Goal: Information Seeking & Learning: Learn about a topic

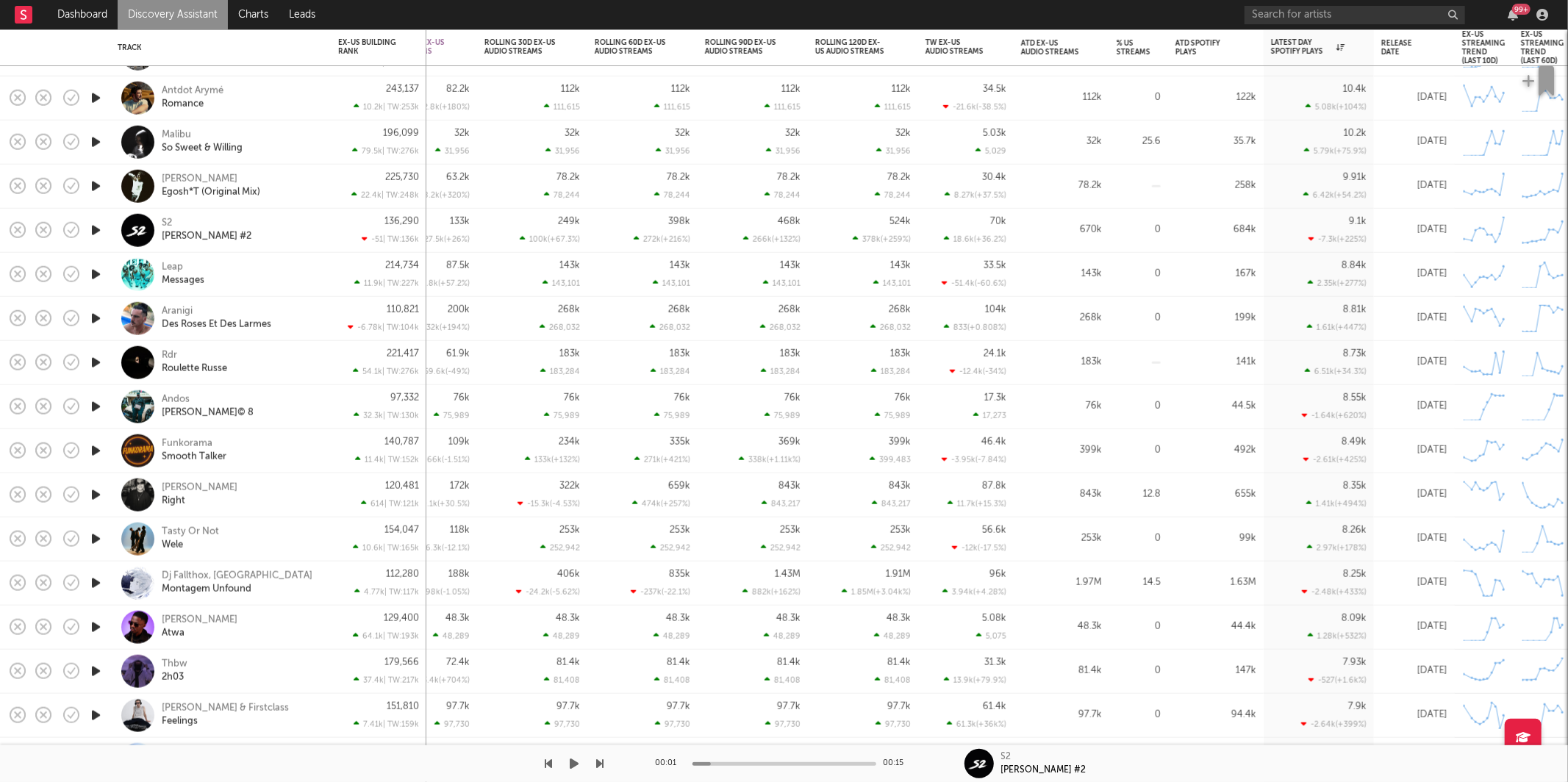
click at [576, 763] on icon "button" at bounding box center [575, 763] width 9 height 12
click at [605, 760] on div "00:07 00:15 S2 O'Thall #2" at bounding box center [784, 763] width 1568 height 36
click at [601, 761] on icon "button" at bounding box center [600, 763] width 7 height 12
click at [600, 762] on icon "button" at bounding box center [600, 763] width 7 height 12
click at [291, 332] on div "Aranigi Des Roses Et Des Larmes" at bounding box center [220, 318] width 206 height 44
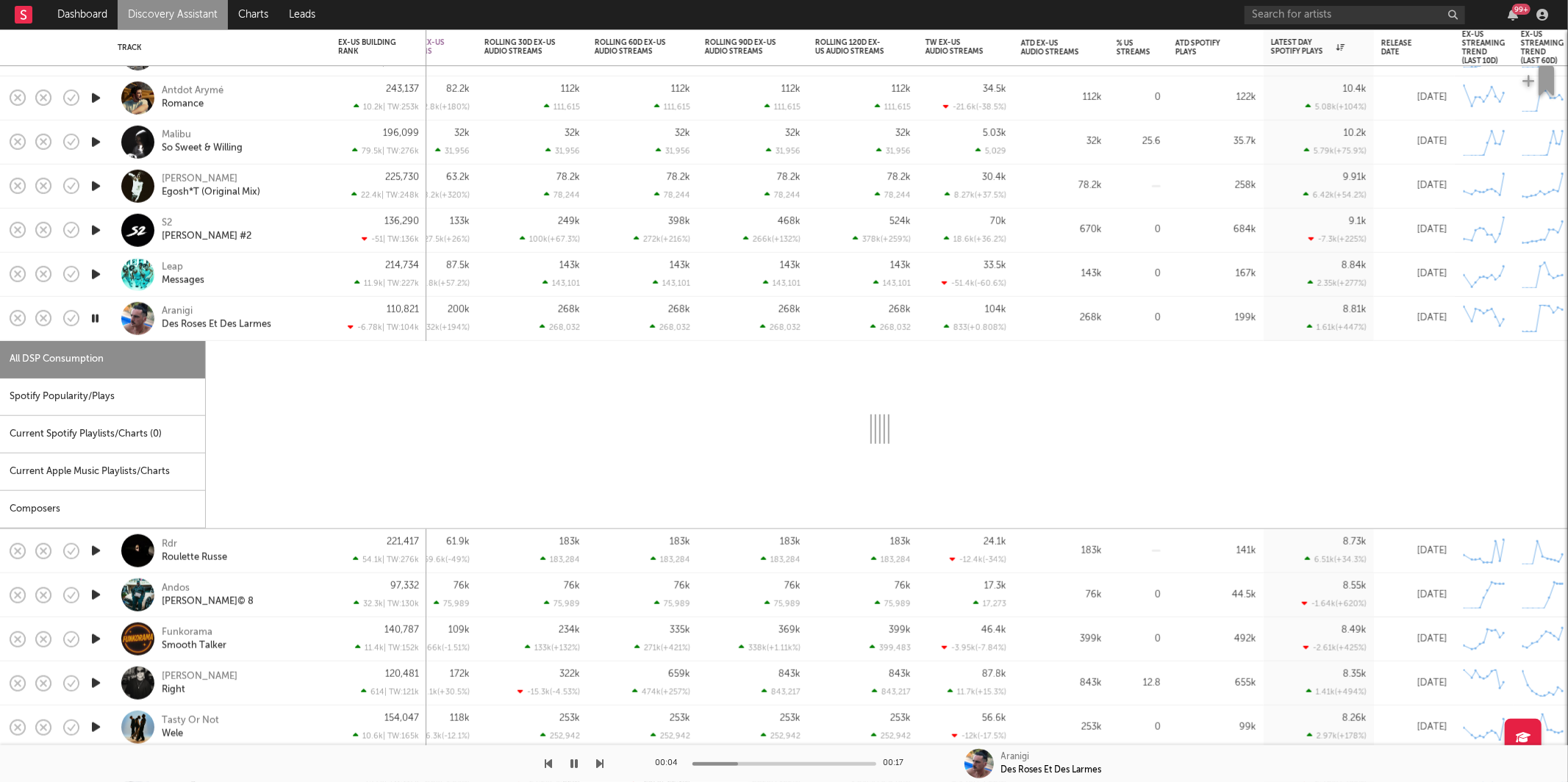
drag, startPoint x: 116, startPoint y: 396, endPoint x: 159, endPoint y: 395, distance: 43.0
click at [114, 400] on div "Spotify Popularity/Plays" at bounding box center [102, 397] width 205 height 37
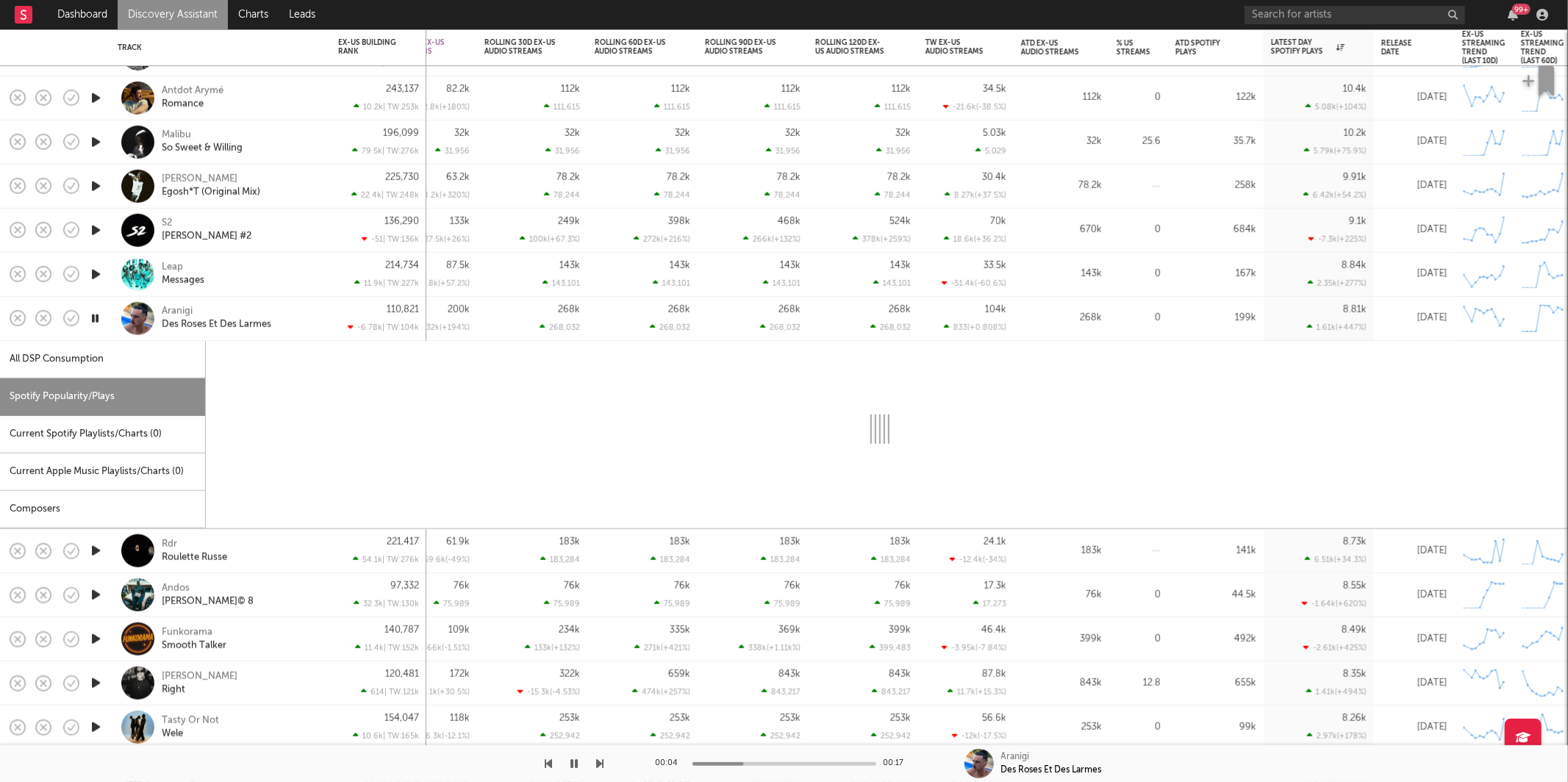
select select "1w"
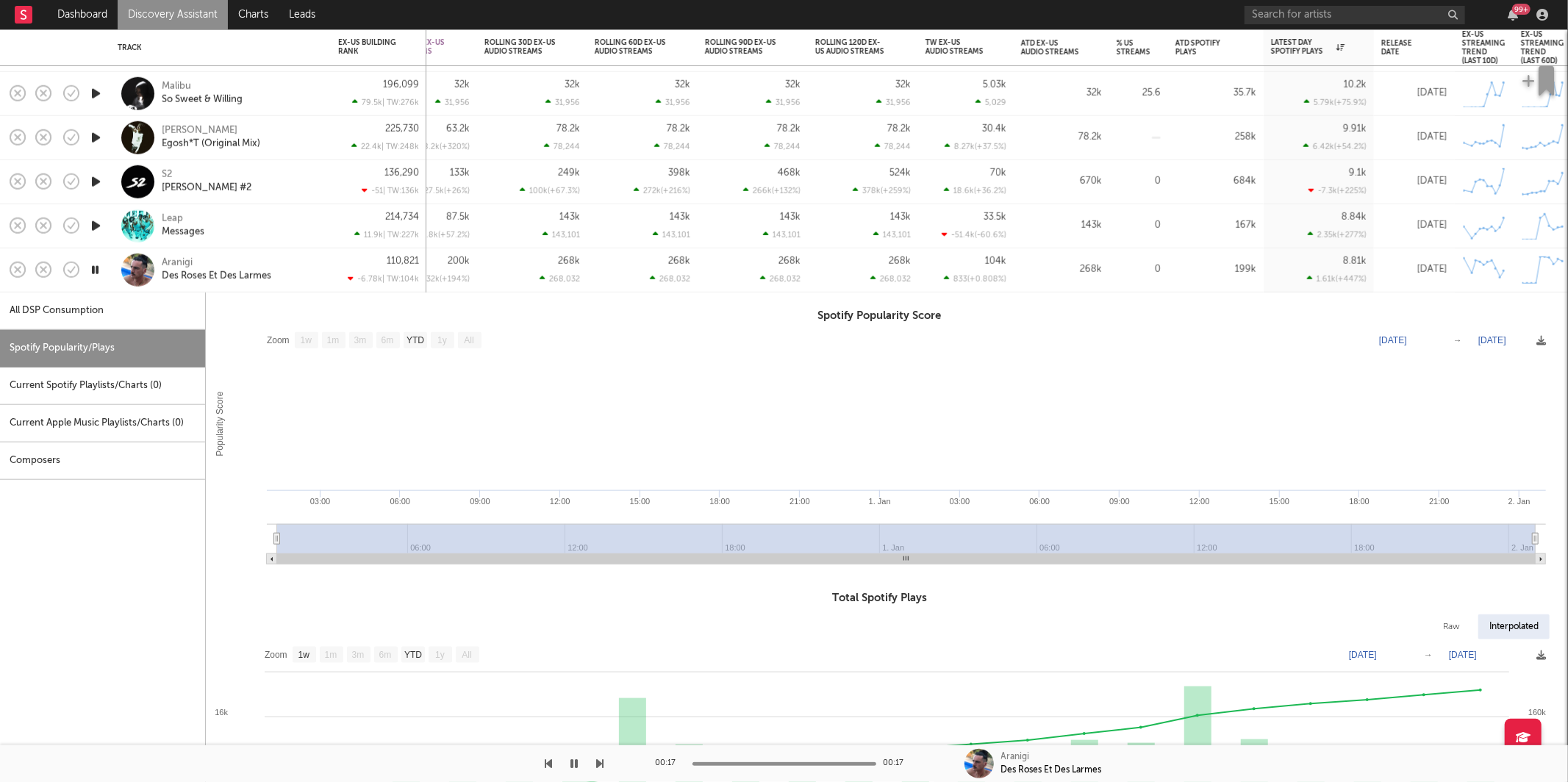
click at [309, 272] on div "Aranigi Des Roses Et Des Larmes" at bounding box center [241, 270] width 158 height 27
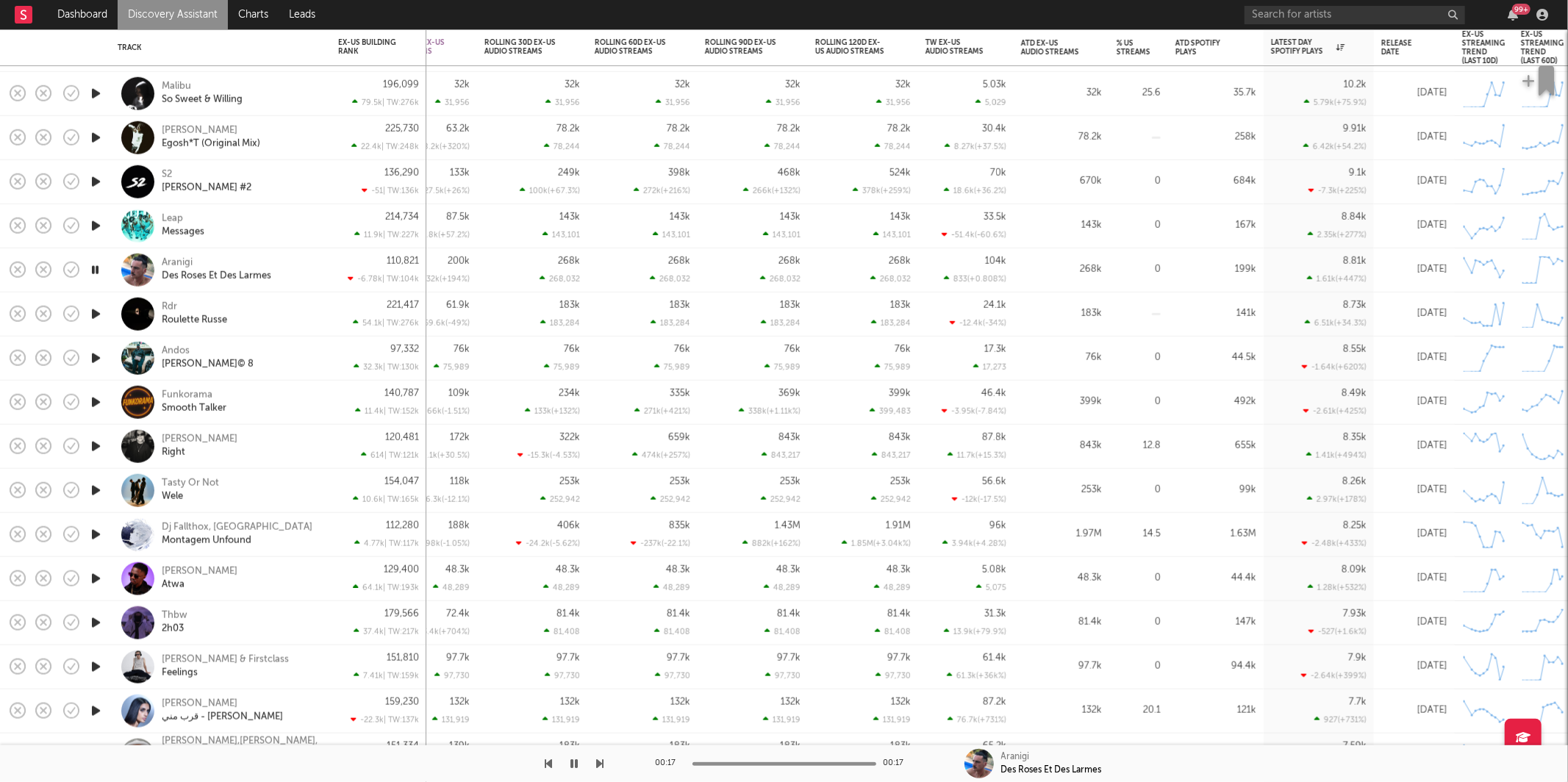
click at [101, 313] on icon "button" at bounding box center [96, 314] width 15 height 19
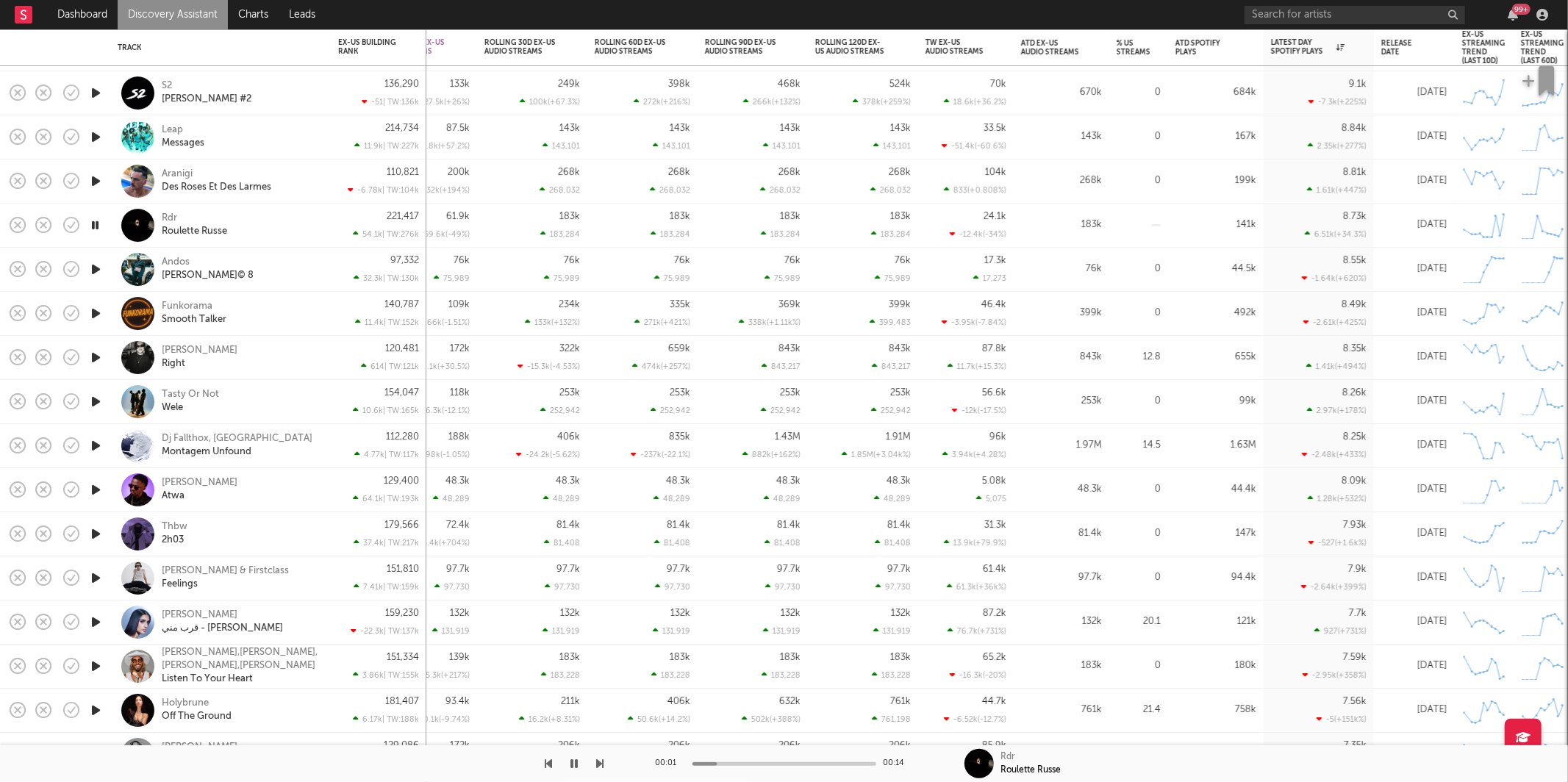
click at [307, 219] on div "Rdr Roulette Russe" at bounding box center [241, 225] width 158 height 27
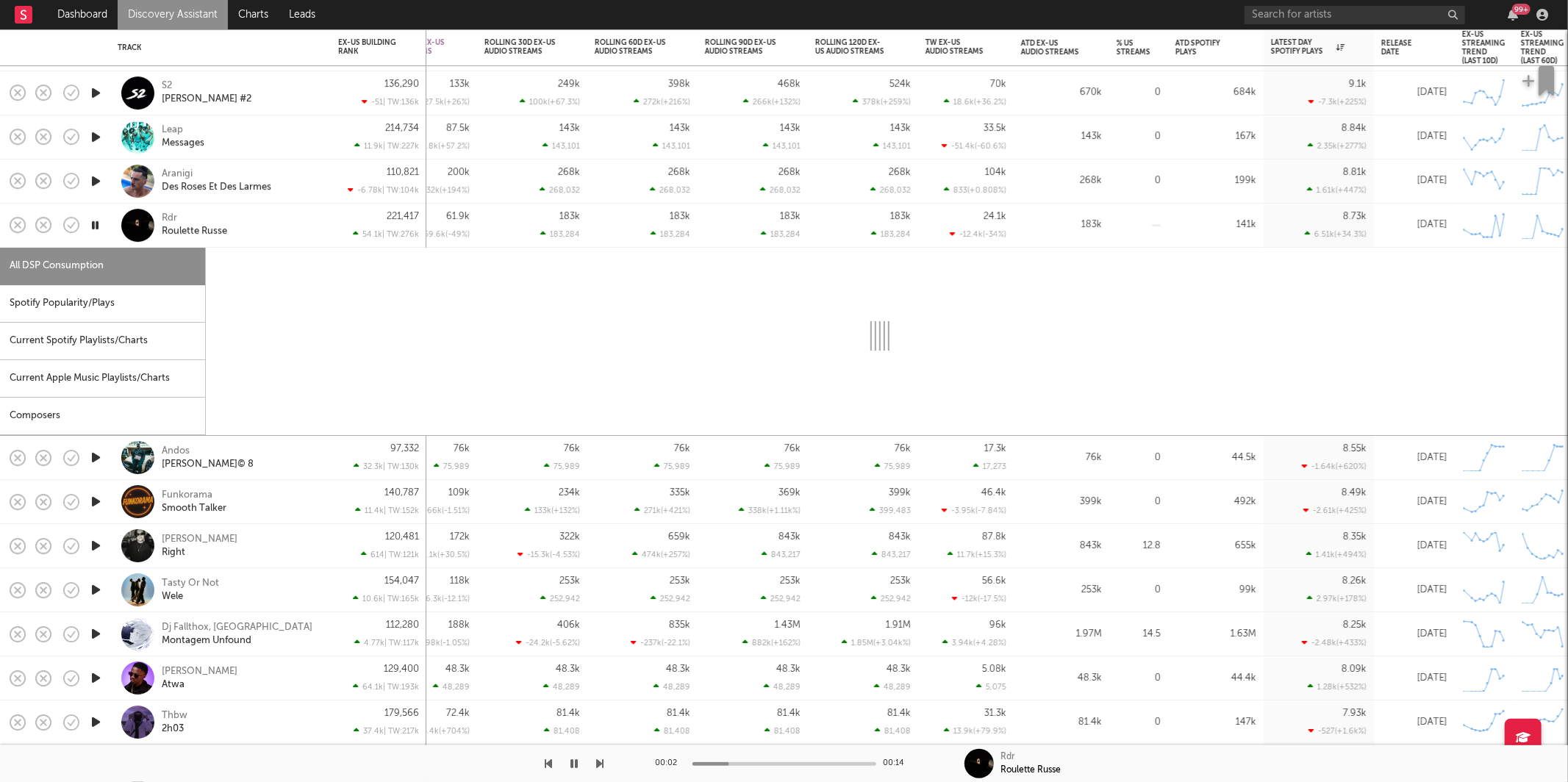
select select "1w"
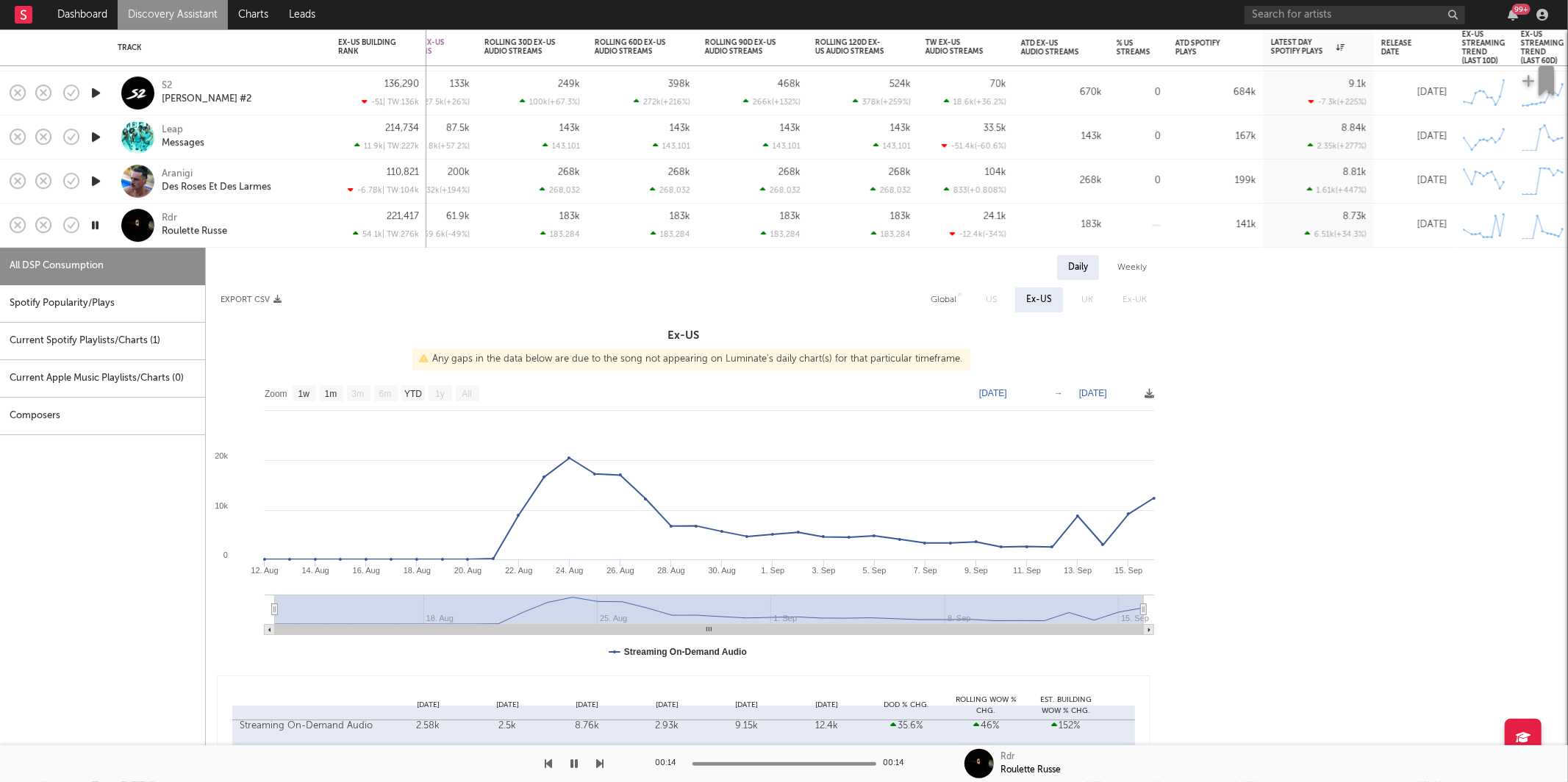
click at [97, 226] on icon "button" at bounding box center [95, 225] width 14 height 19
drag, startPoint x: 97, startPoint y: 226, endPoint x: 106, endPoint y: 226, distance: 9.0
click at [98, 226] on icon "button" at bounding box center [95, 225] width 14 height 19
click at [276, 226] on div "Rdr Roulette Russe" at bounding box center [241, 225] width 158 height 27
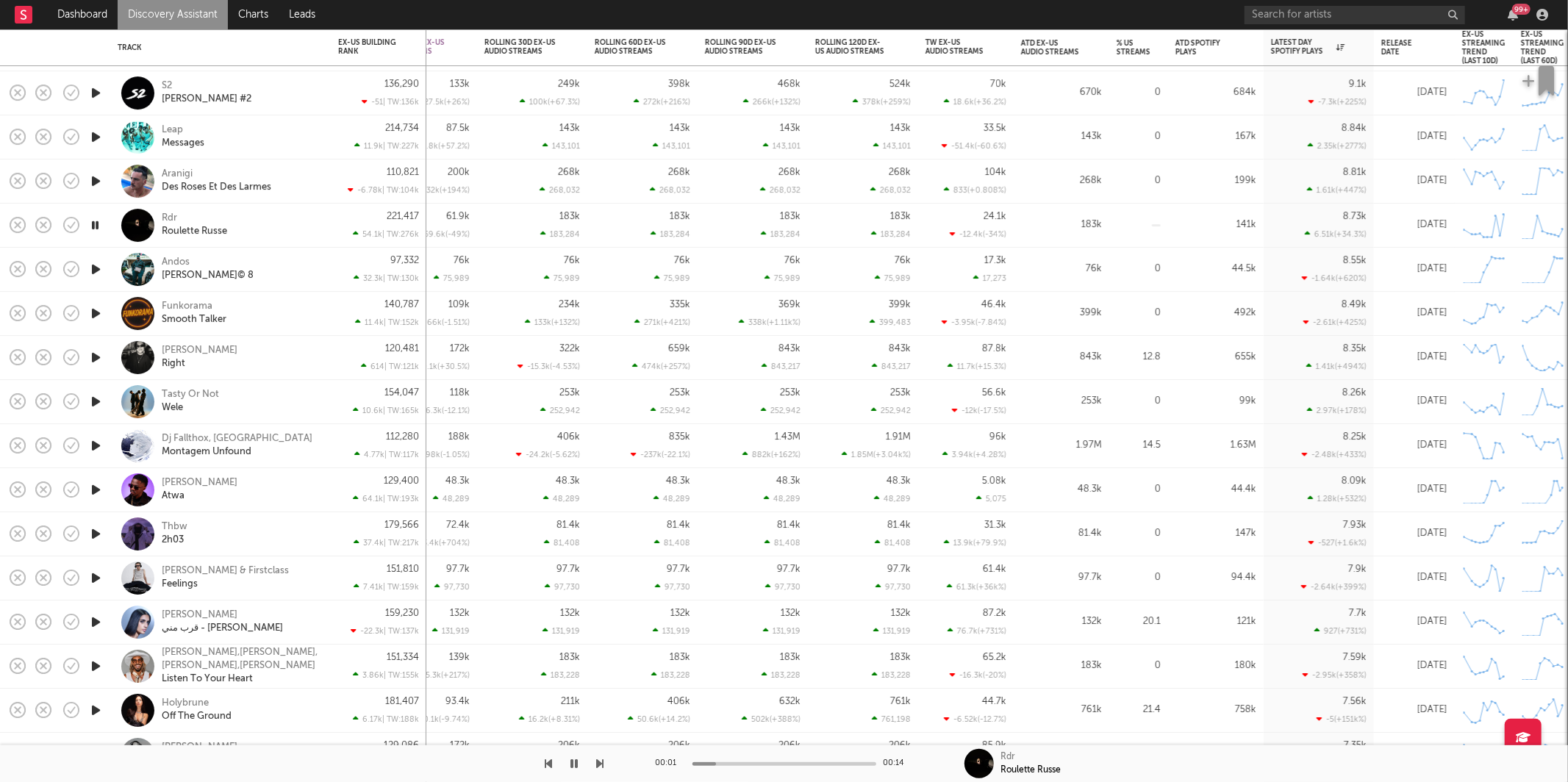
click at [99, 267] on icon "button" at bounding box center [96, 269] width 15 height 19
click at [600, 766] on icon "button" at bounding box center [600, 763] width 7 height 12
click at [250, 271] on div "Andos Mal Lunã© 8" at bounding box center [241, 270] width 158 height 27
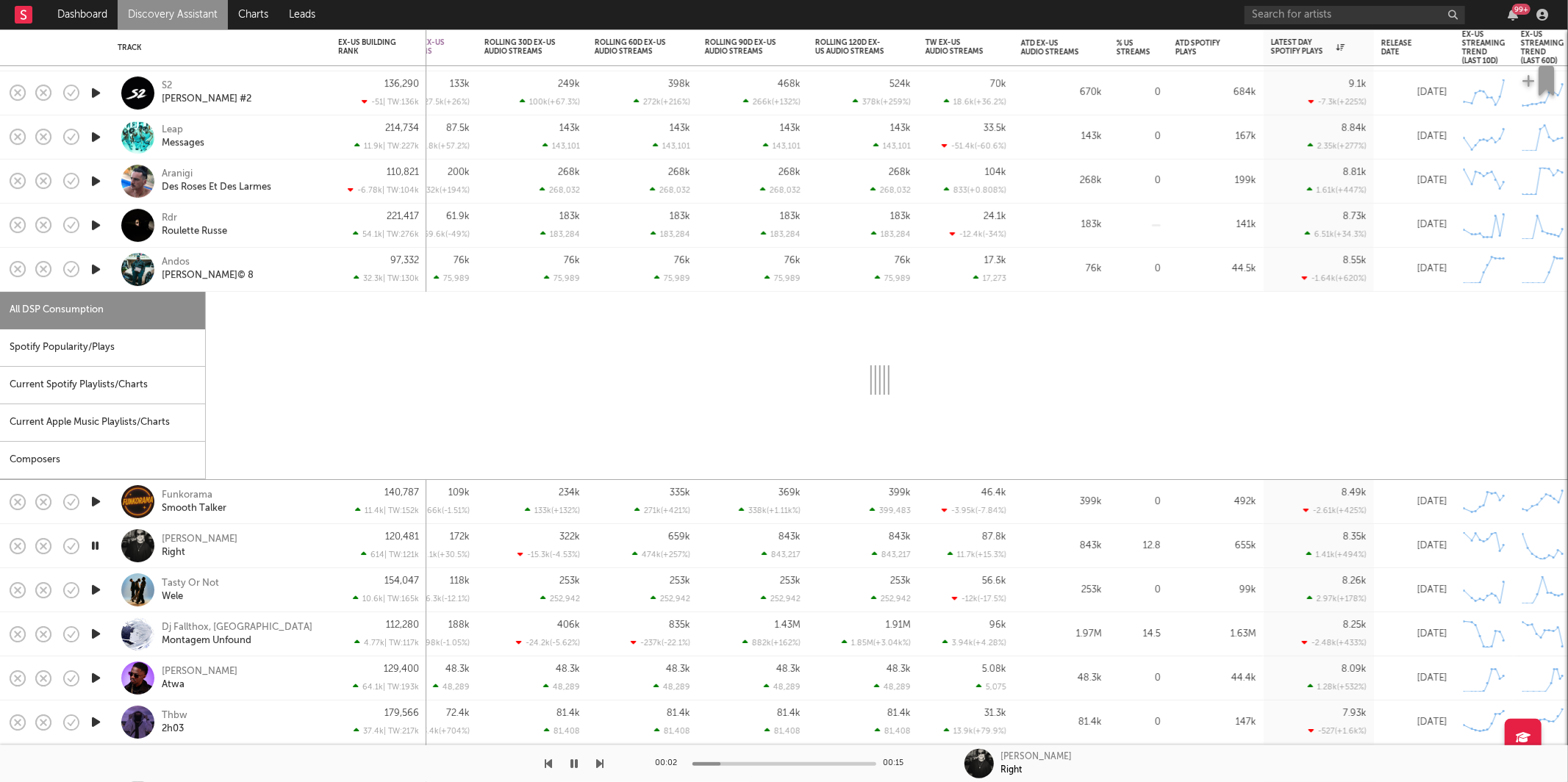
select select "1w"
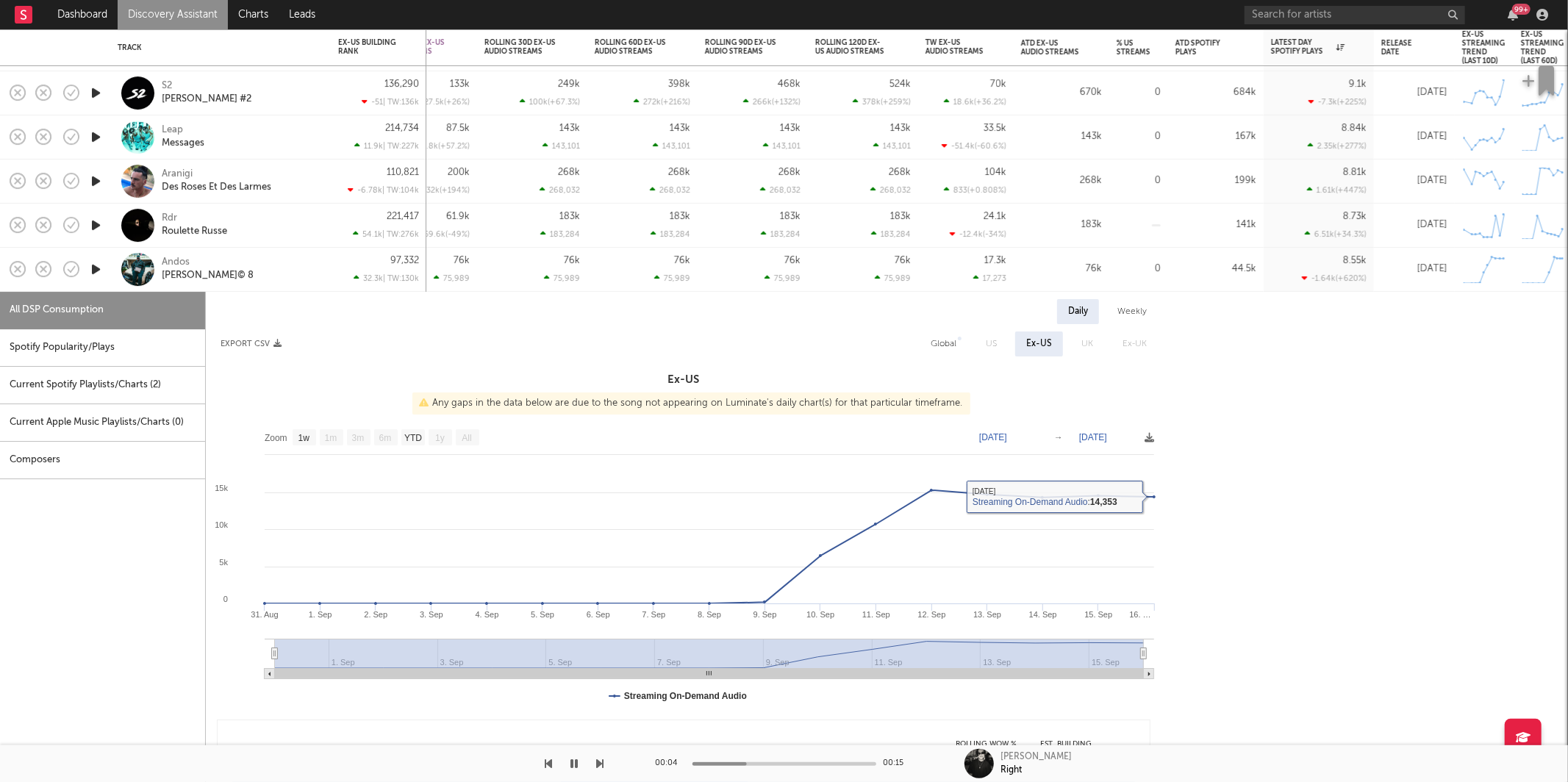
click at [942, 336] on div "Global" at bounding box center [943, 344] width 26 height 18
select select "1w"
click at [80, 338] on div "Spotify Popularity/Plays" at bounding box center [102, 348] width 205 height 37
select select "1w"
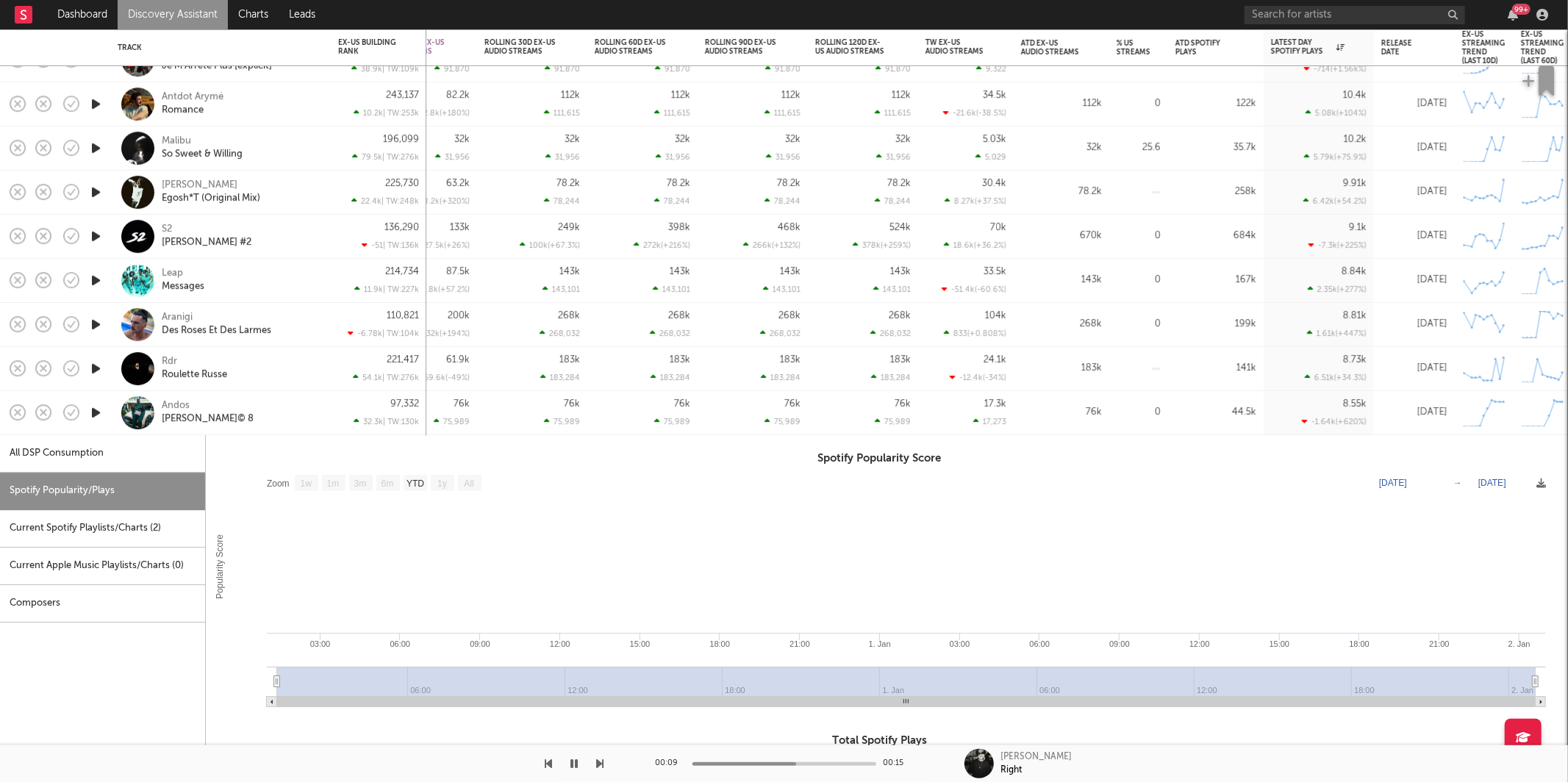
click at [273, 412] on div "Andos Mal Lunã© 8" at bounding box center [241, 412] width 158 height 27
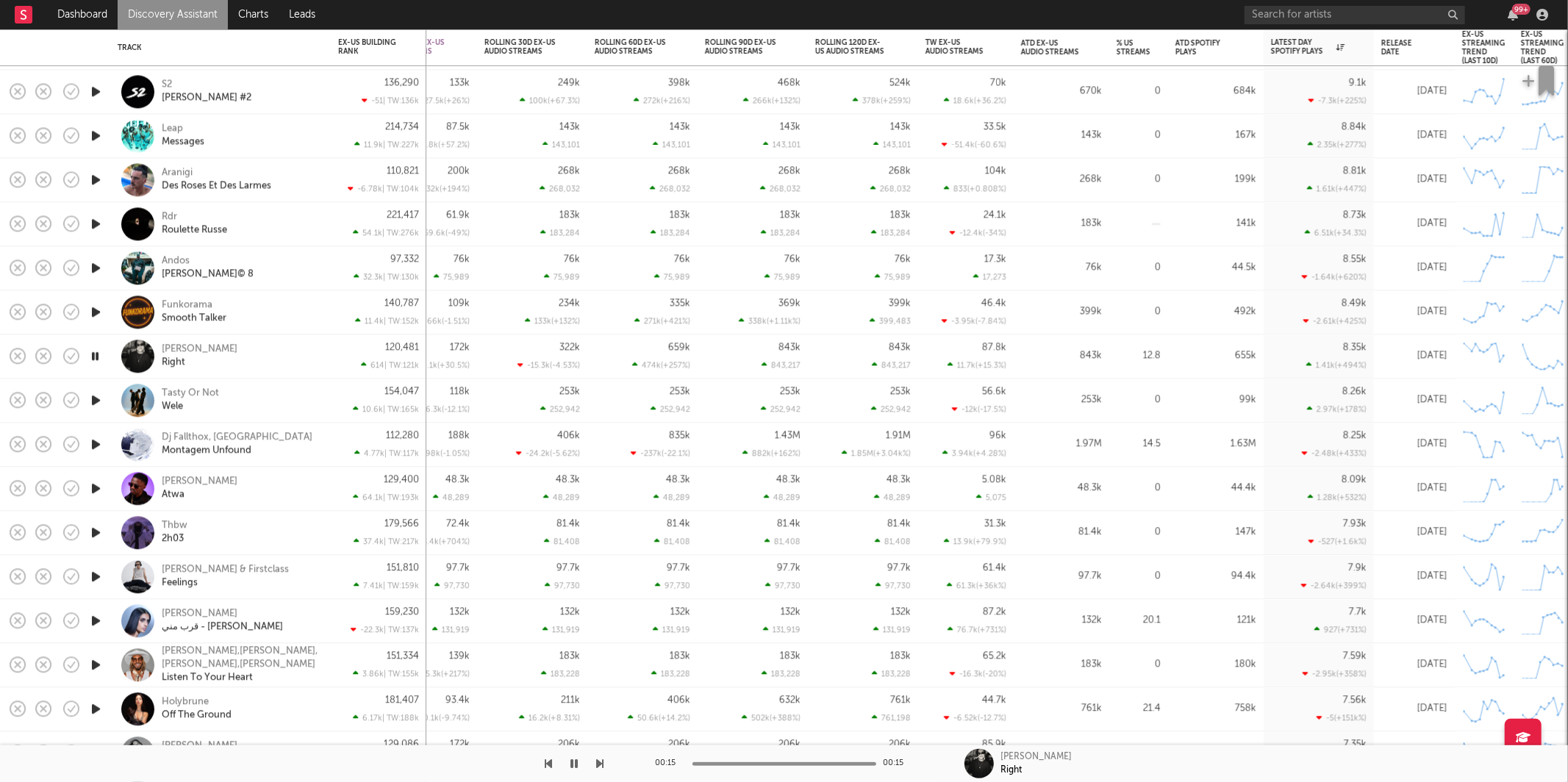
click at [596, 761] on div at bounding box center [302, 763] width 605 height 36
click at [603, 763] on icon "button" at bounding box center [600, 763] width 7 height 12
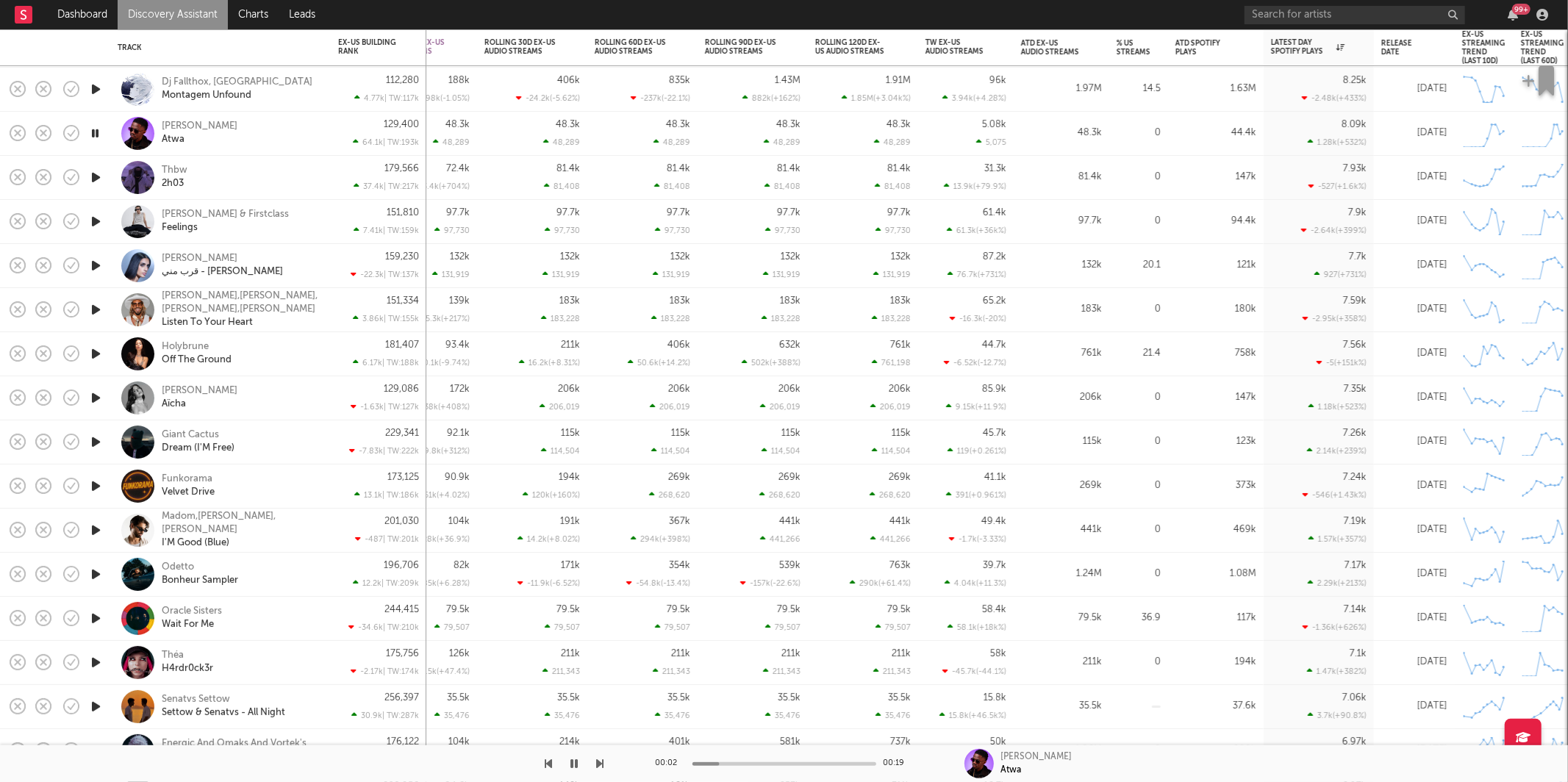
click at [599, 765] on icon "button" at bounding box center [600, 763] width 7 height 12
click at [266, 192] on div "Thbw 2h03" at bounding box center [220, 177] width 206 height 44
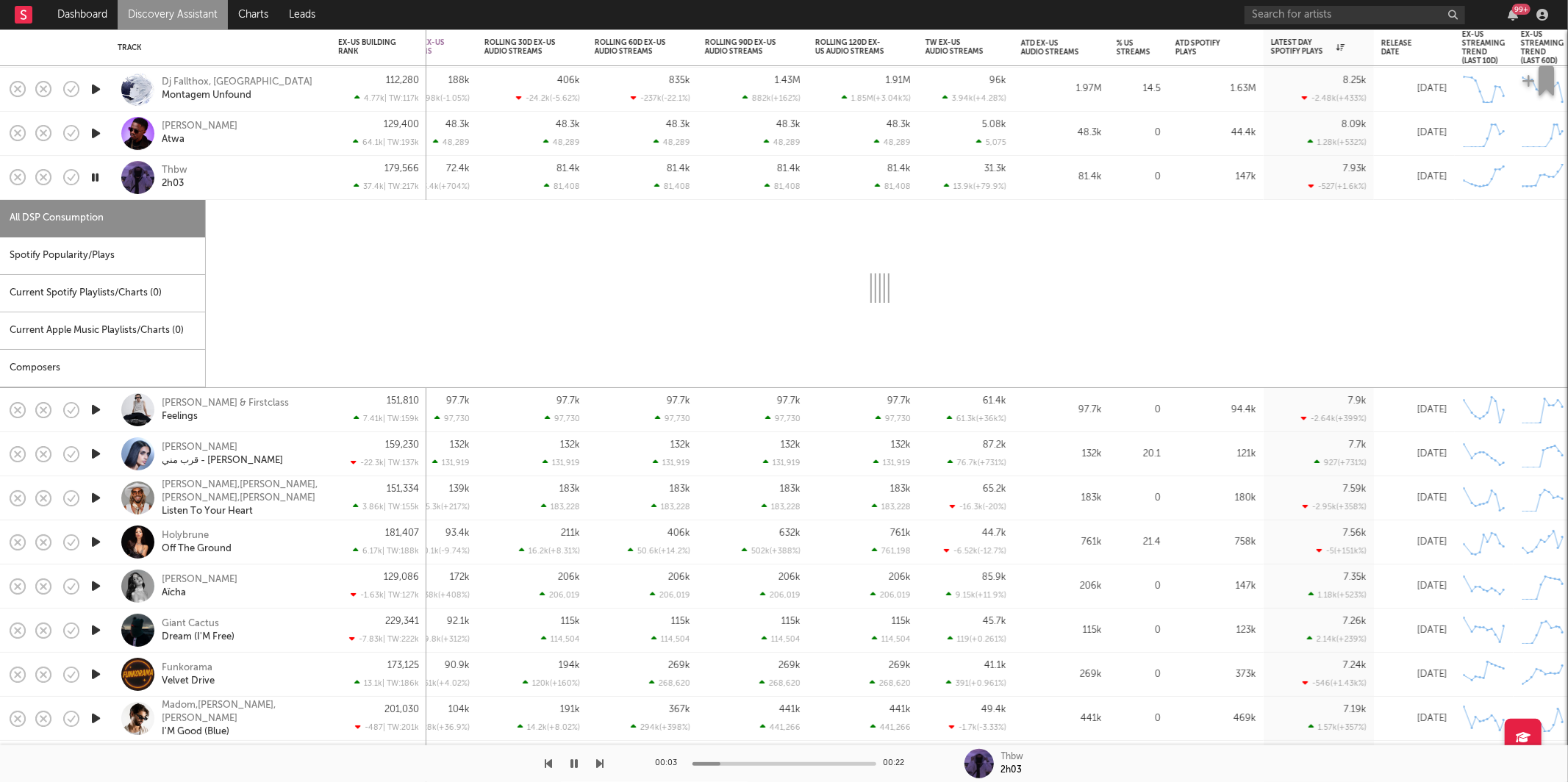
select select "1w"
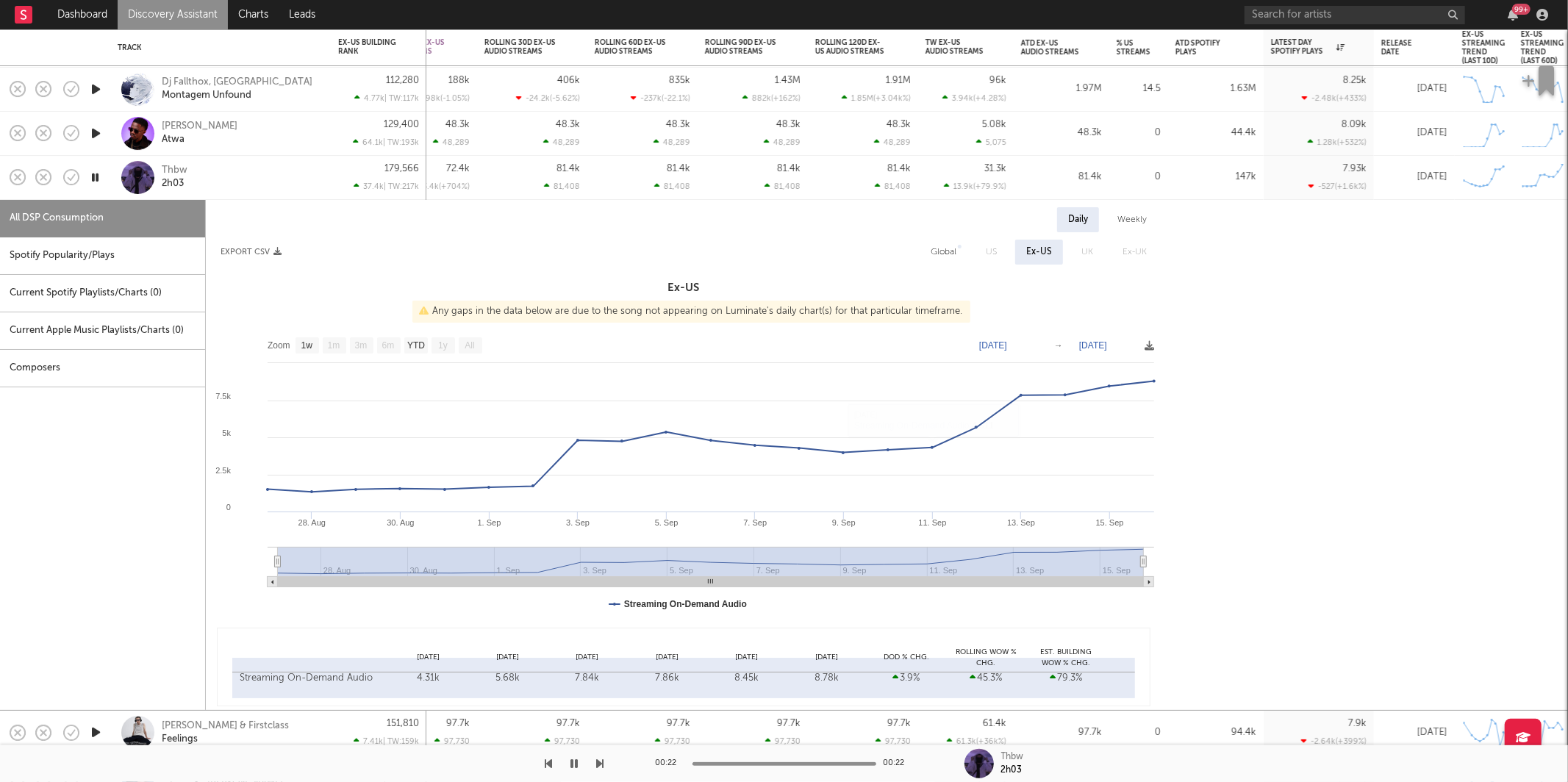
click at [64, 240] on div "Spotify Popularity/Plays" at bounding box center [102, 256] width 205 height 37
select select "1w"
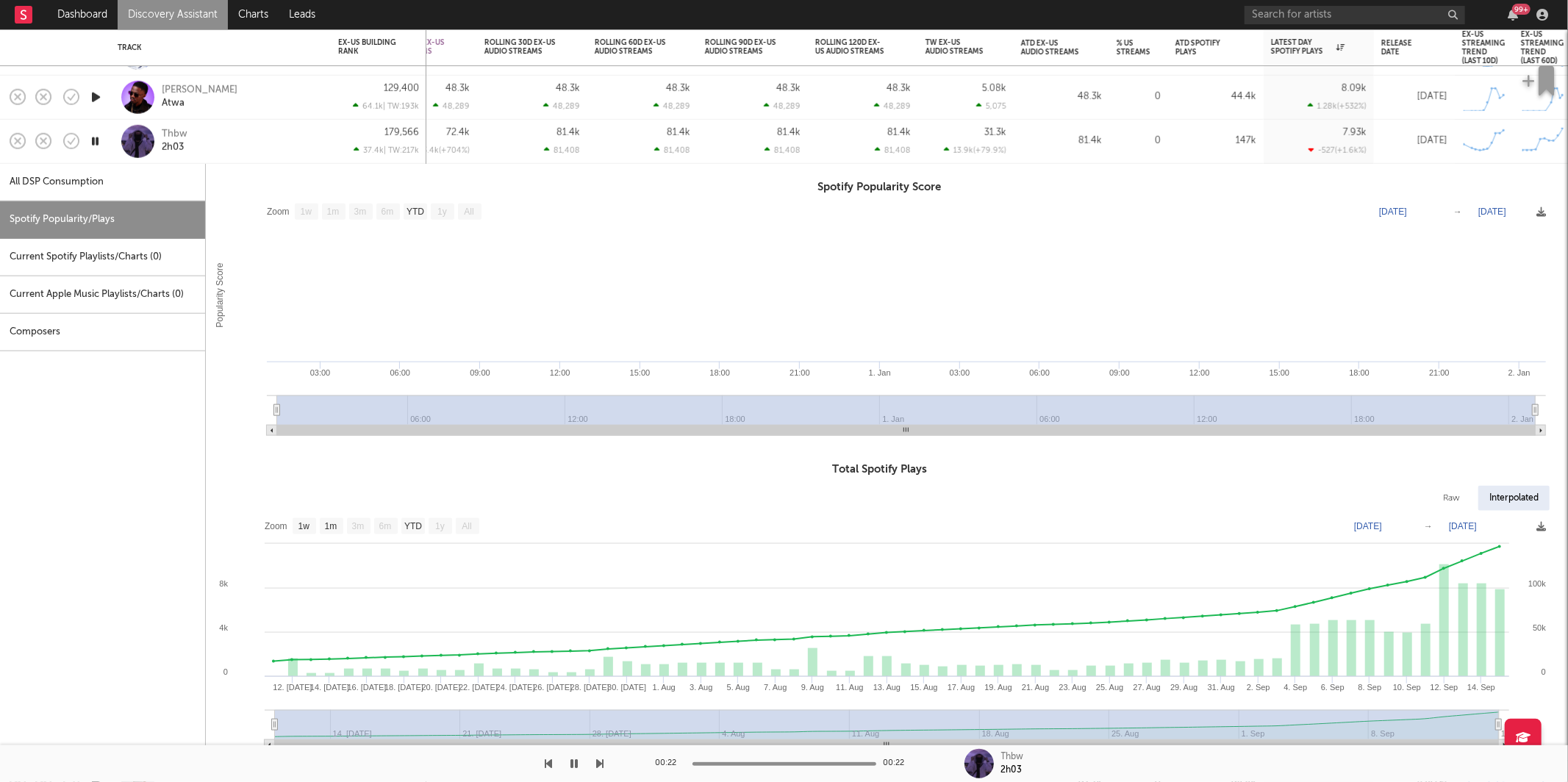
click at [235, 134] on div "Thbw 2h03" at bounding box center [241, 141] width 158 height 27
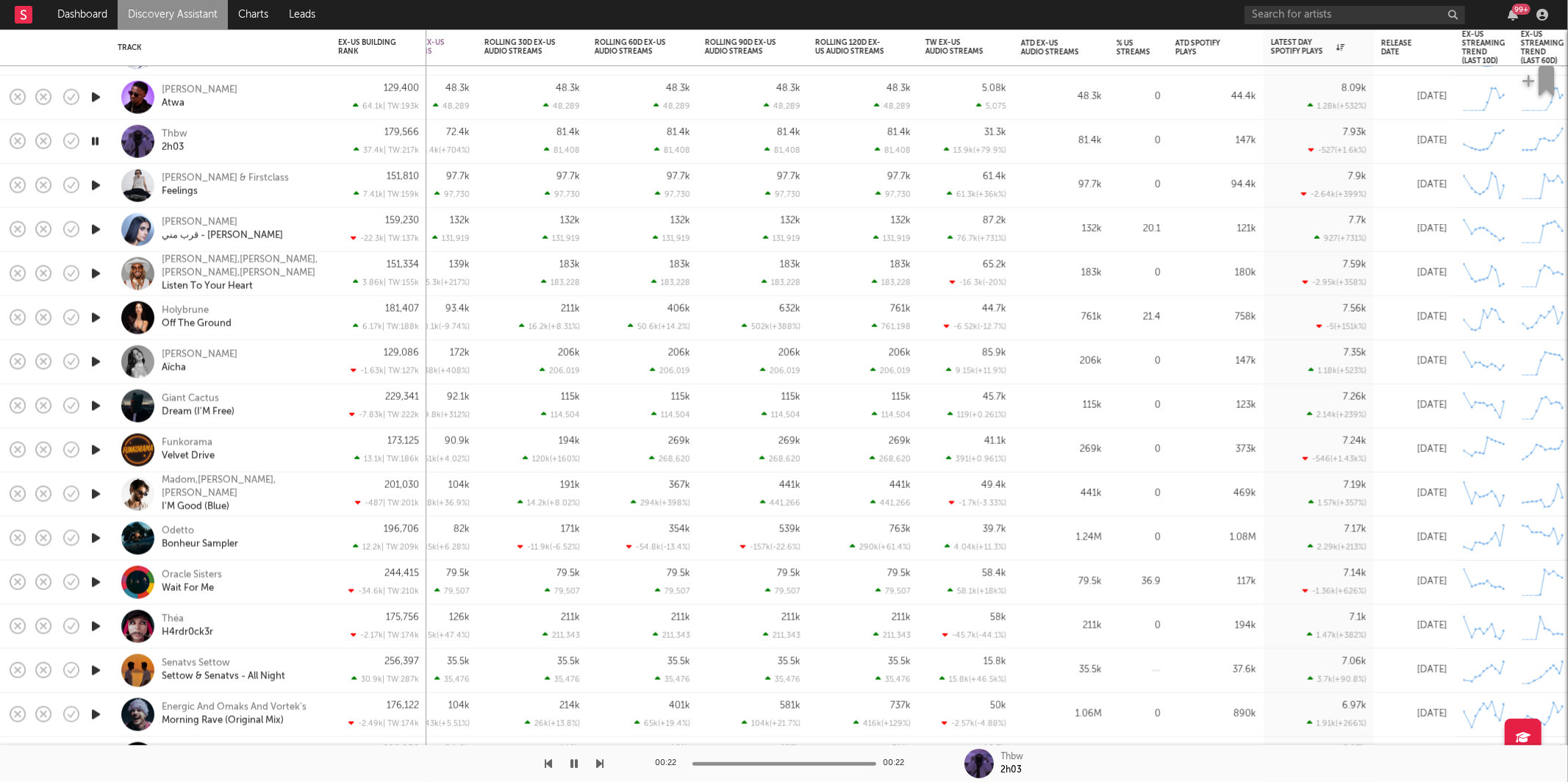
click at [95, 186] on icon "button" at bounding box center [96, 186] width 15 height 19
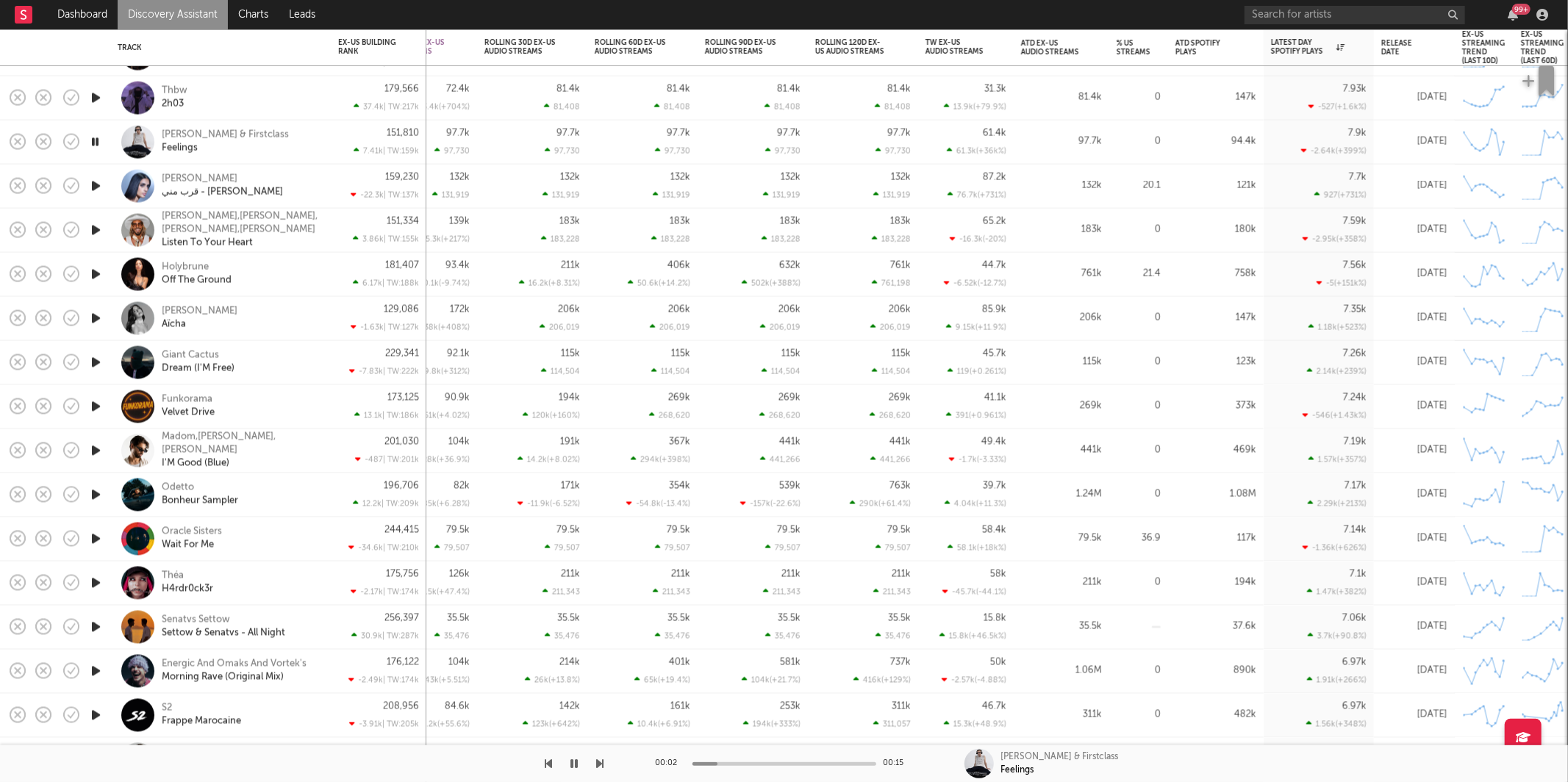
click at [597, 768] on icon "button" at bounding box center [600, 763] width 7 height 12
click at [599, 768] on icon "button" at bounding box center [600, 763] width 7 height 12
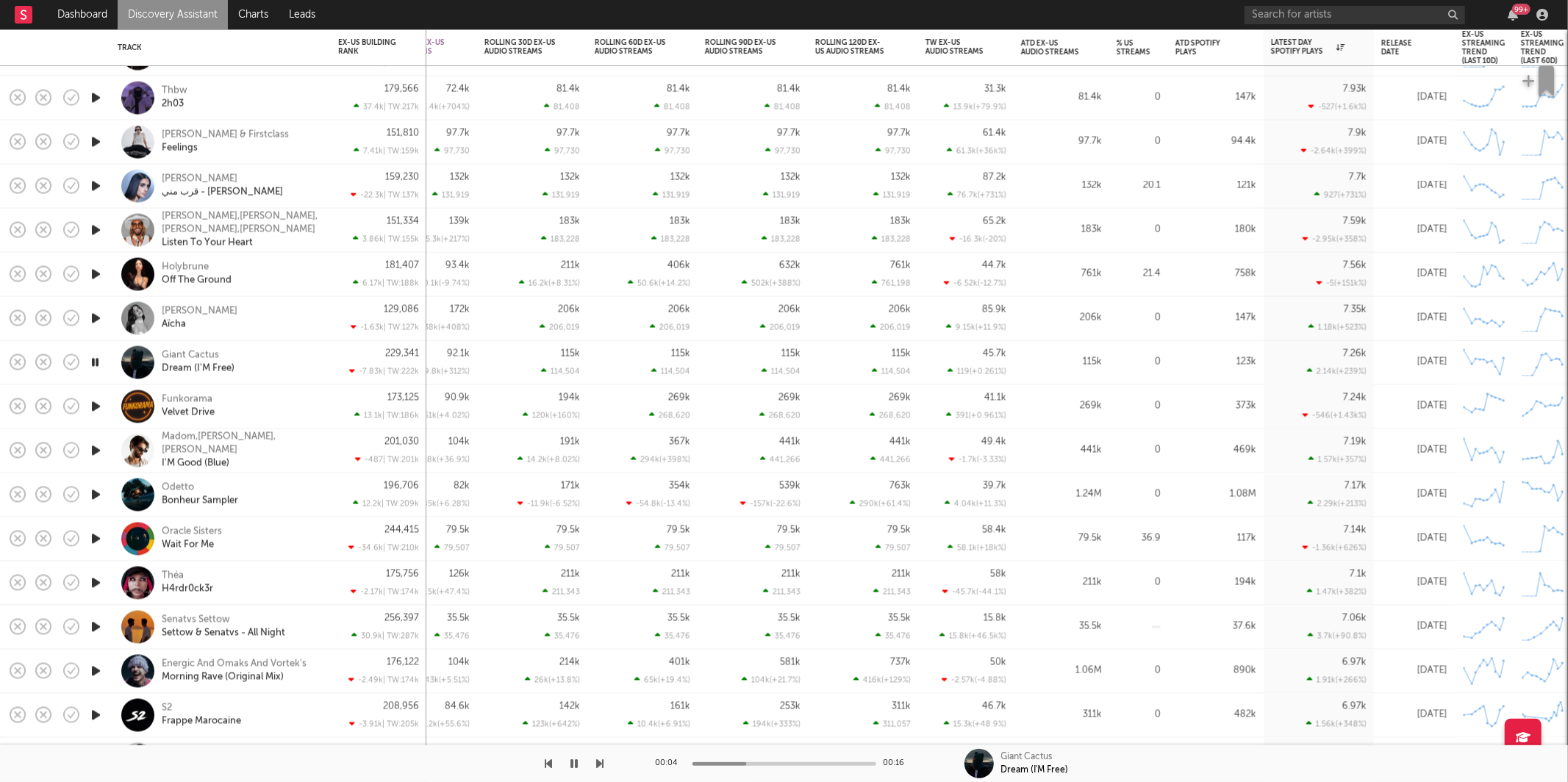
click at [267, 344] on div "Giant Cactus Dream (I'M Free)" at bounding box center [220, 363] width 206 height 44
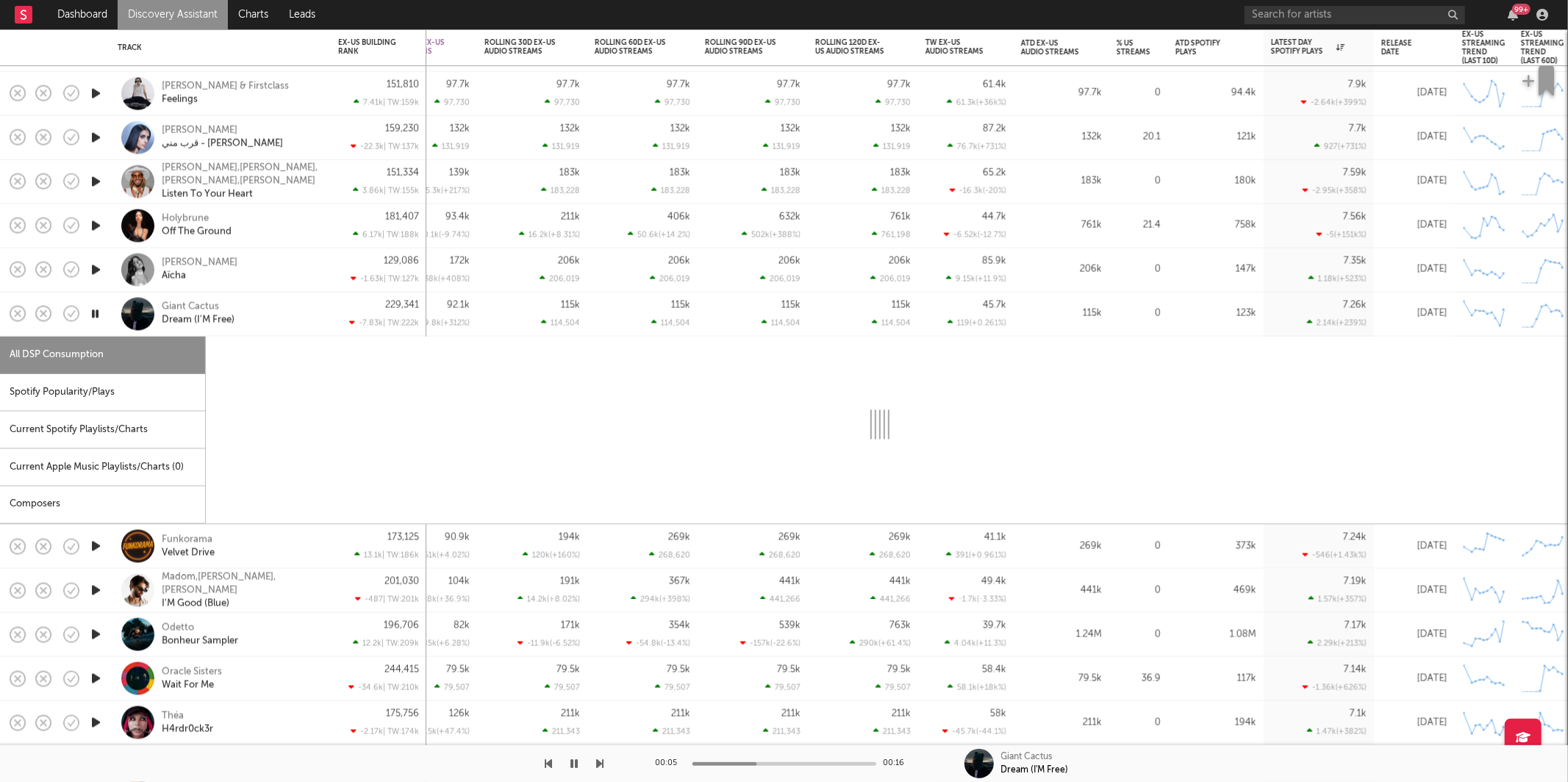
select select "1w"
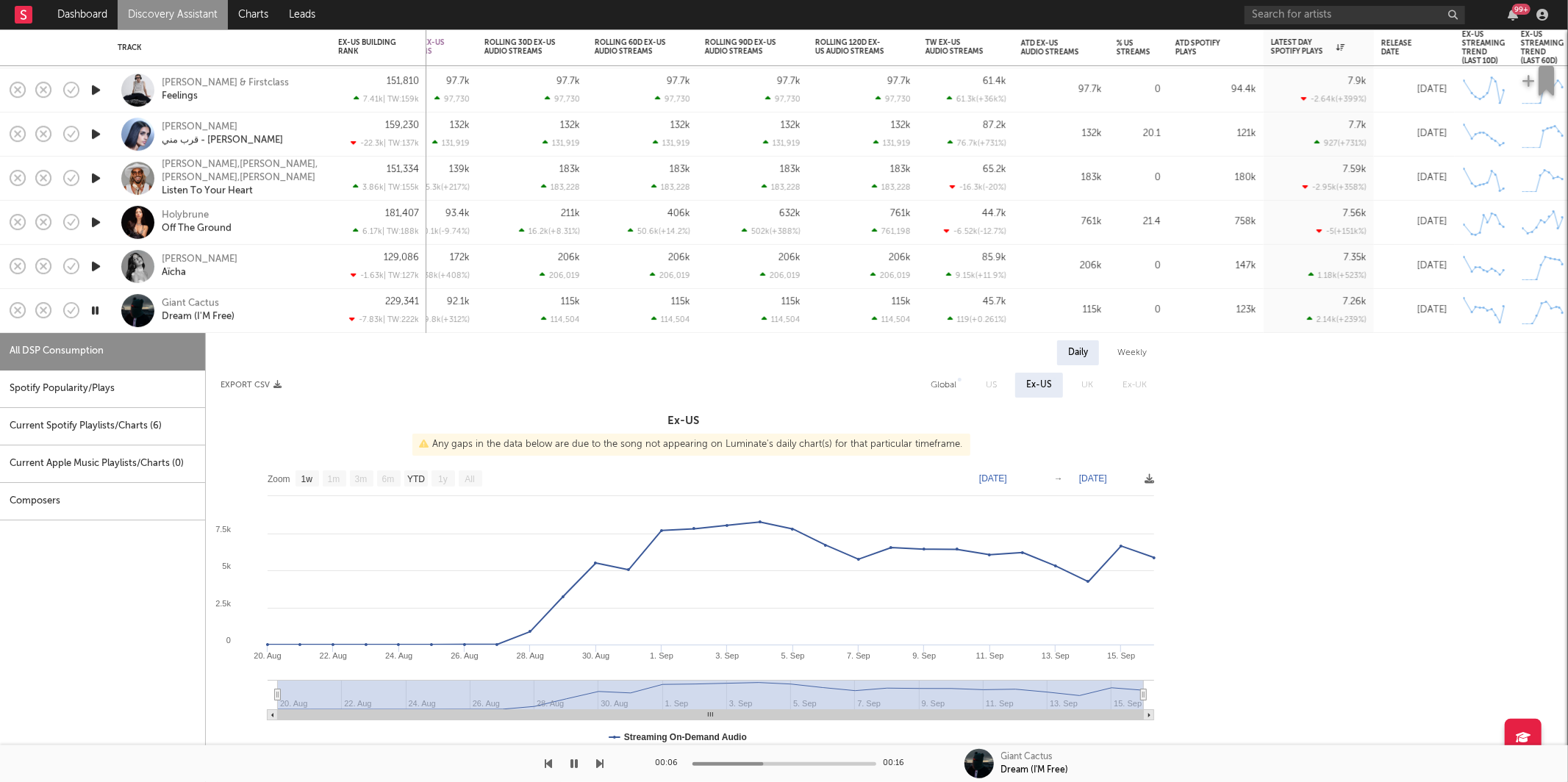
click at [130, 389] on div "Spotify Popularity/Plays" at bounding box center [102, 389] width 205 height 37
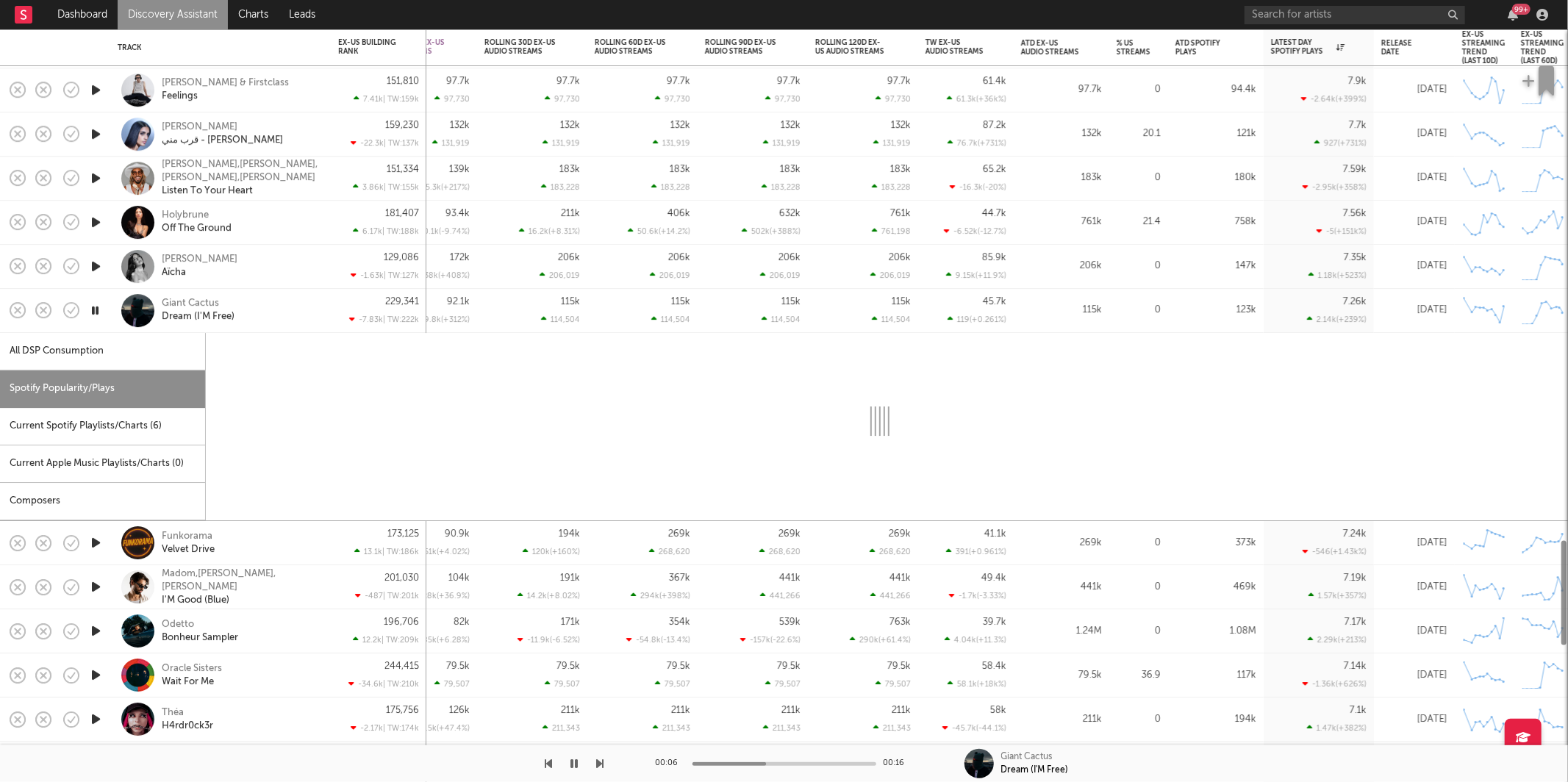
select select "1w"
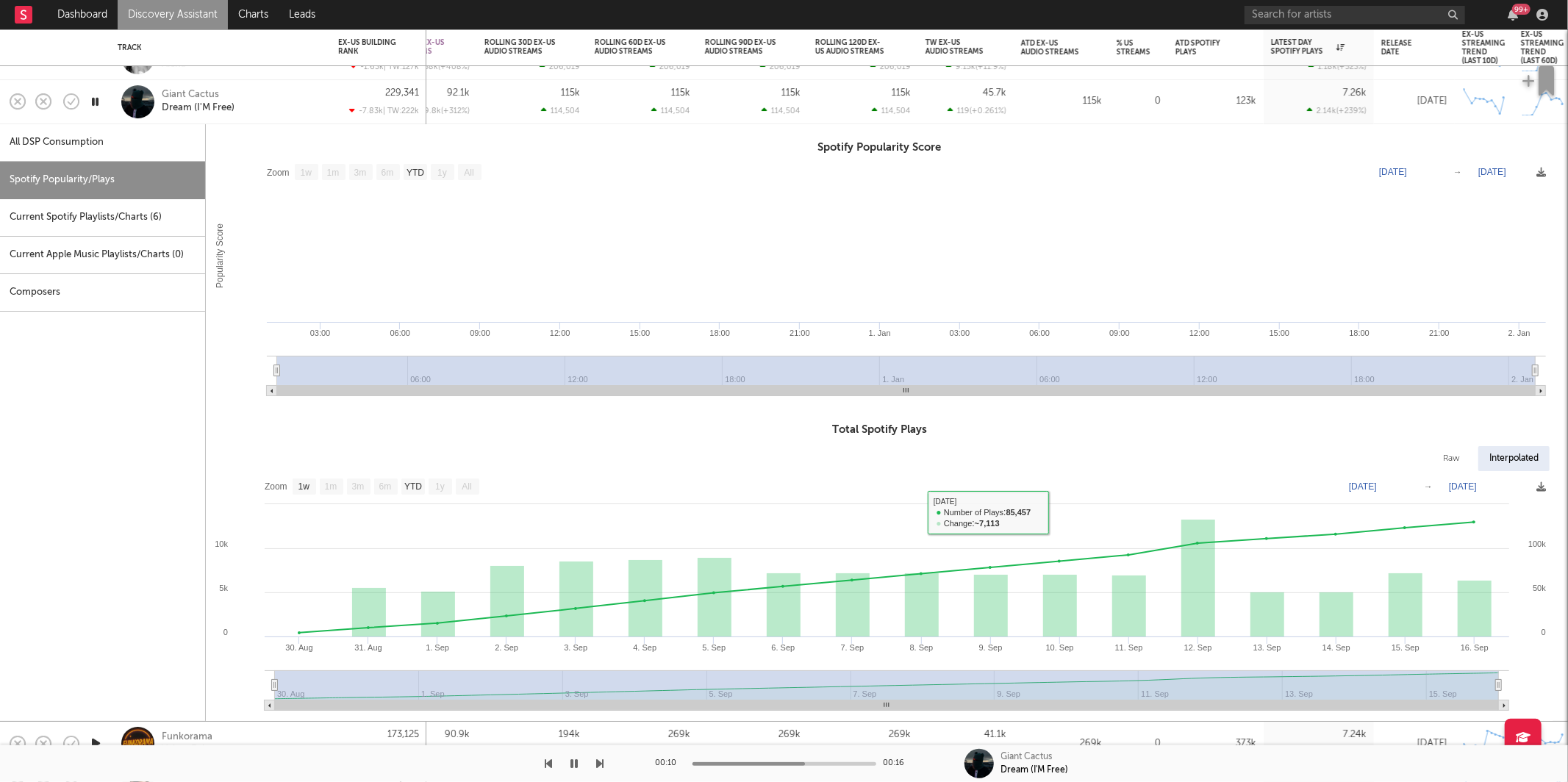
click at [280, 103] on div "Giant Cactus Dream (I'M Free)" at bounding box center [241, 102] width 158 height 27
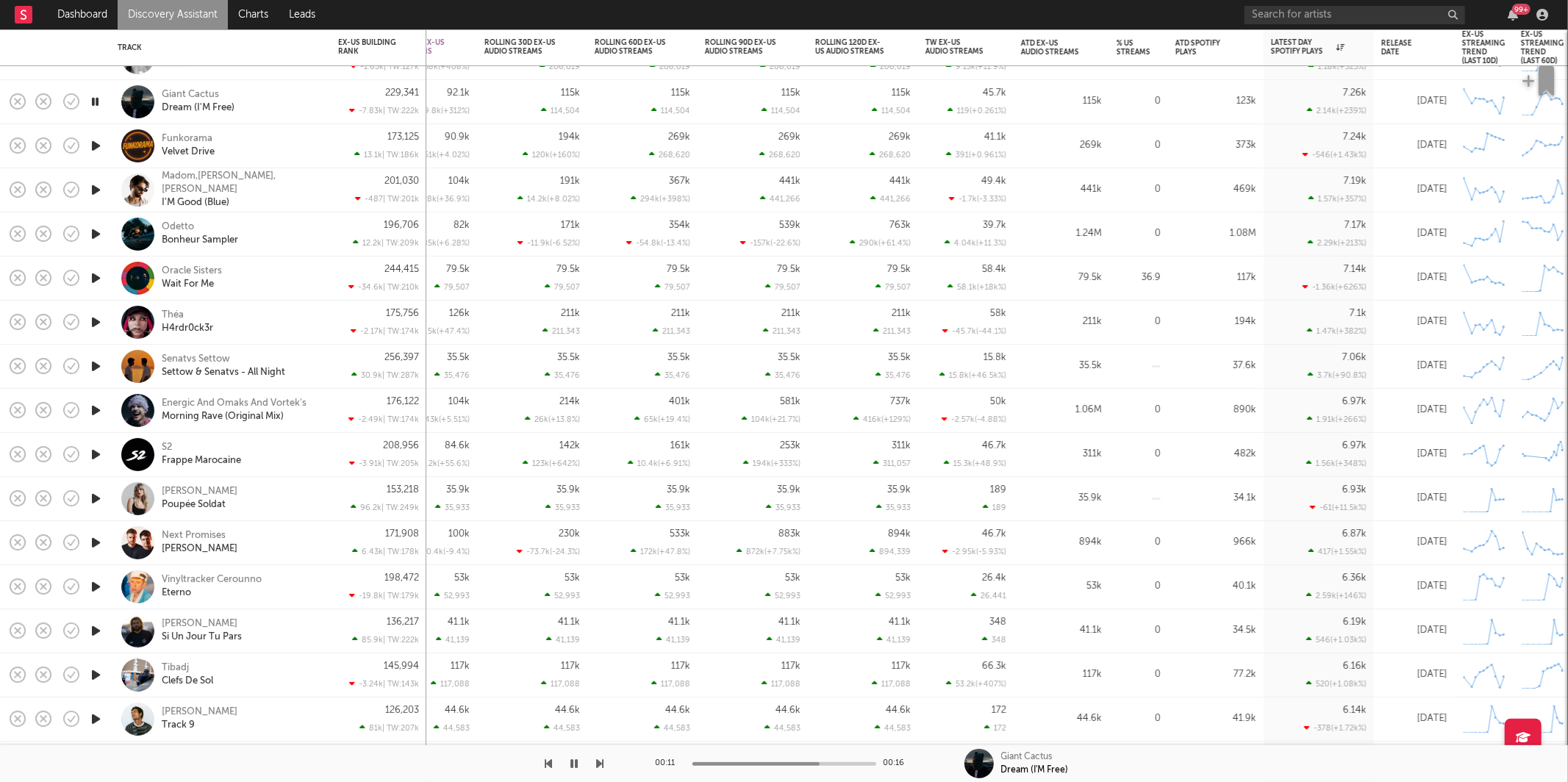
click at [600, 760] on icon "button" at bounding box center [600, 763] width 7 height 12
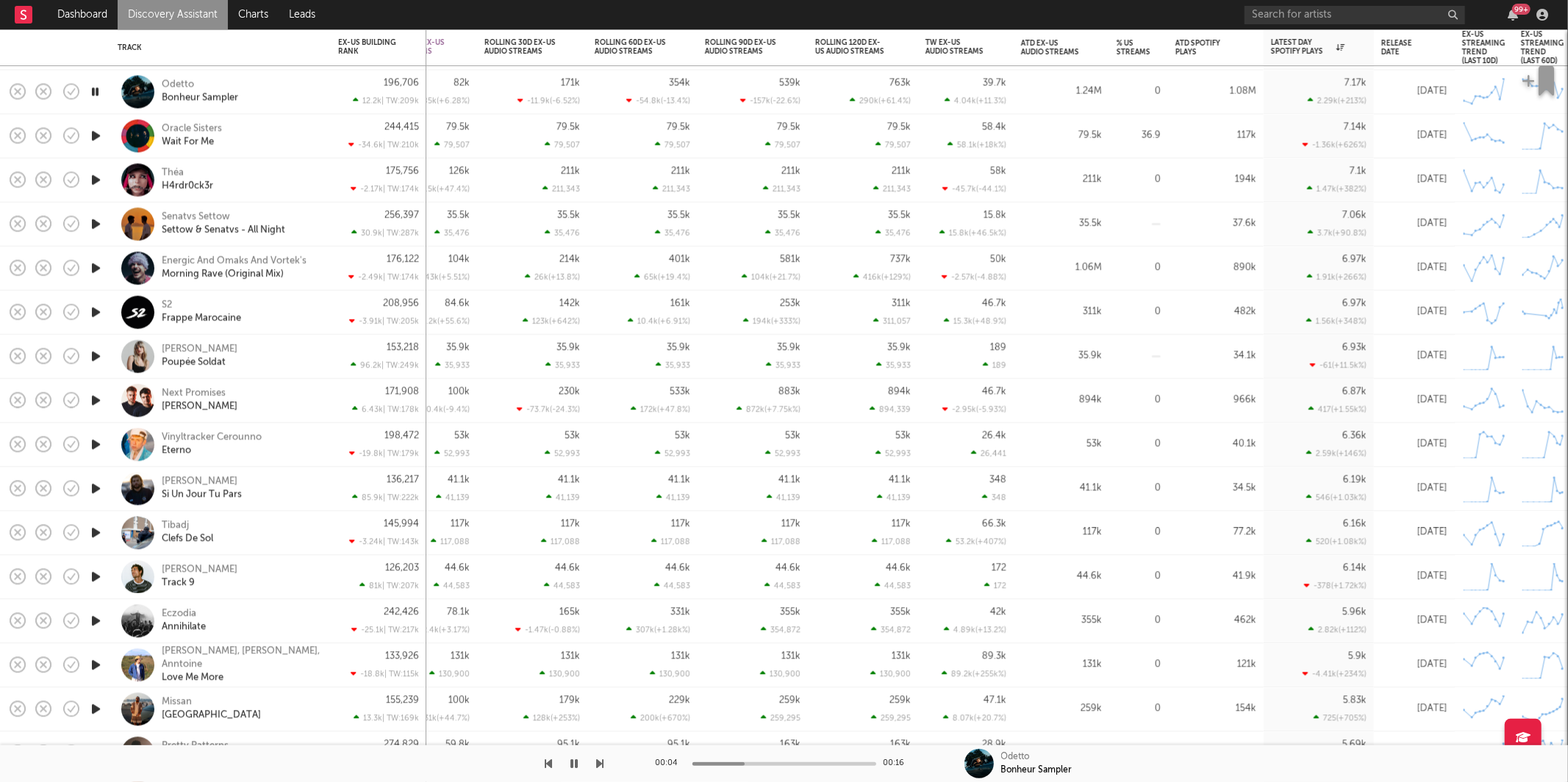
click at [598, 761] on icon "button" at bounding box center [600, 763] width 7 height 12
click at [257, 180] on div "Théa H4rdr0ck3r" at bounding box center [241, 180] width 158 height 27
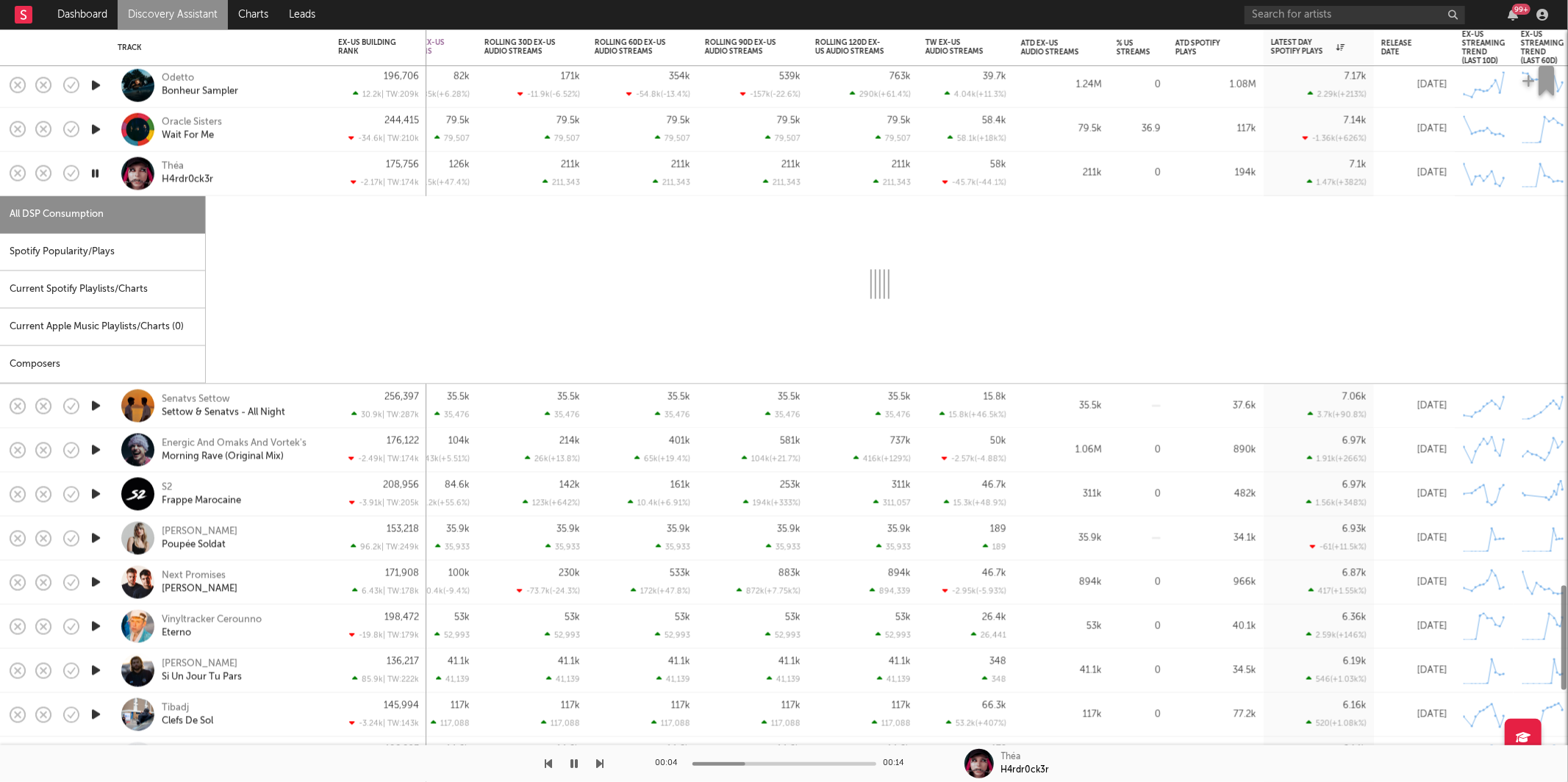
select select "1w"
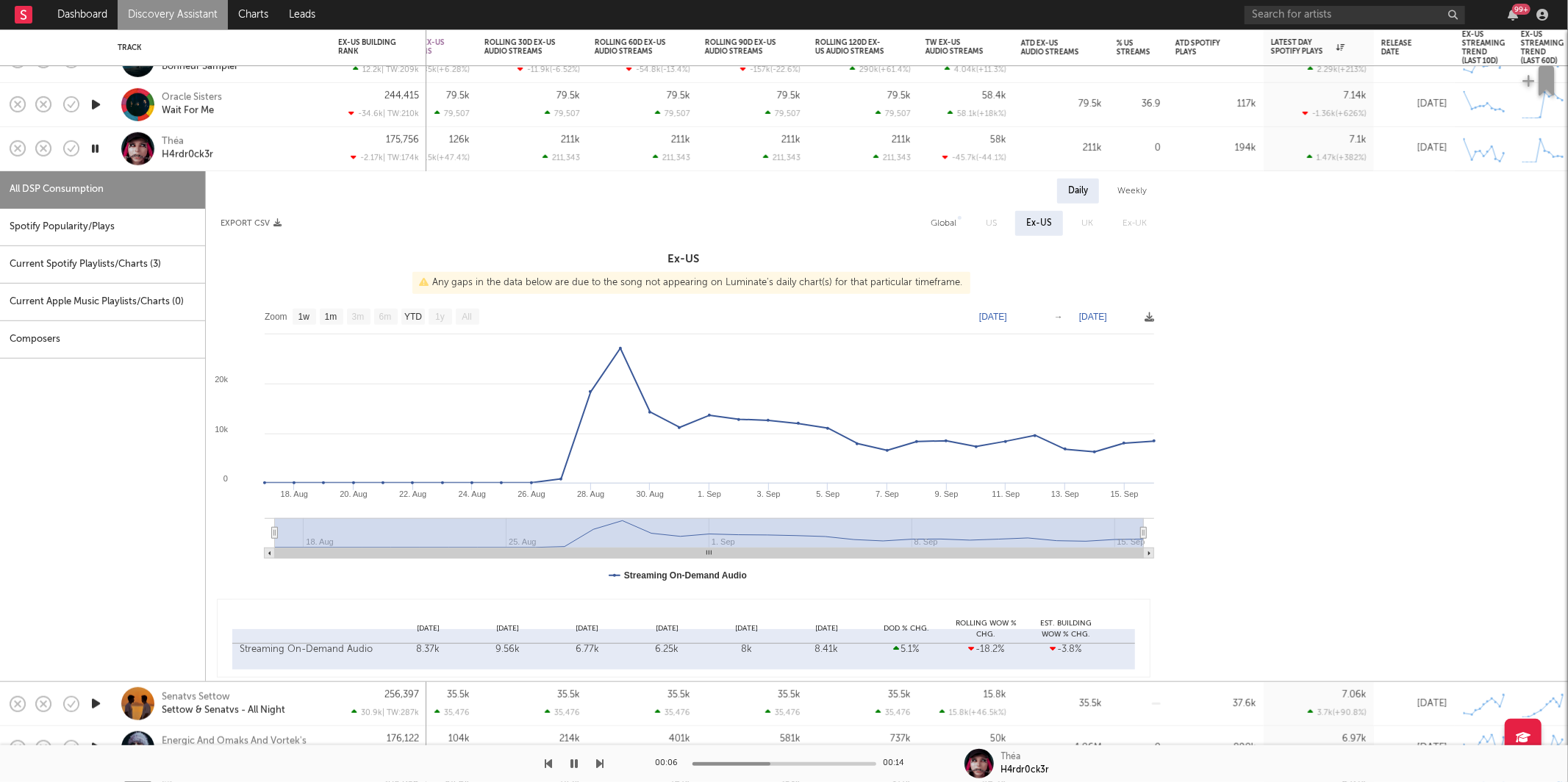
click at [180, 228] on div "Spotify Popularity/Plays" at bounding box center [102, 228] width 205 height 37
select select "1w"
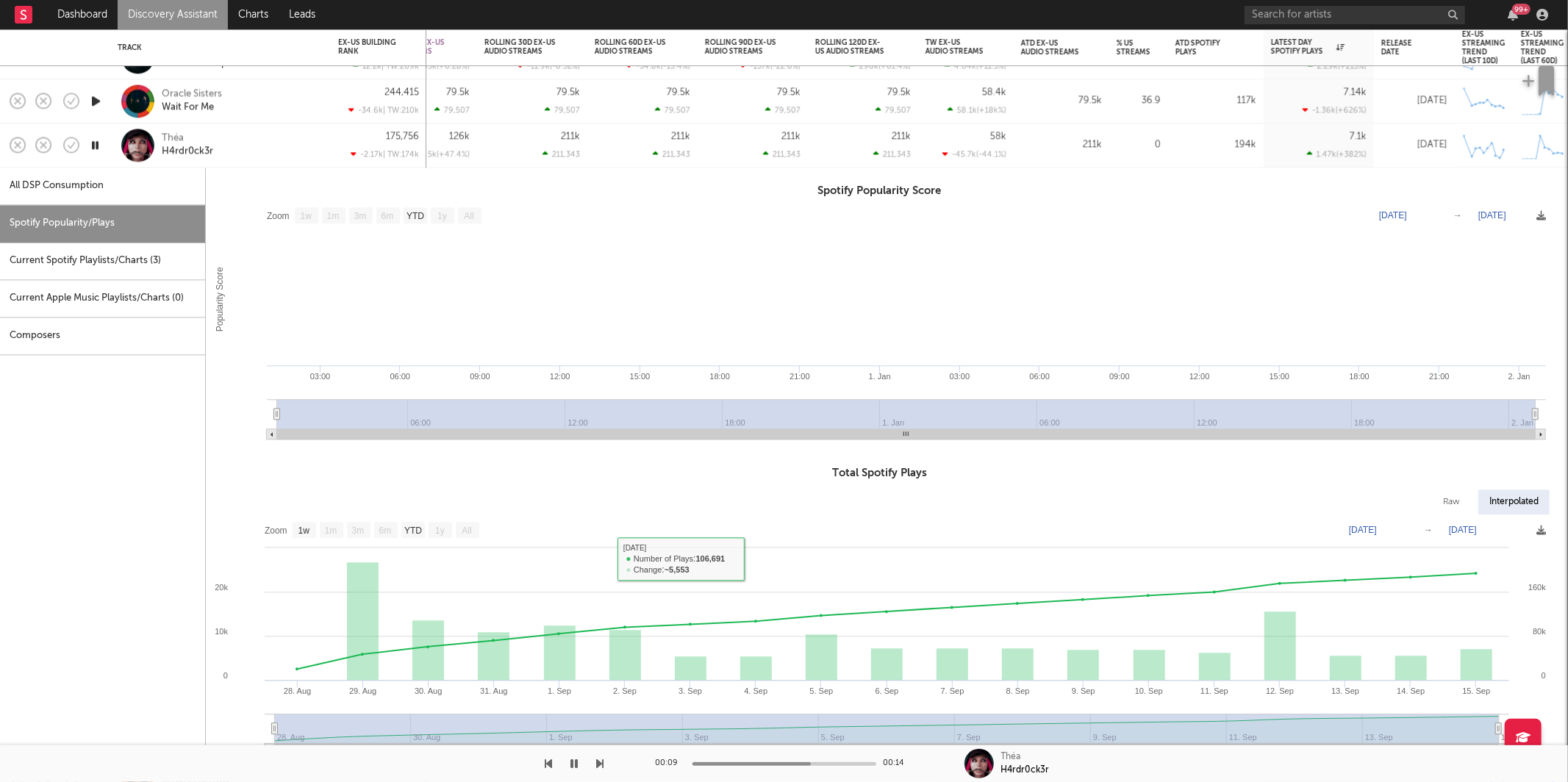
click at [262, 147] on div "Théa H4rdr0ck3r" at bounding box center [241, 145] width 158 height 27
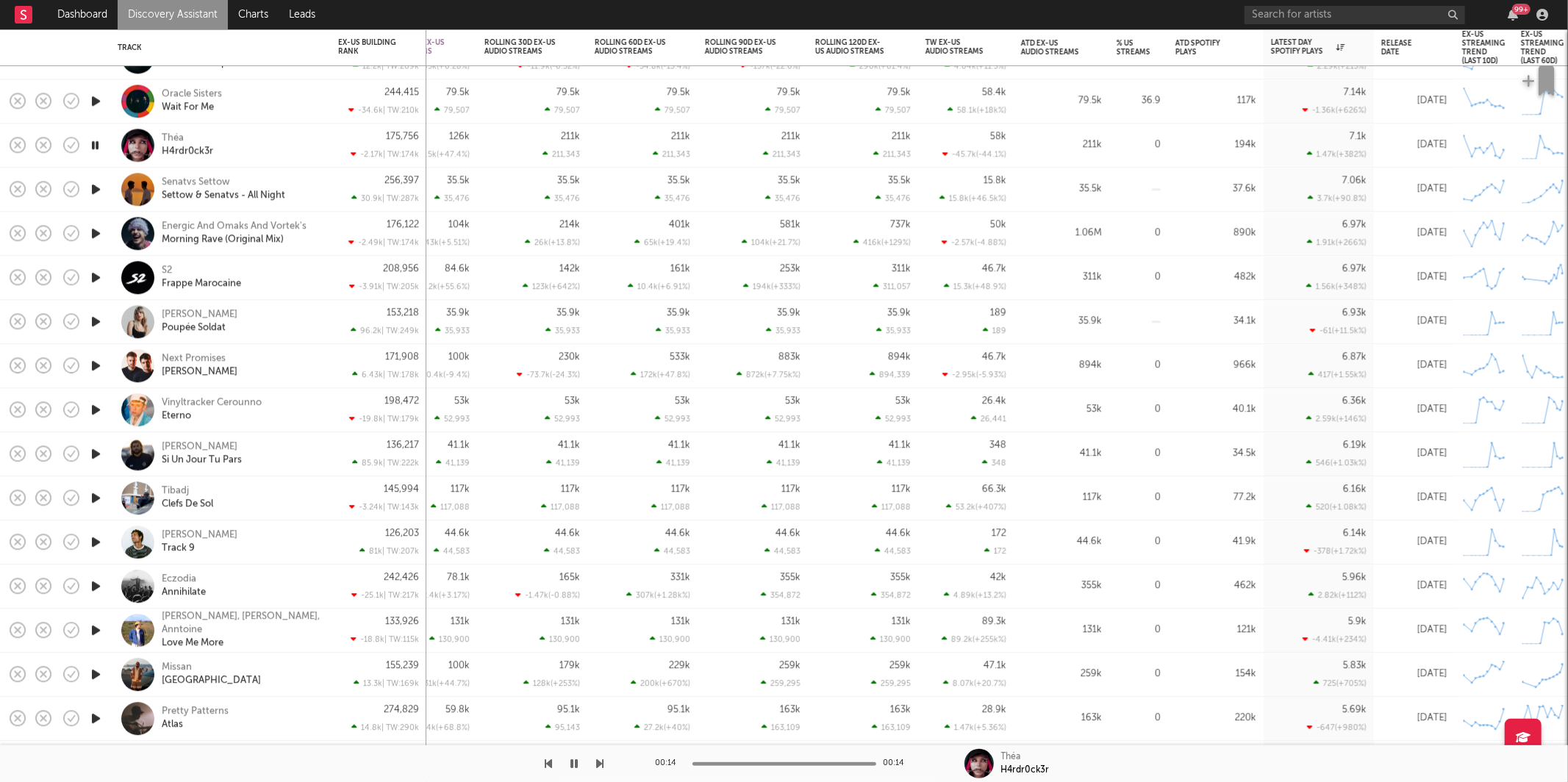
click at [598, 775] on button "button" at bounding box center [600, 763] width 7 height 36
click at [599, 770] on icon "button" at bounding box center [600, 763] width 7 height 12
click at [600, 762] on icon "button" at bounding box center [600, 763] width 7 height 12
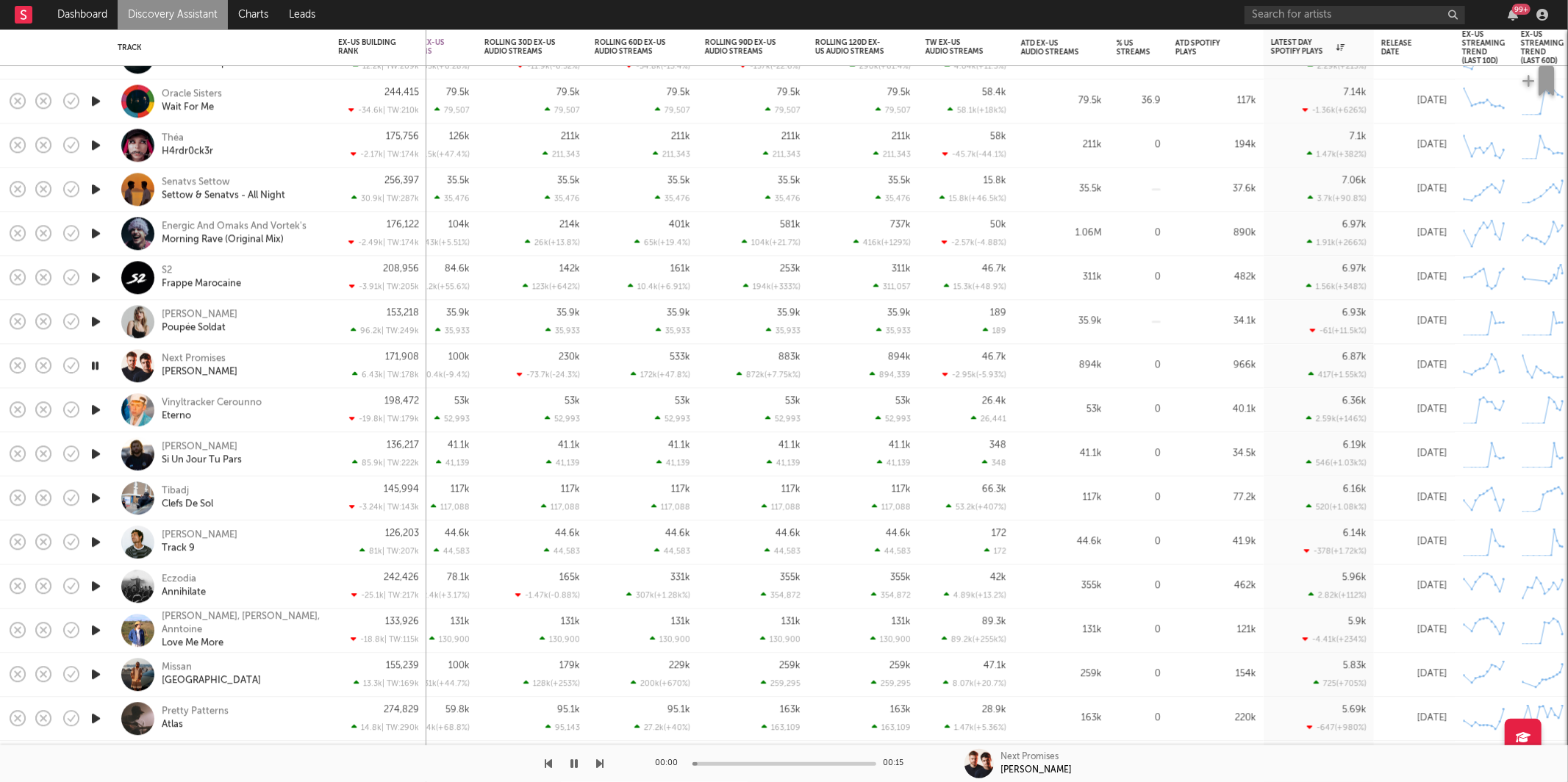
click at [600, 762] on icon "button" at bounding box center [600, 763] width 7 height 12
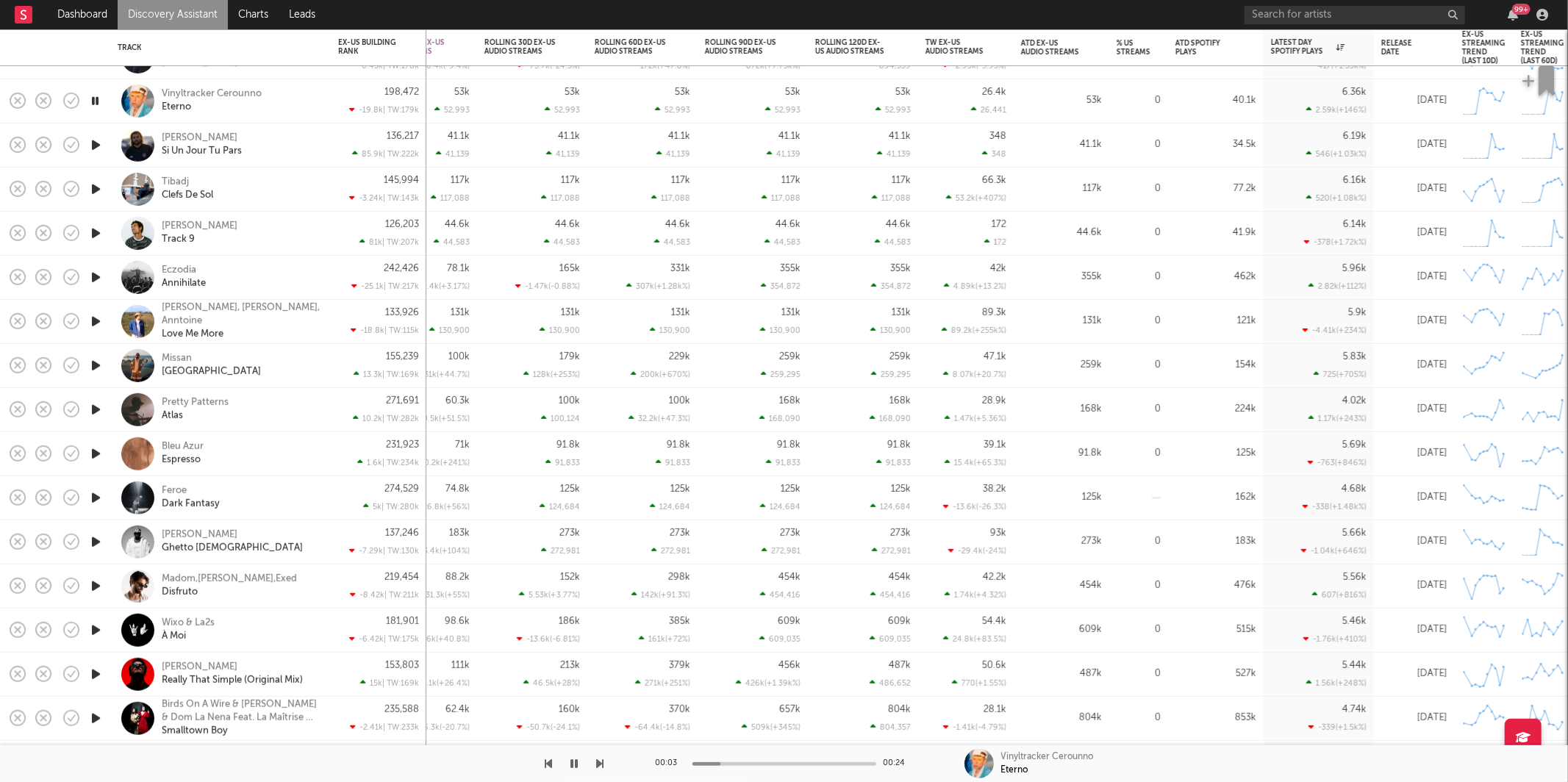
click at [597, 763] on icon "button" at bounding box center [600, 763] width 7 height 12
click at [262, 176] on div "Tibadj Clefs De Sol" at bounding box center [241, 189] width 158 height 27
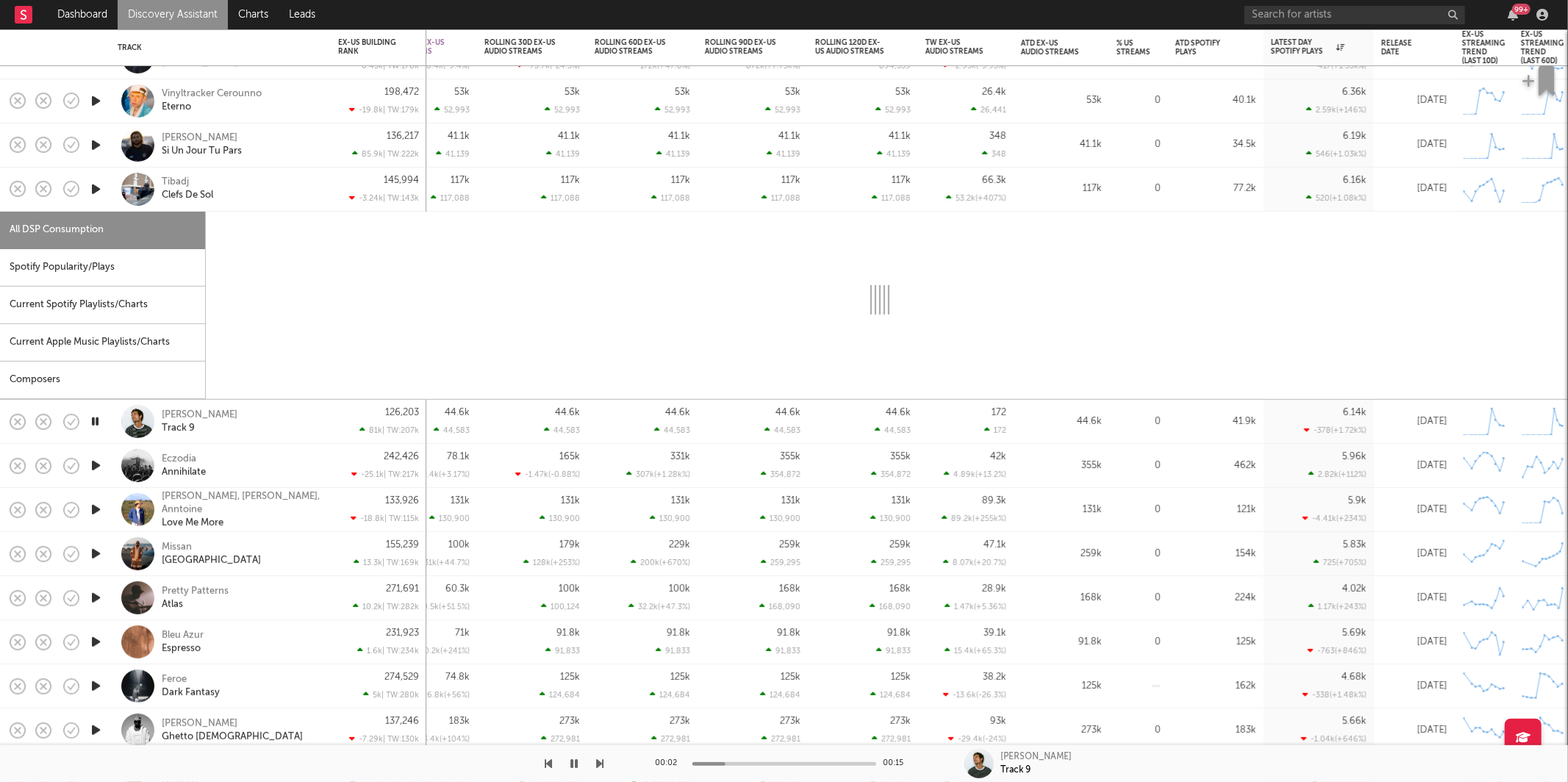
click at [119, 270] on div "Spotify Popularity/Plays" at bounding box center [102, 267] width 205 height 37
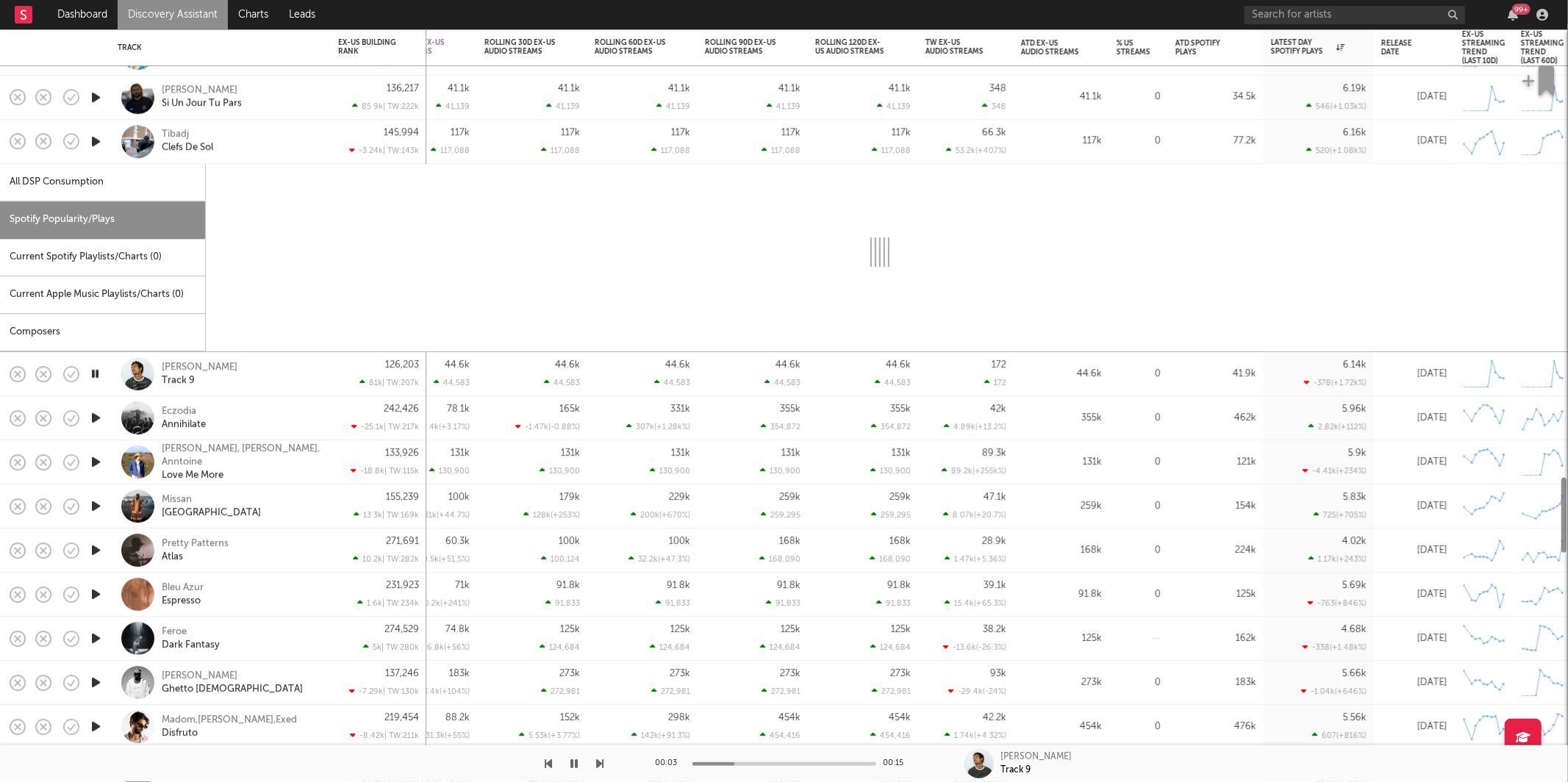
select select "1w"
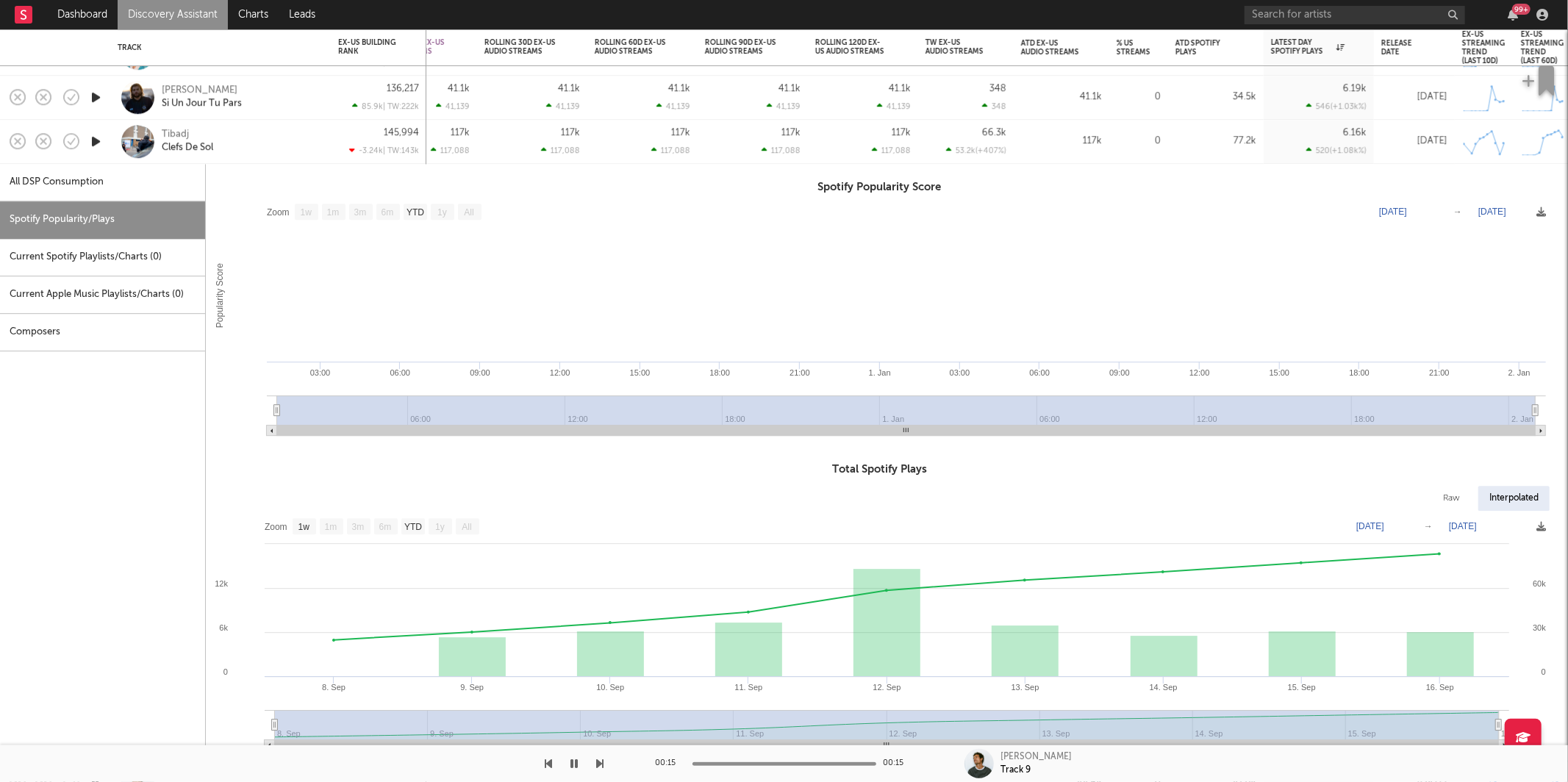
click at [258, 150] on div "Tibadj Clefs De Sol" at bounding box center [241, 142] width 158 height 27
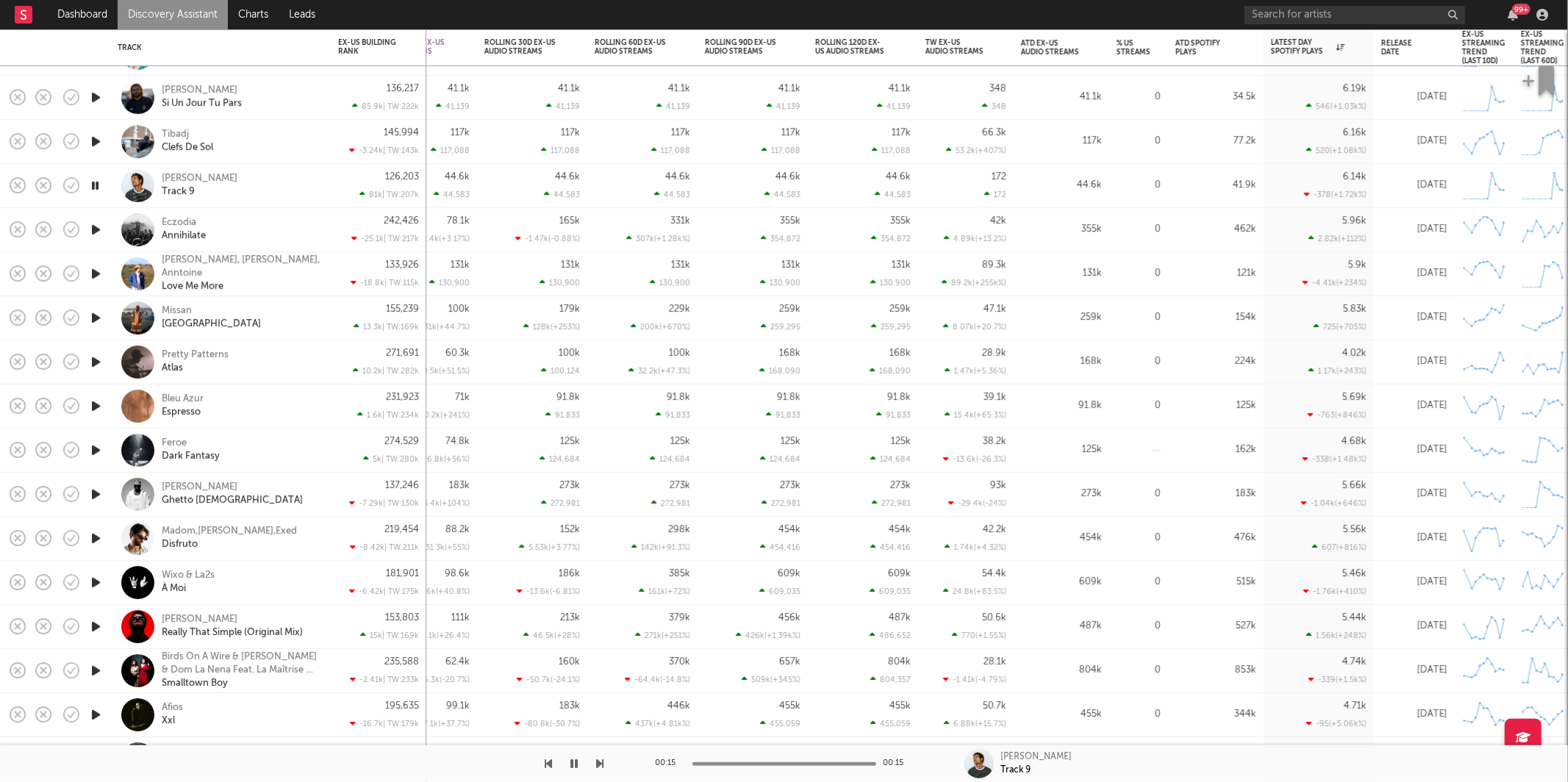
click at [602, 765] on icon "button" at bounding box center [600, 763] width 7 height 12
click at [601, 763] on icon "button" at bounding box center [600, 763] width 7 height 12
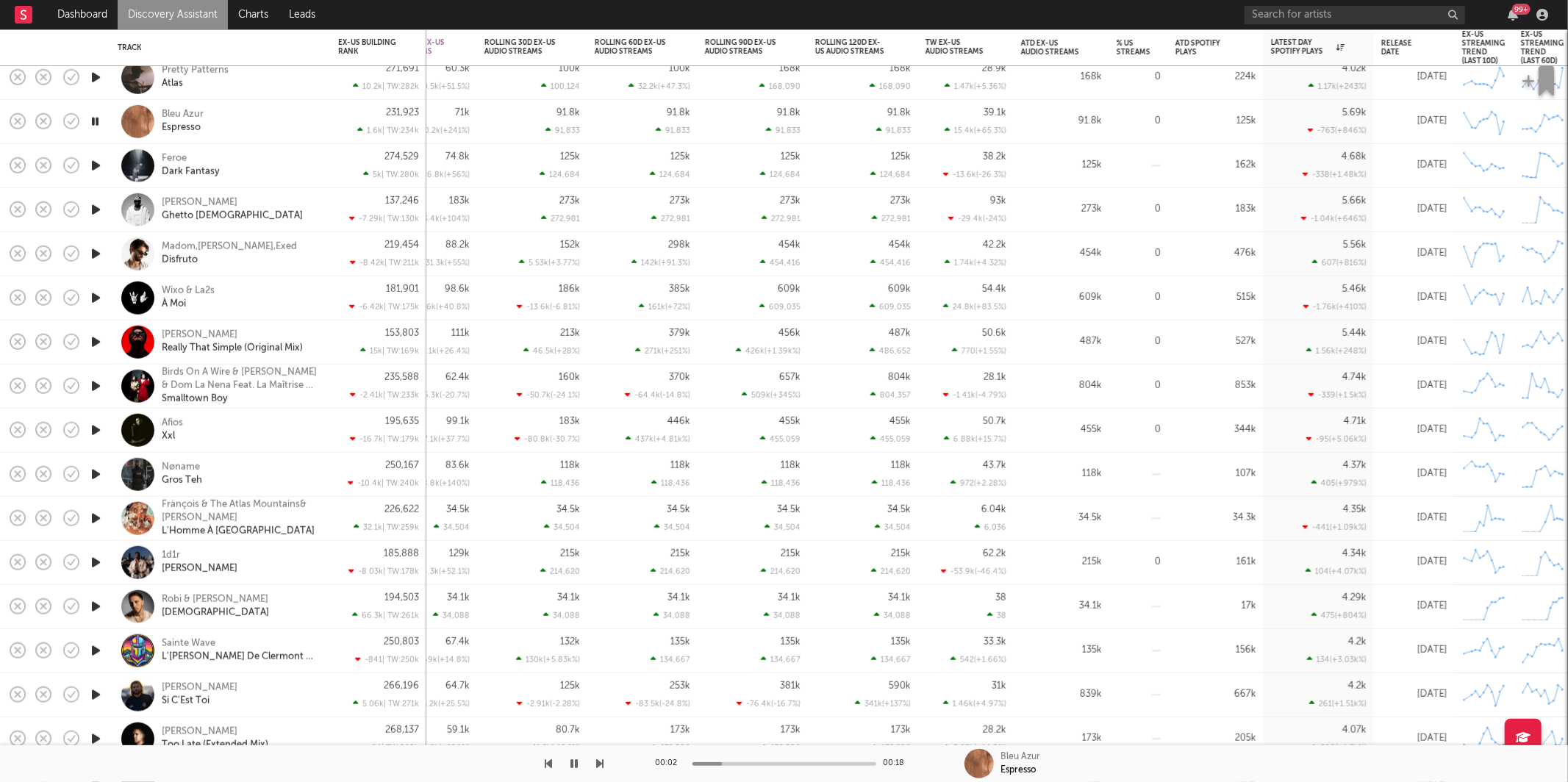
click at [600, 761] on icon "button" at bounding box center [600, 763] width 7 height 12
click at [96, 164] on icon "button" at bounding box center [95, 165] width 14 height 19
click at [423, 15] on nav "Dashboard Discovery Assistant Charts Leads 99 +" at bounding box center [784, 15] width 1568 height 29
click at [573, 768] on icon "button" at bounding box center [575, 763] width 9 height 12
click at [598, 763] on icon "button" at bounding box center [600, 763] width 7 height 12
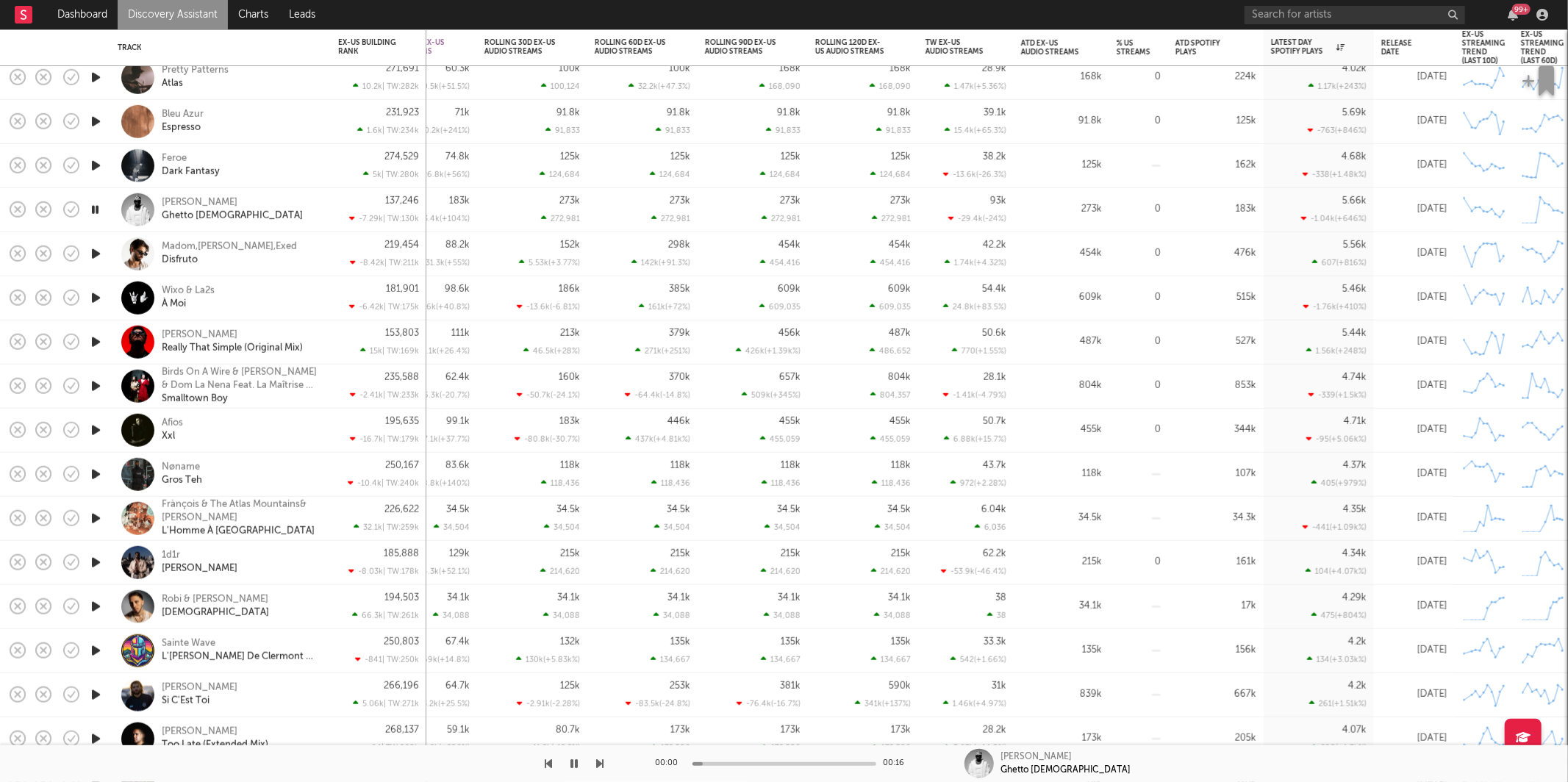
click at [550, 766] on icon "button" at bounding box center [549, 763] width 7 height 12
click at [598, 763] on icon "button" at bounding box center [600, 763] width 7 height 12
click at [579, 763] on button "button" at bounding box center [575, 763] width 15 height 36
drag, startPoint x: 573, startPoint y: 763, endPoint x: 635, endPoint y: 758, distance: 62.2
click at [573, 763] on icon "button" at bounding box center [575, 763] width 9 height 12
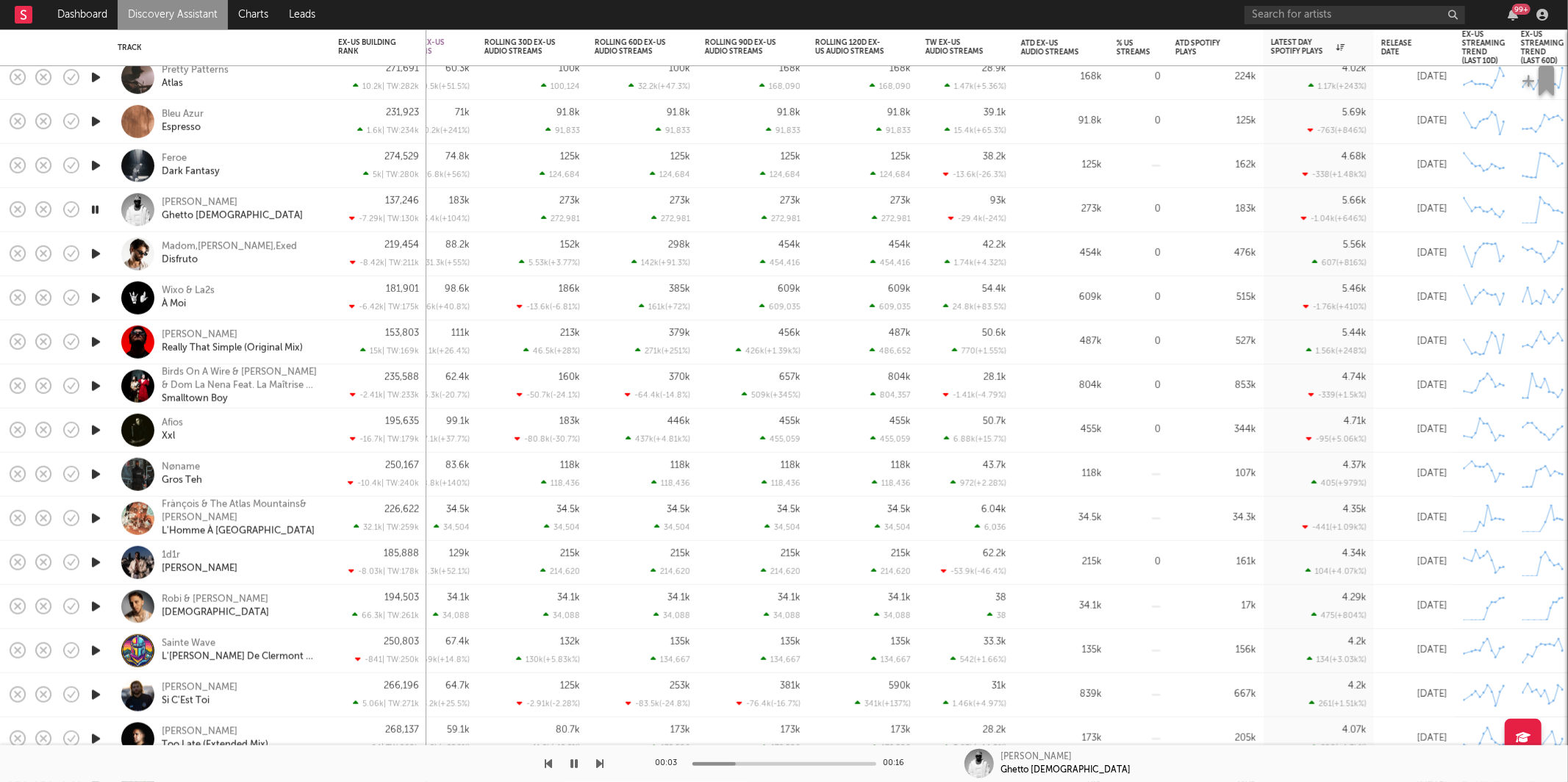
click at [602, 763] on icon "button" at bounding box center [600, 763] width 7 height 12
click at [602, 759] on icon "button" at bounding box center [600, 763] width 7 height 12
click at [603, 760] on icon "button" at bounding box center [600, 763] width 7 height 12
click at [603, 761] on icon "button" at bounding box center [600, 763] width 7 height 12
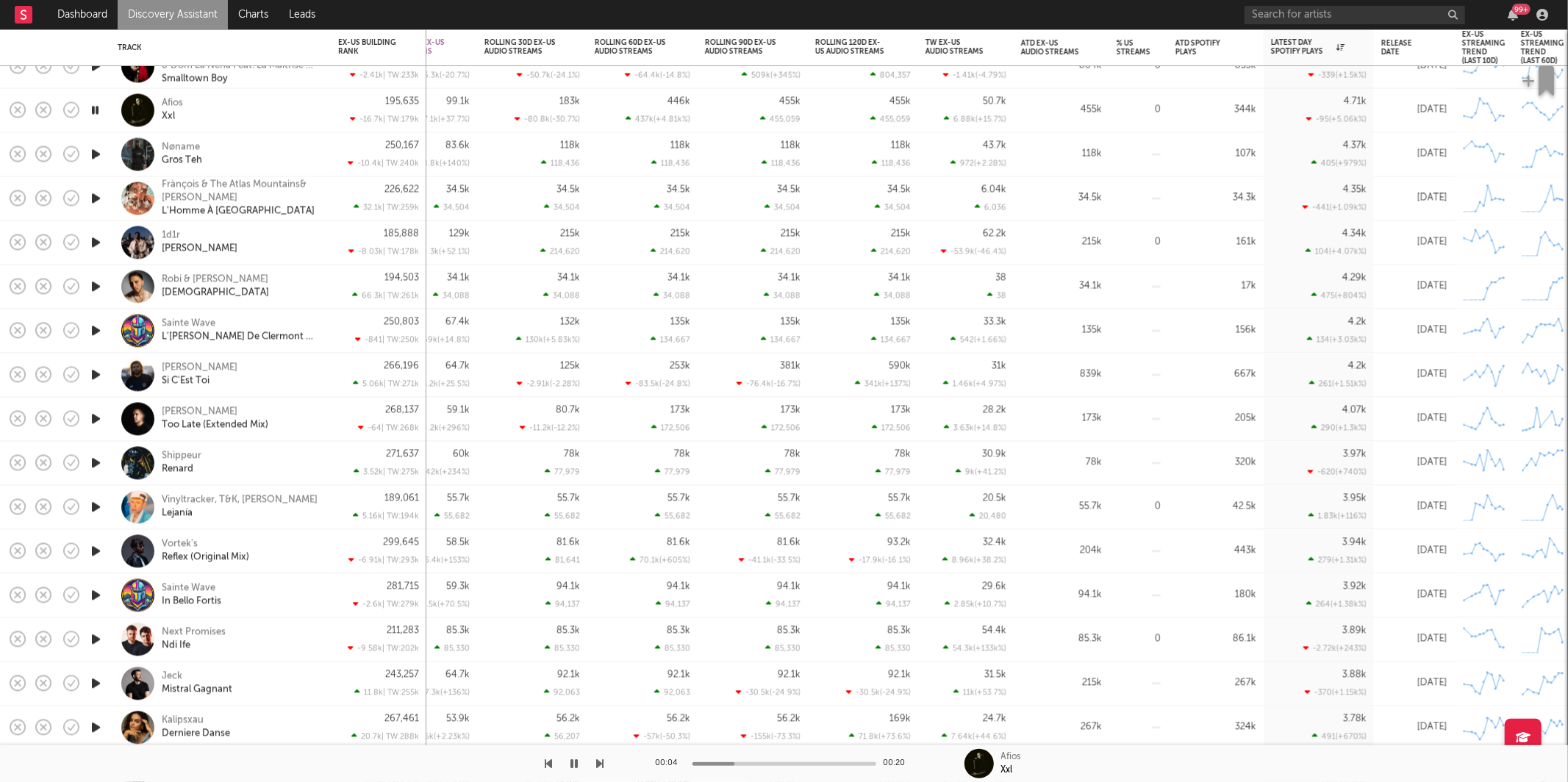
click at [598, 764] on icon "button" at bounding box center [600, 763] width 7 height 12
click at [597, 763] on icon "button" at bounding box center [600, 763] width 7 height 12
click at [276, 248] on div "1d1r Rosalia" at bounding box center [241, 242] width 158 height 27
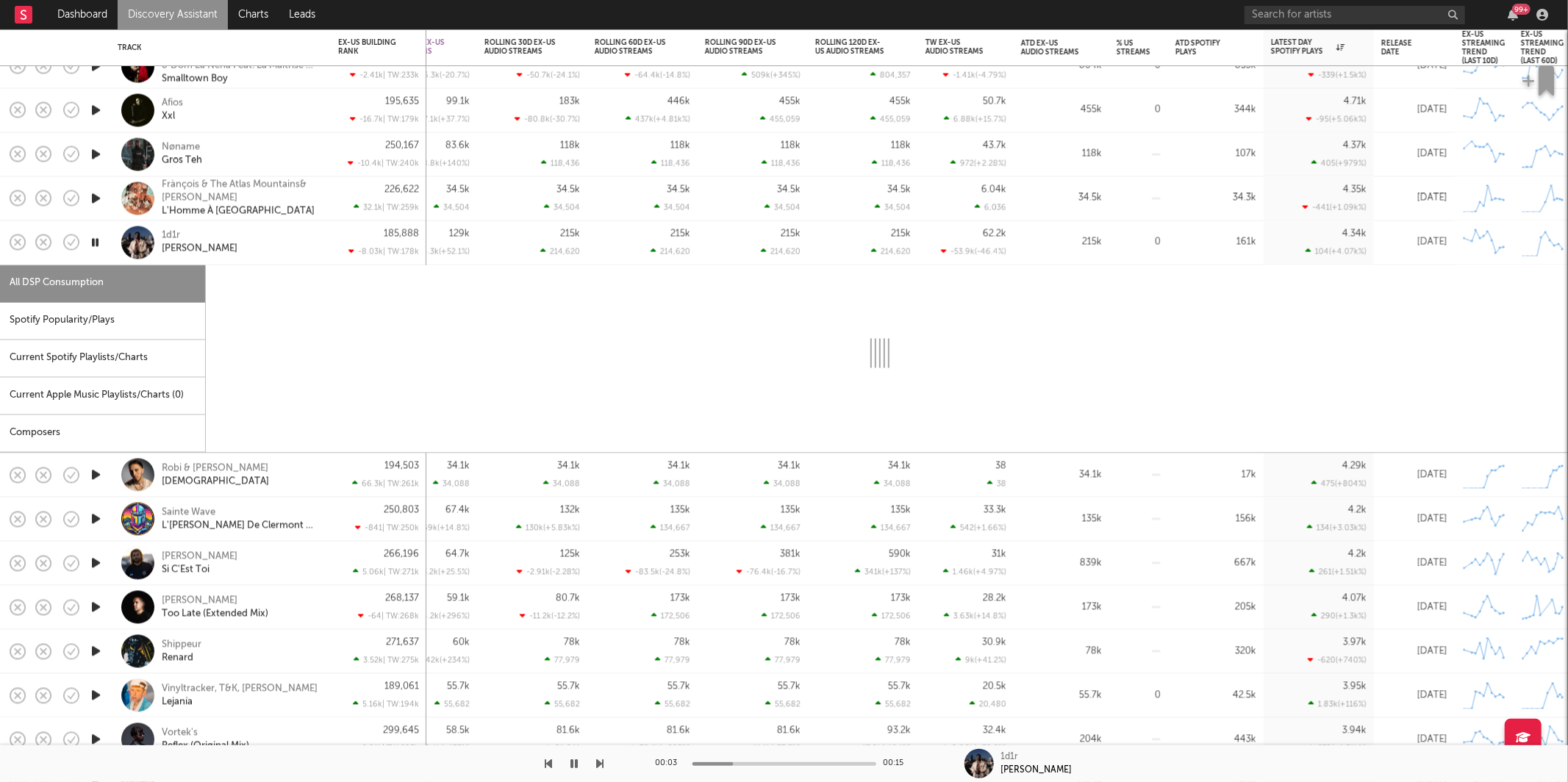
select select "1w"
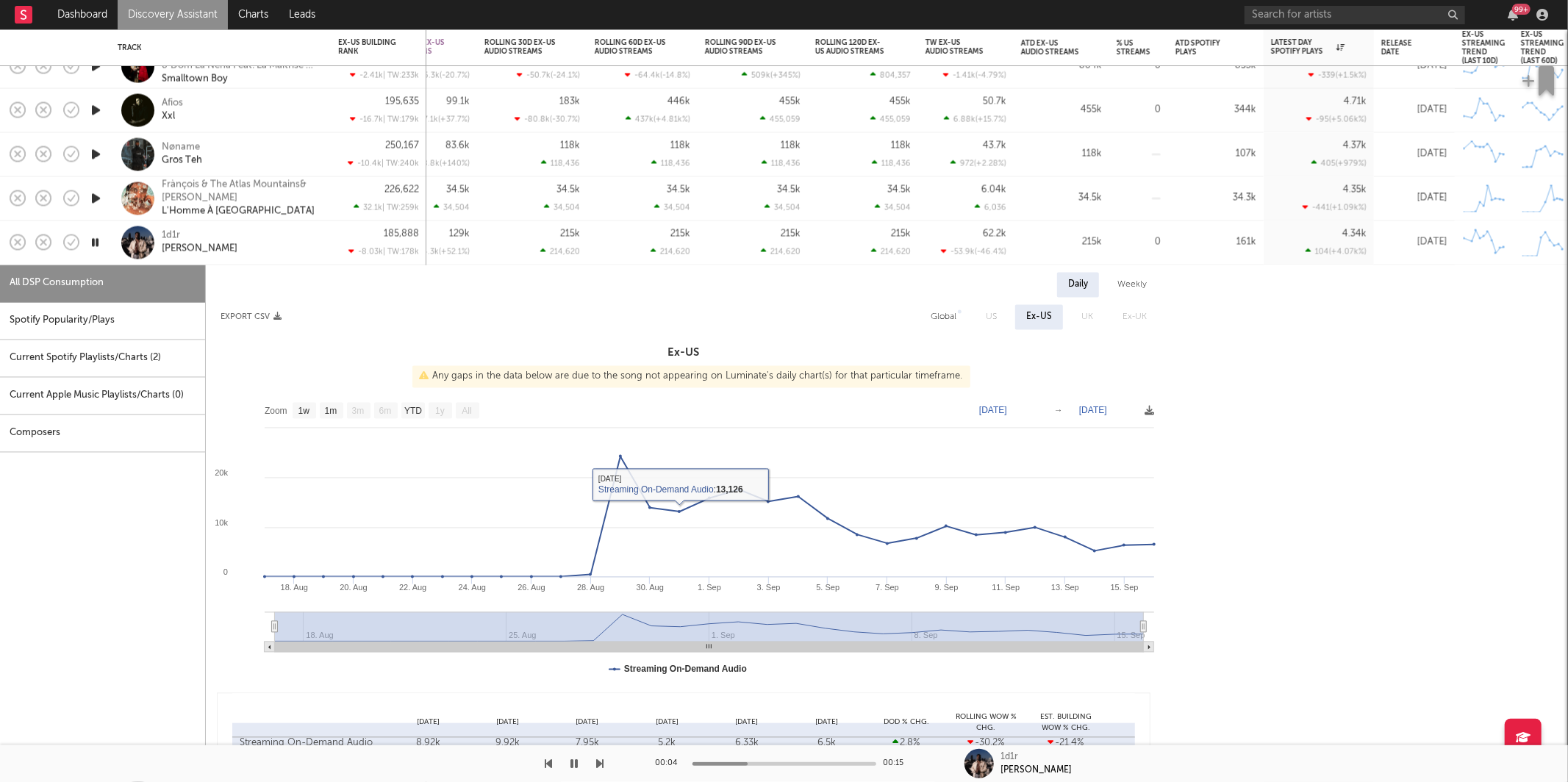
click at [121, 328] on div "Spotify Popularity/Plays" at bounding box center [102, 321] width 205 height 37
select select "1w"
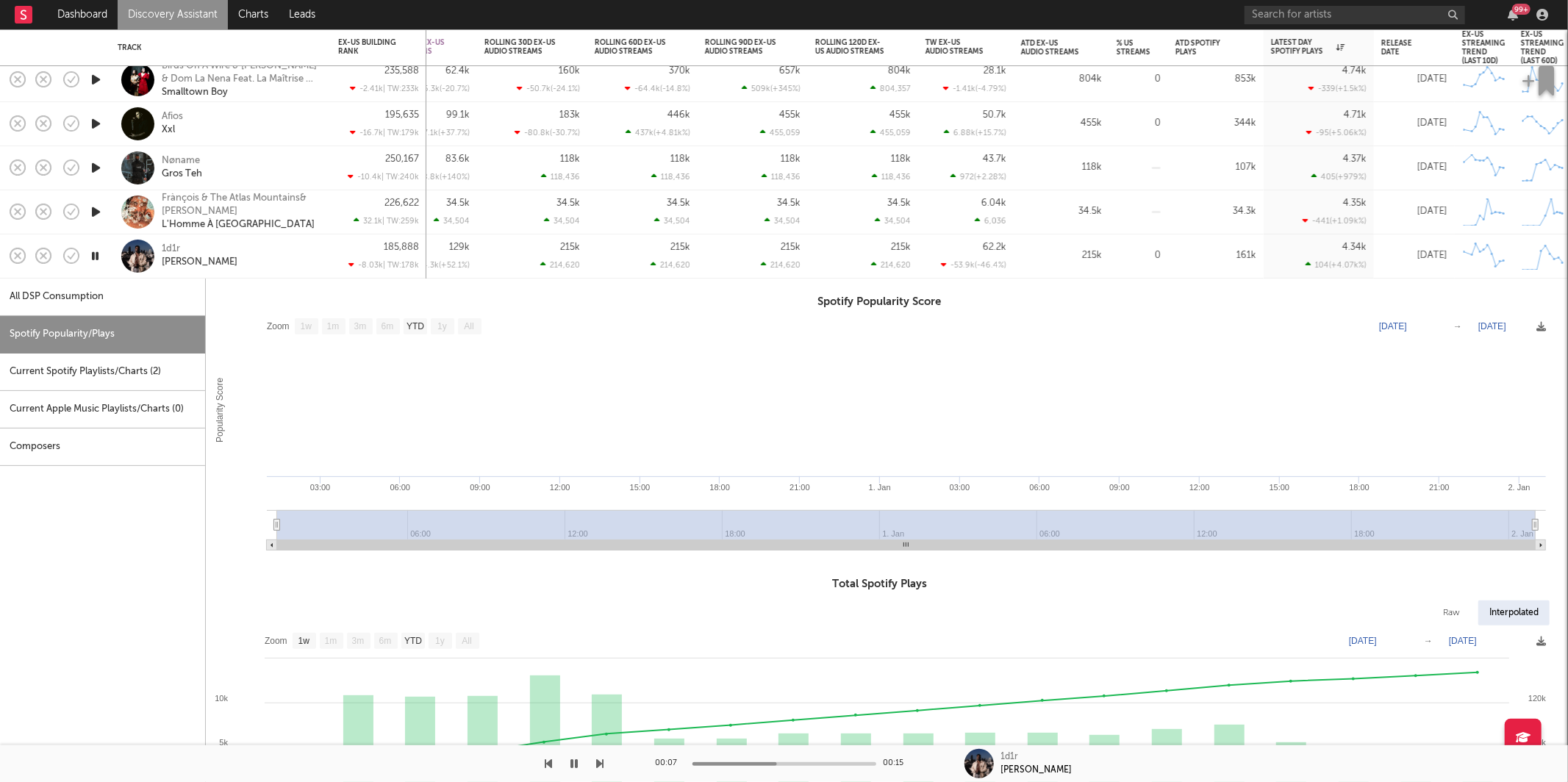
click at [244, 266] on div "1d1r Rosalia" at bounding box center [241, 255] width 158 height 27
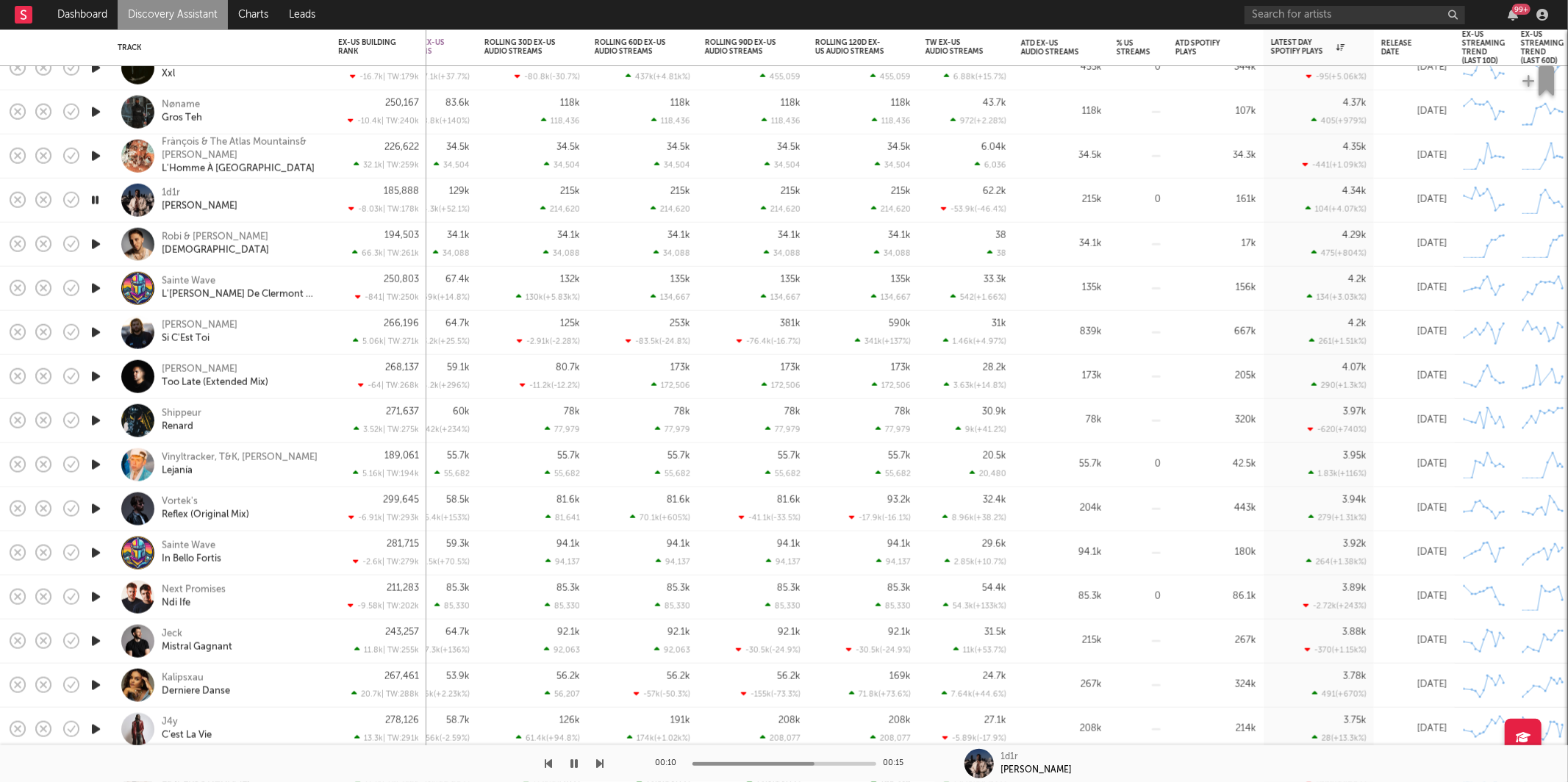
click at [166, 24] on link "Discovery Assistant" at bounding box center [173, 15] width 110 height 29
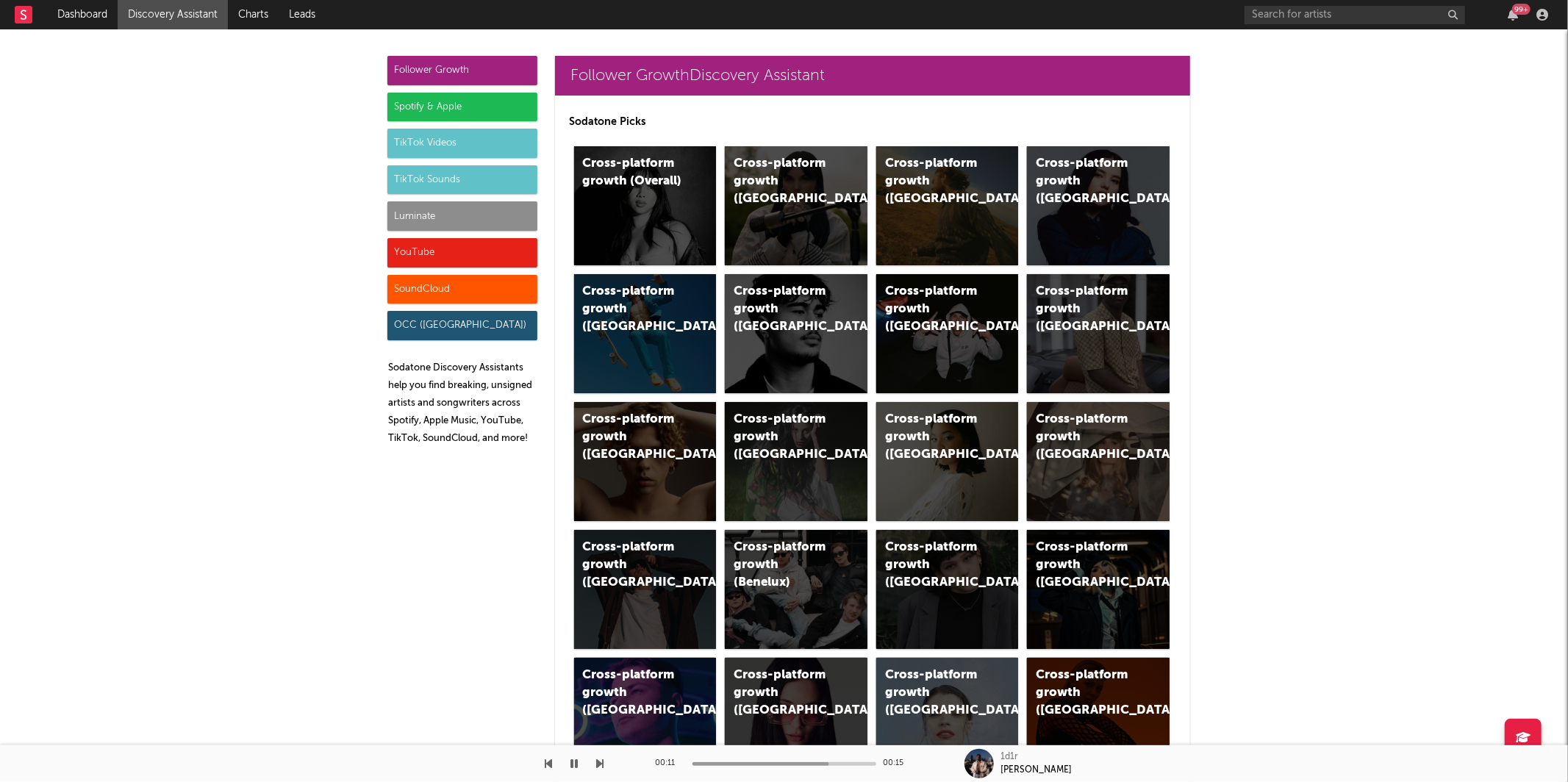
click at [448, 208] on div "Luminate" at bounding box center [462, 216] width 150 height 29
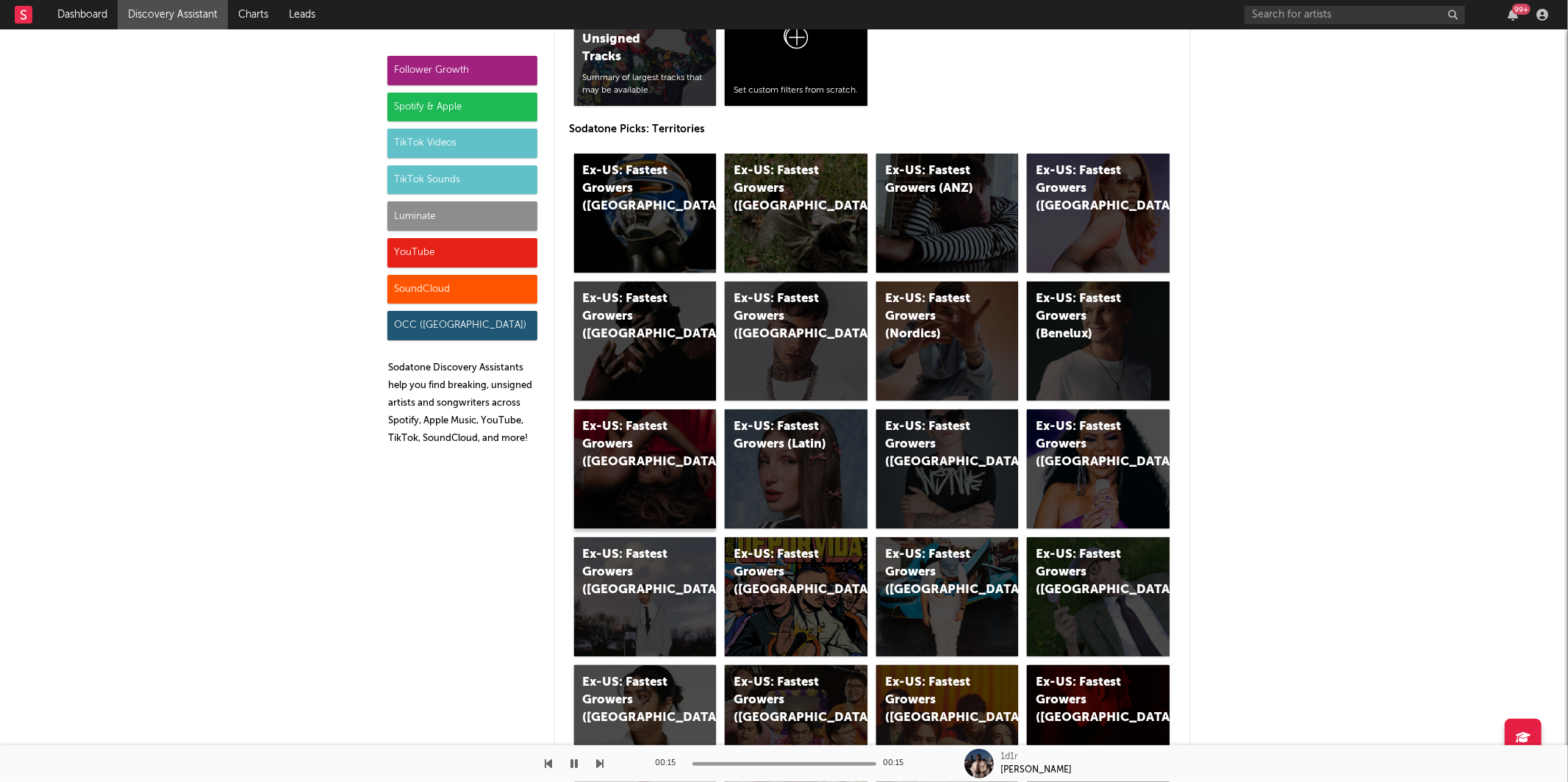
scroll to position [7411, 0]
click at [660, 490] on div "Ex-US: Fastest Growers (Eastern Europe)" at bounding box center [645, 468] width 143 height 119
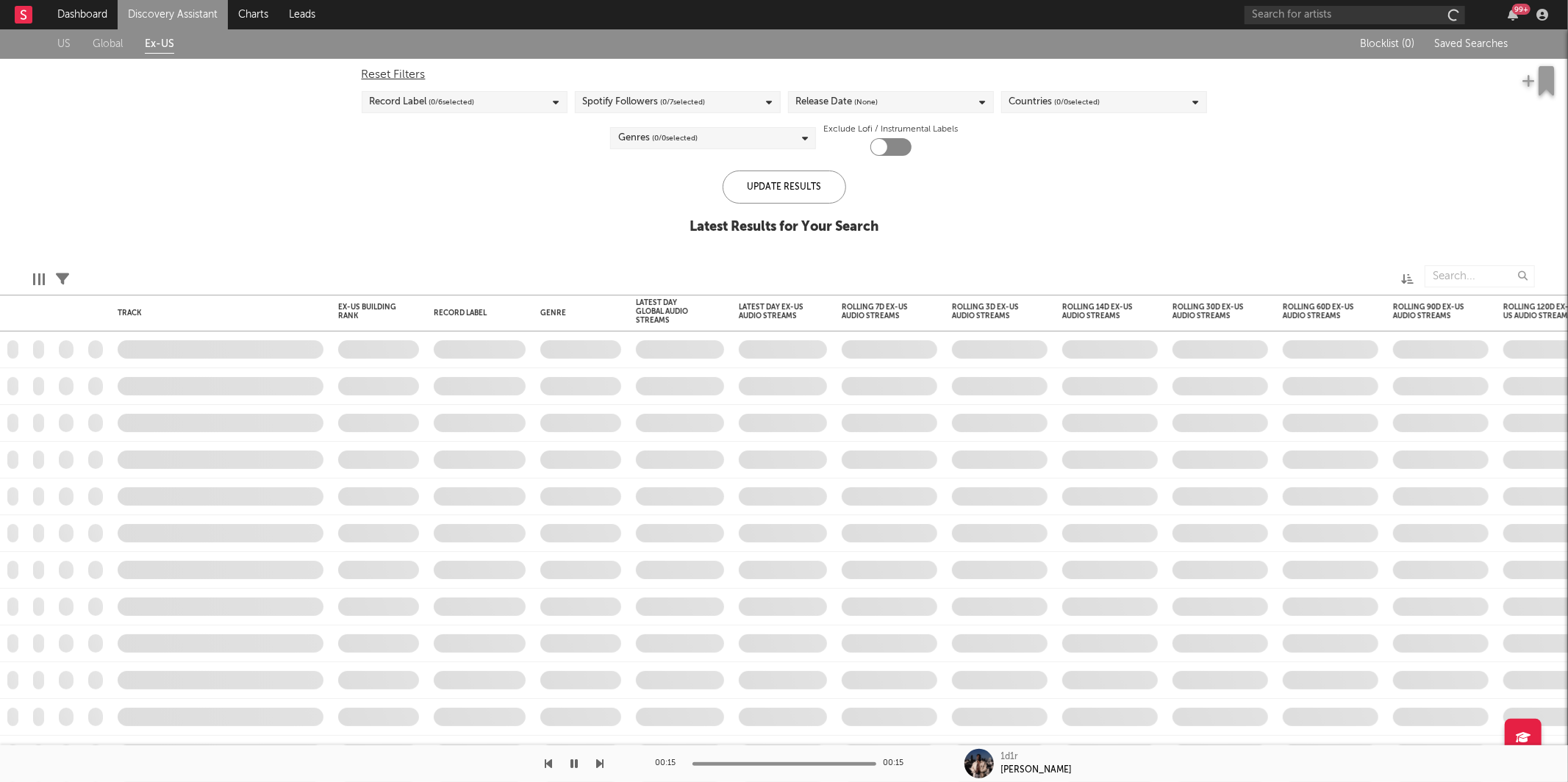
checkbox input "true"
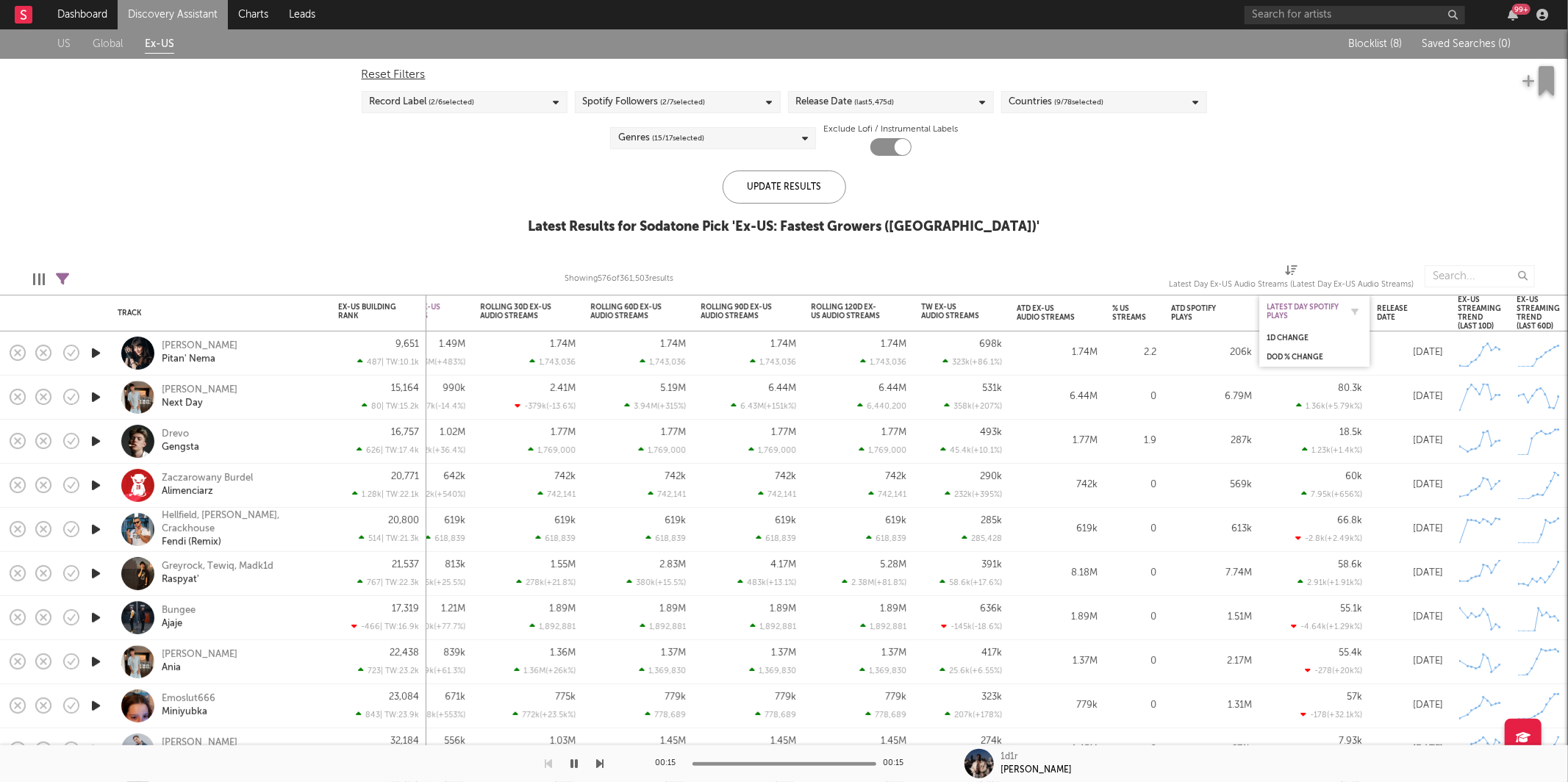
click at [1301, 313] on div "Latest Day Spotify Plays" at bounding box center [1303, 312] width 74 height 18
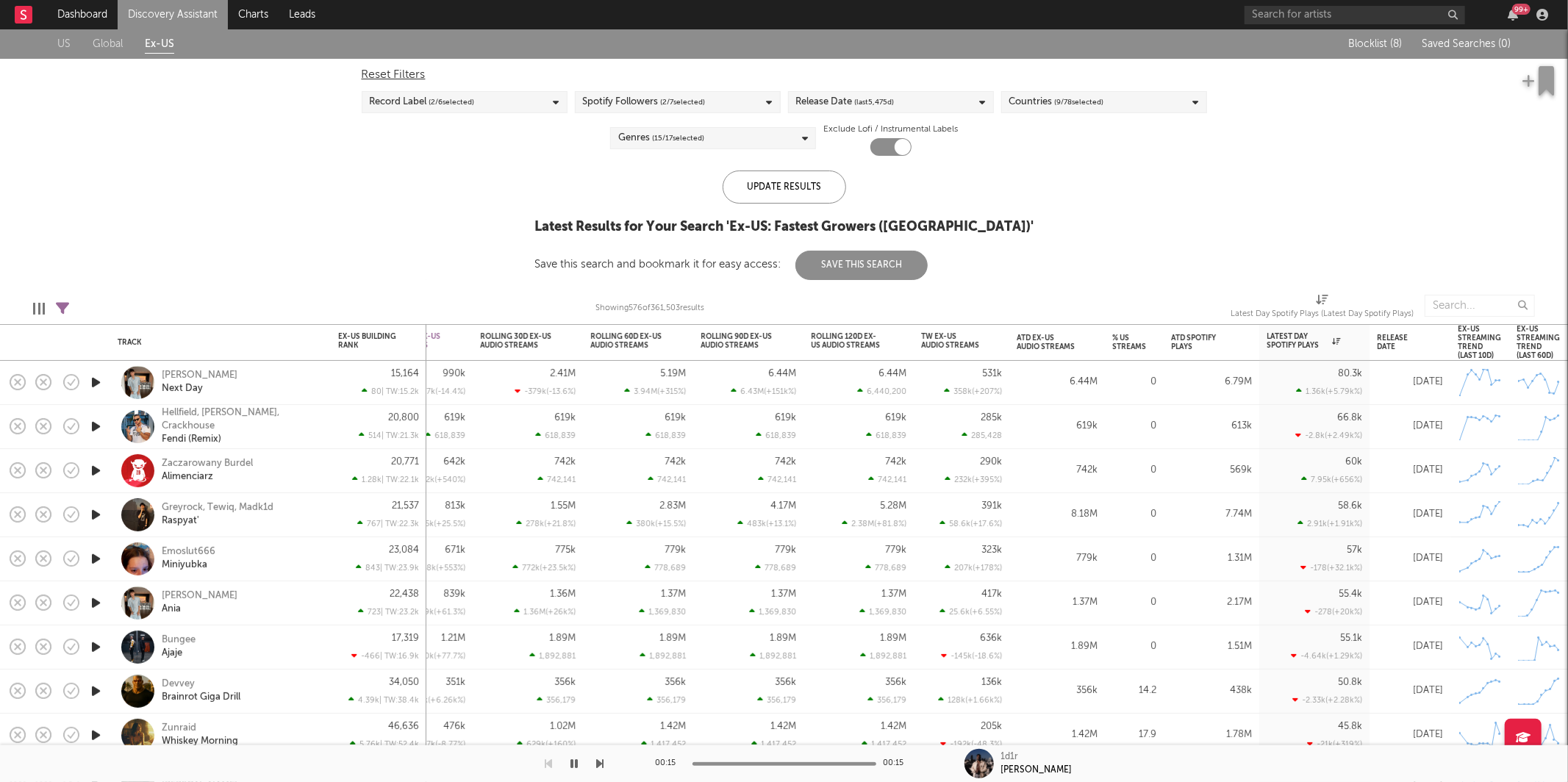
click at [98, 426] on icon "button" at bounding box center [96, 426] width 15 height 19
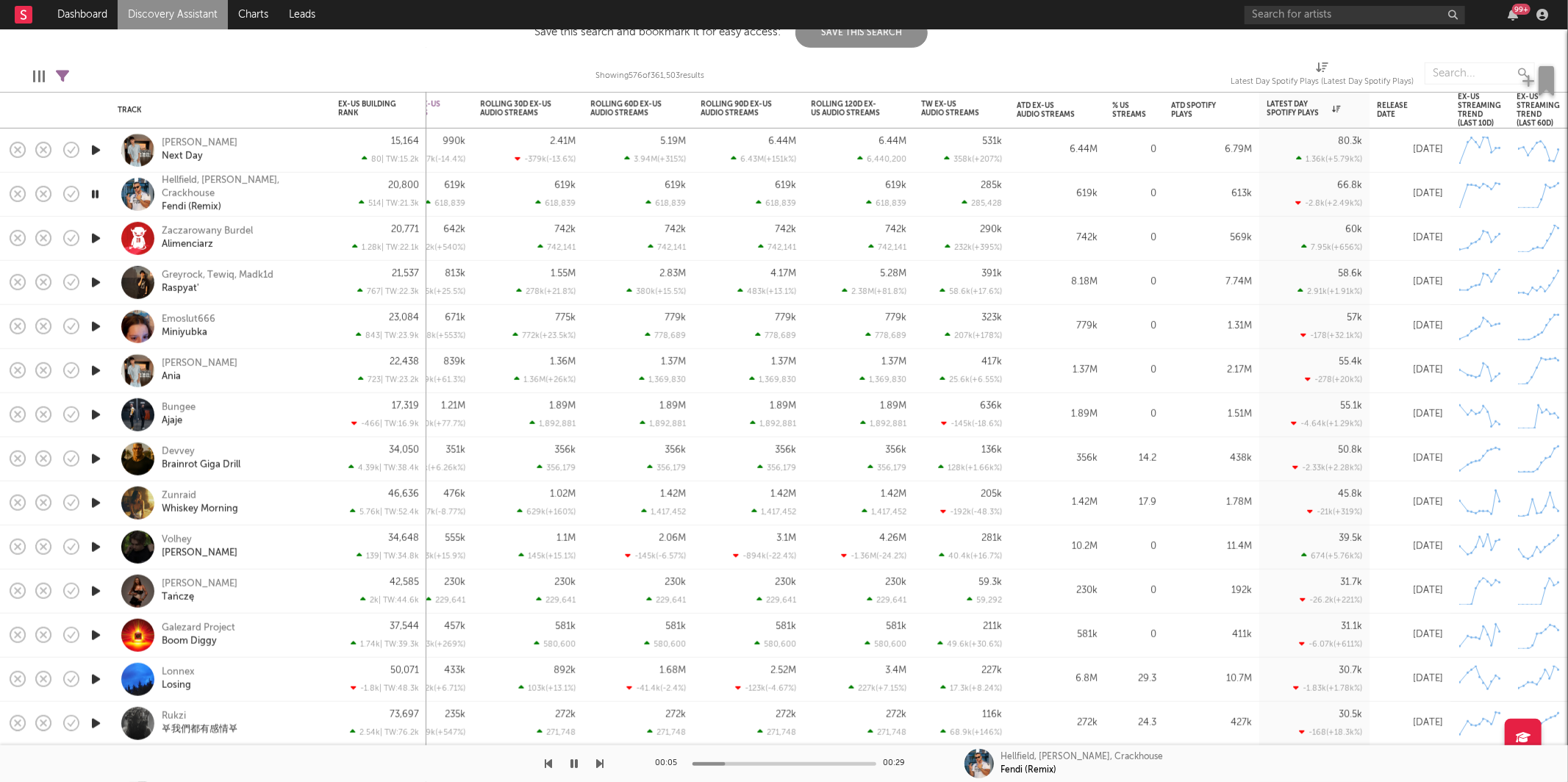
click at [95, 194] on icon "button" at bounding box center [95, 194] width 14 height 19
click at [94, 275] on icon "button" at bounding box center [96, 282] width 15 height 19
click at [97, 416] on icon "button" at bounding box center [96, 415] width 15 height 19
click at [98, 459] on icon "button" at bounding box center [96, 459] width 15 height 19
click at [98, 504] on icon "button" at bounding box center [96, 503] width 15 height 19
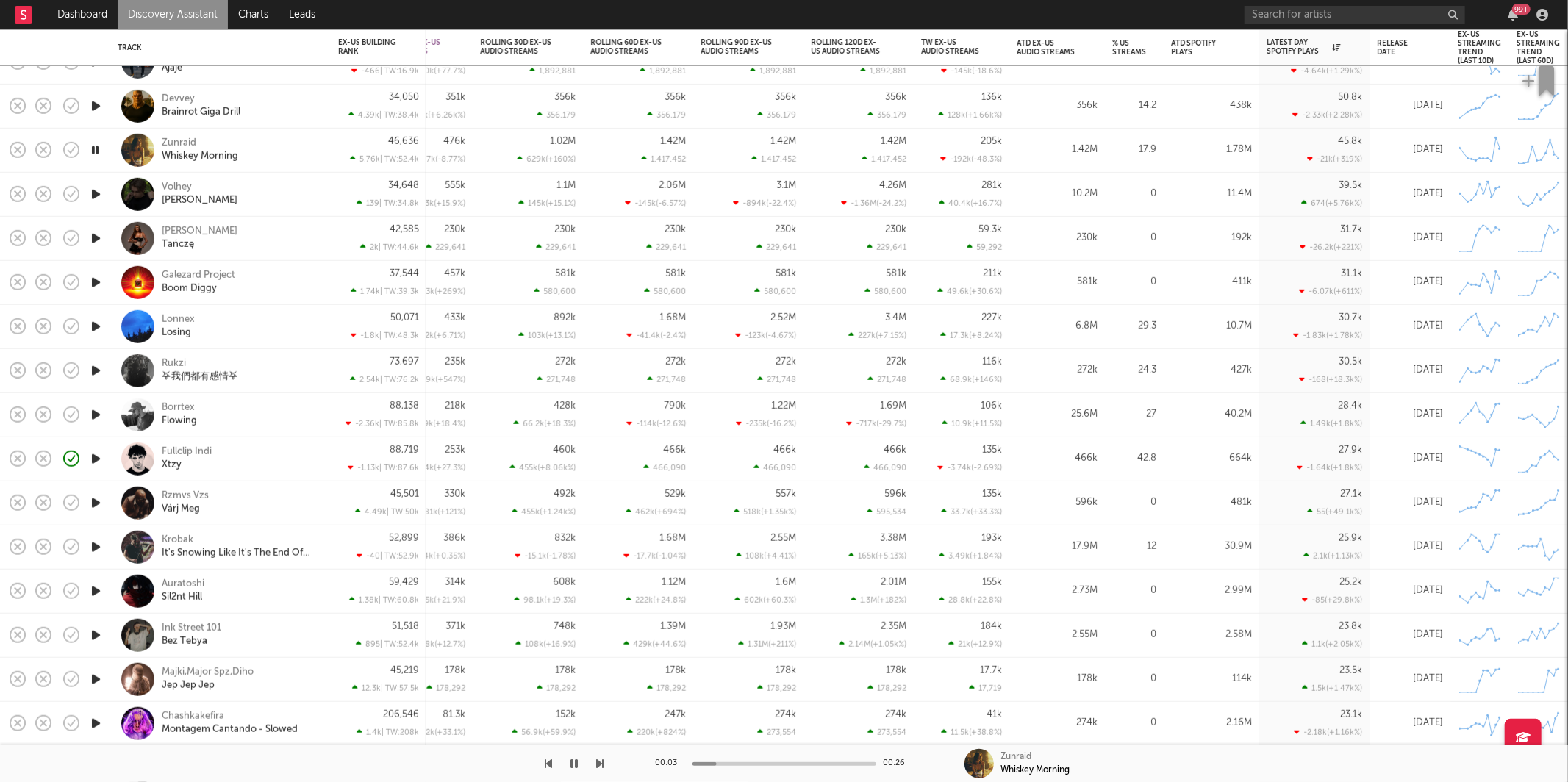
click at [599, 763] on icon "button" at bounding box center [600, 763] width 7 height 12
click at [594, 763] on div at bounding box center [302, 763] width 605 height 36
click at [598, 763] on icon "button" at bounding box center [600, 763] width 7 height 12
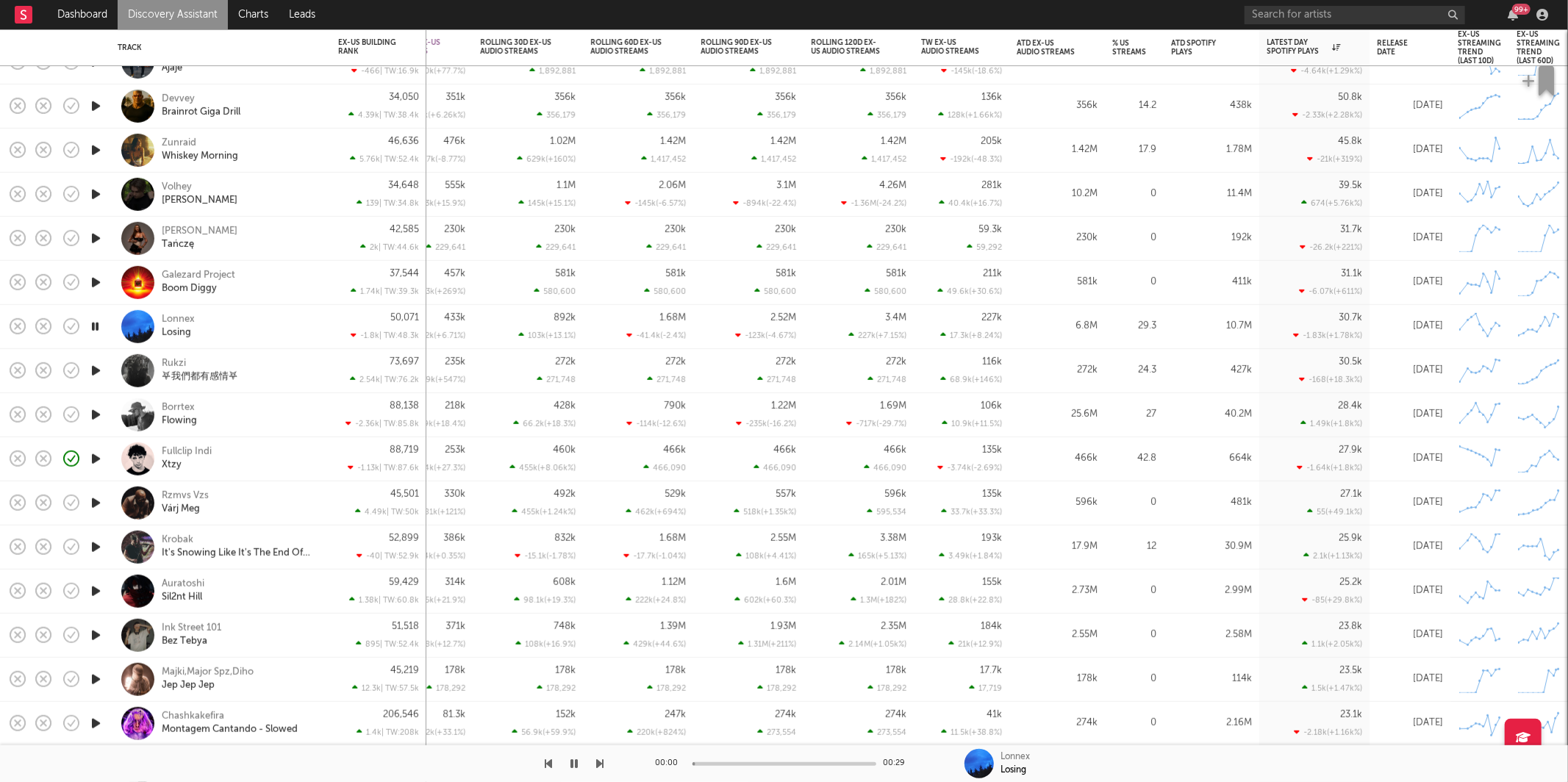
click at [598, 763] on icon "button" at bounding box center [600, 763] width 7 height 12
click at [294, 412] on div "Borrtex Flowing" at bounding box center [241, 414] width 158 height 27
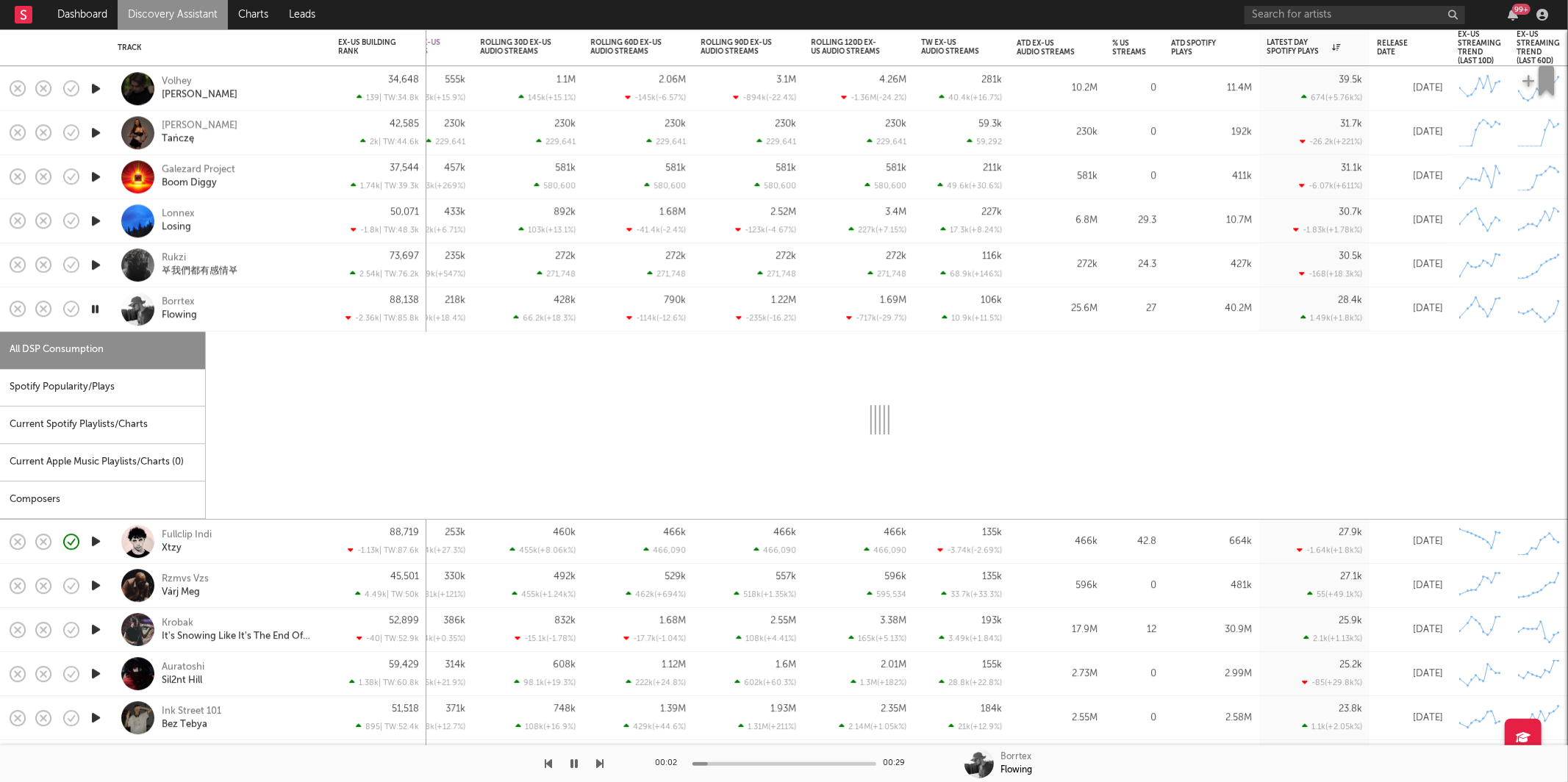
click at [131, 393] on div "Spotify Popularity/Plays" at bounding box center [102, 387] width 205 height 37
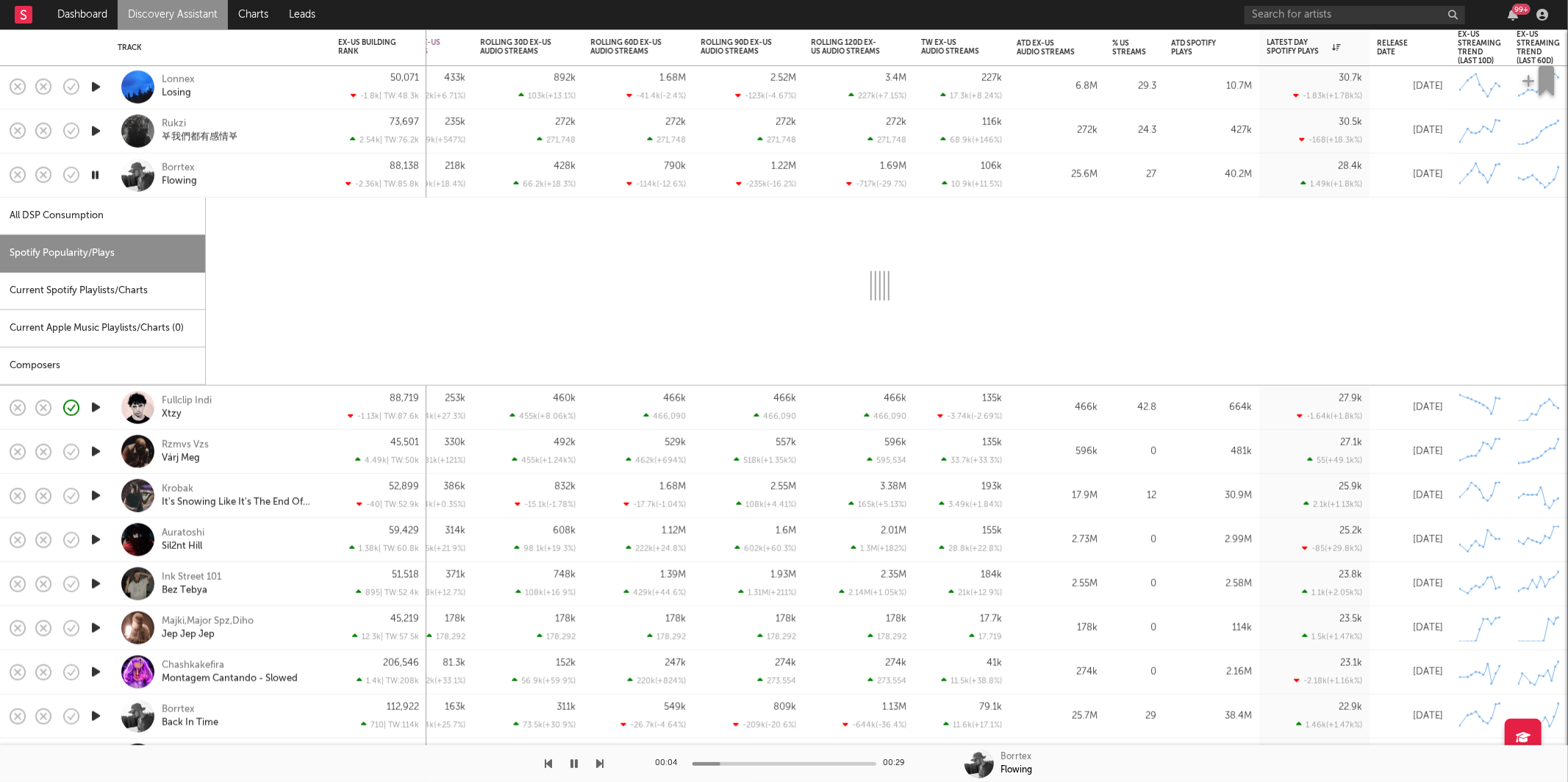
click at [270, 181] on div "Borrtex Flowing" at bounding box center [241, 175] width 158 height 27
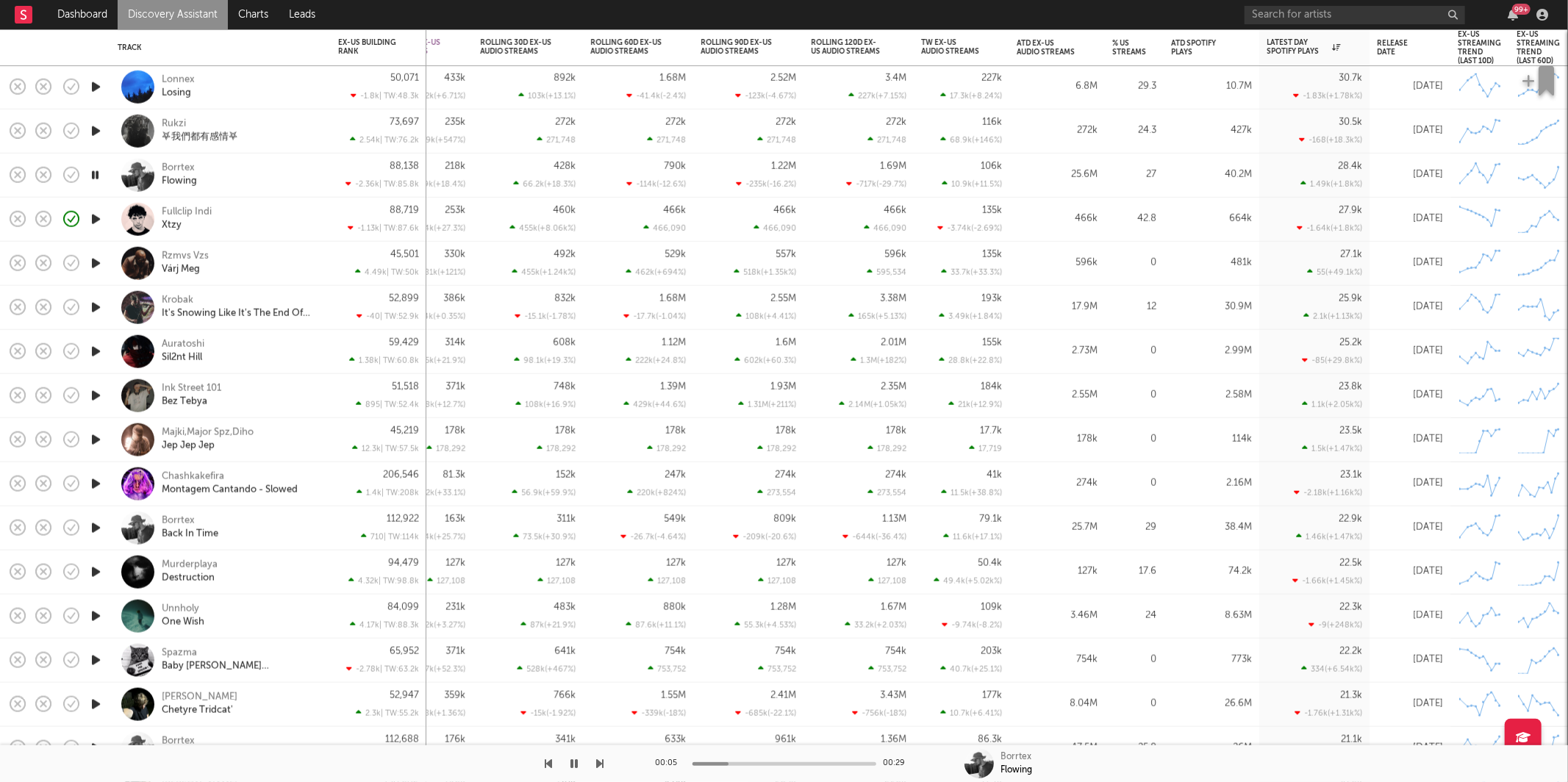
click at [600, 765] on icon "button" at bounding box center [600, 763] width 7 height 12
click at [264, 223] on div "Fullclip Indi Xtzy" at bounding box center [241, 219] width 158 height 27
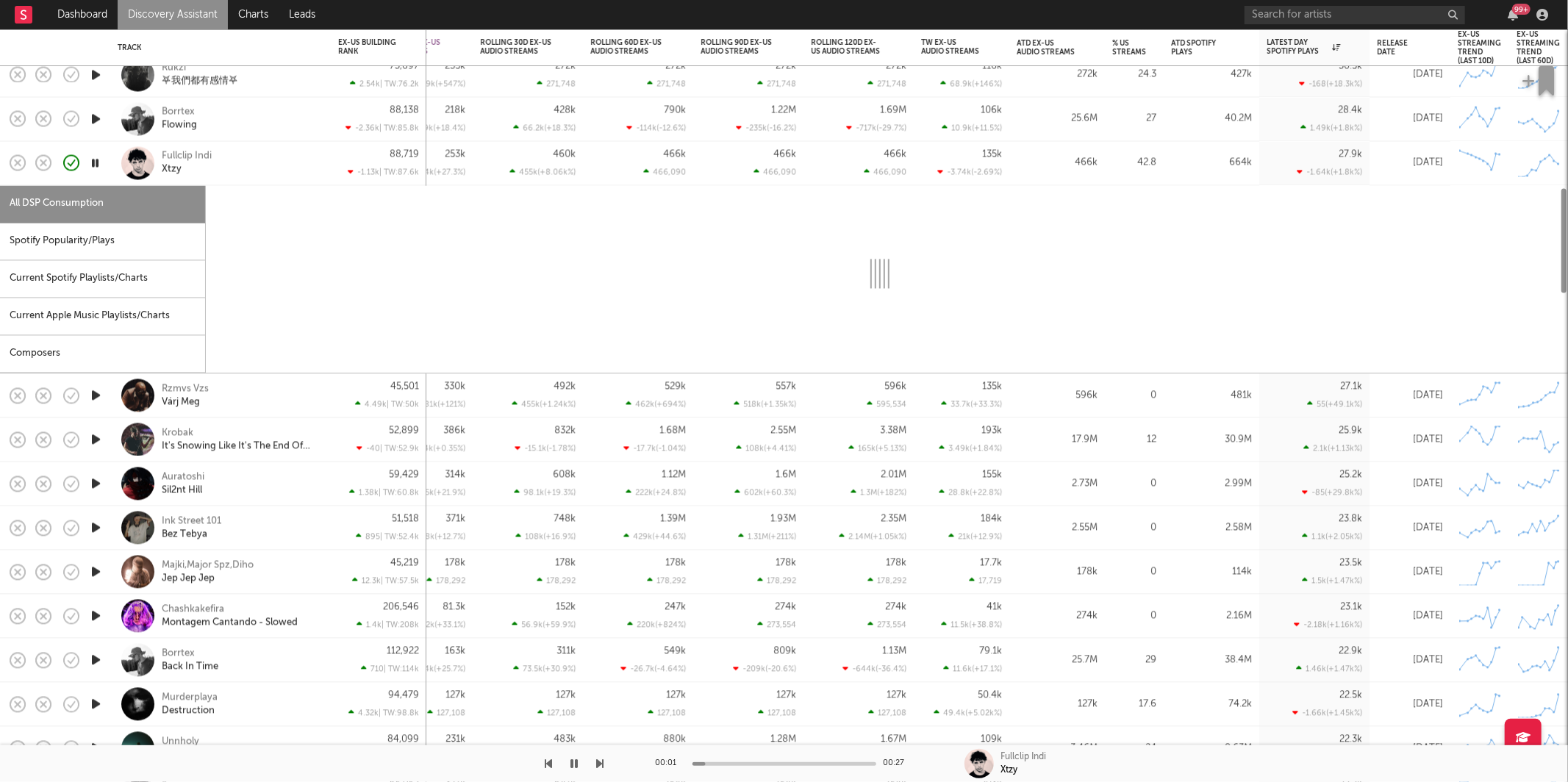
select select "1w"
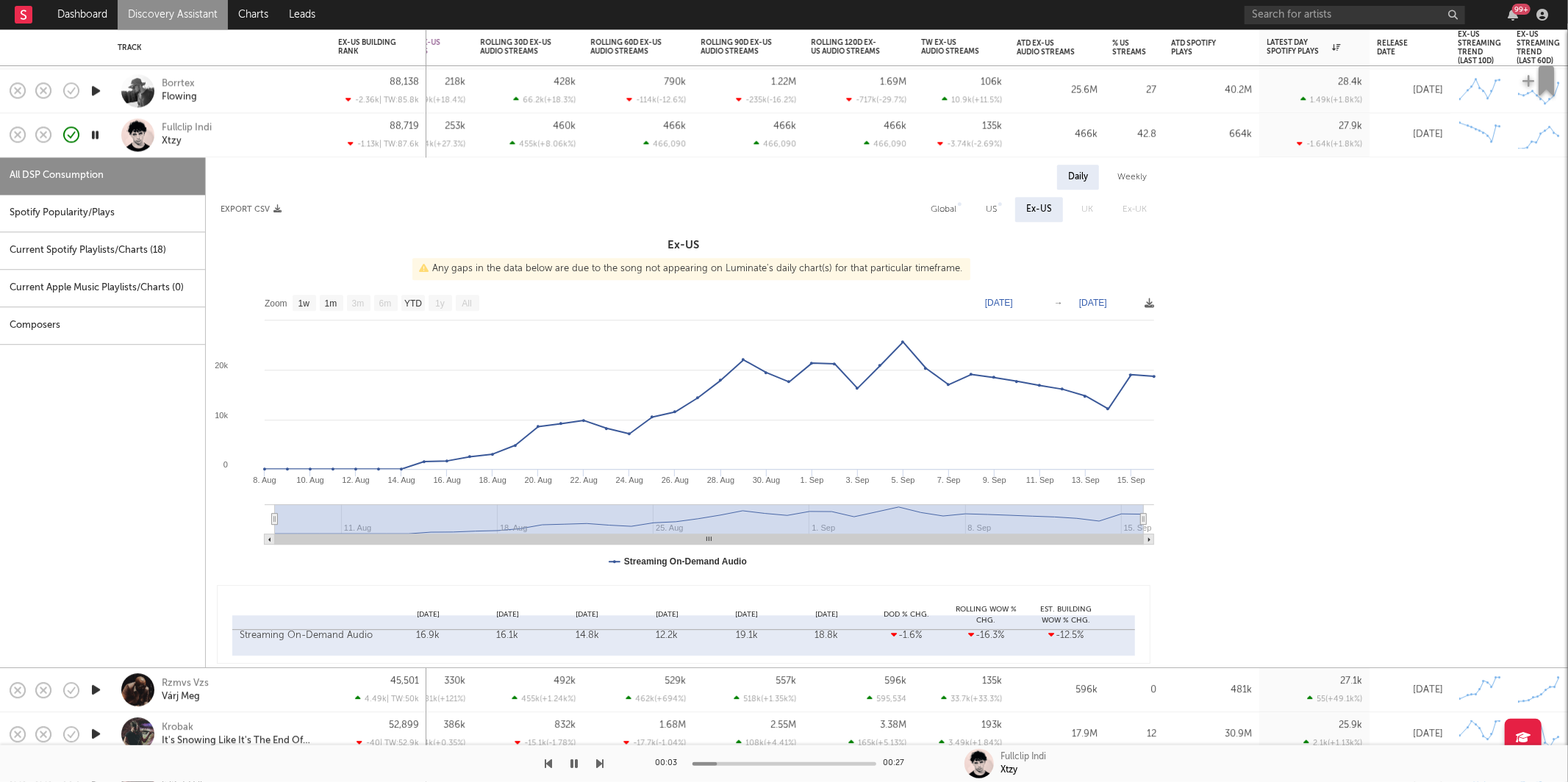
drag, startPoint x: 99, startPoint y: 203, endPoint x: 107, endPoint y: 208, distance: 9.4
click at [99, 203] on div "Spotify Popularity/Plays" at bounding box center [102, 213] width 205 height 37
select select "1w"
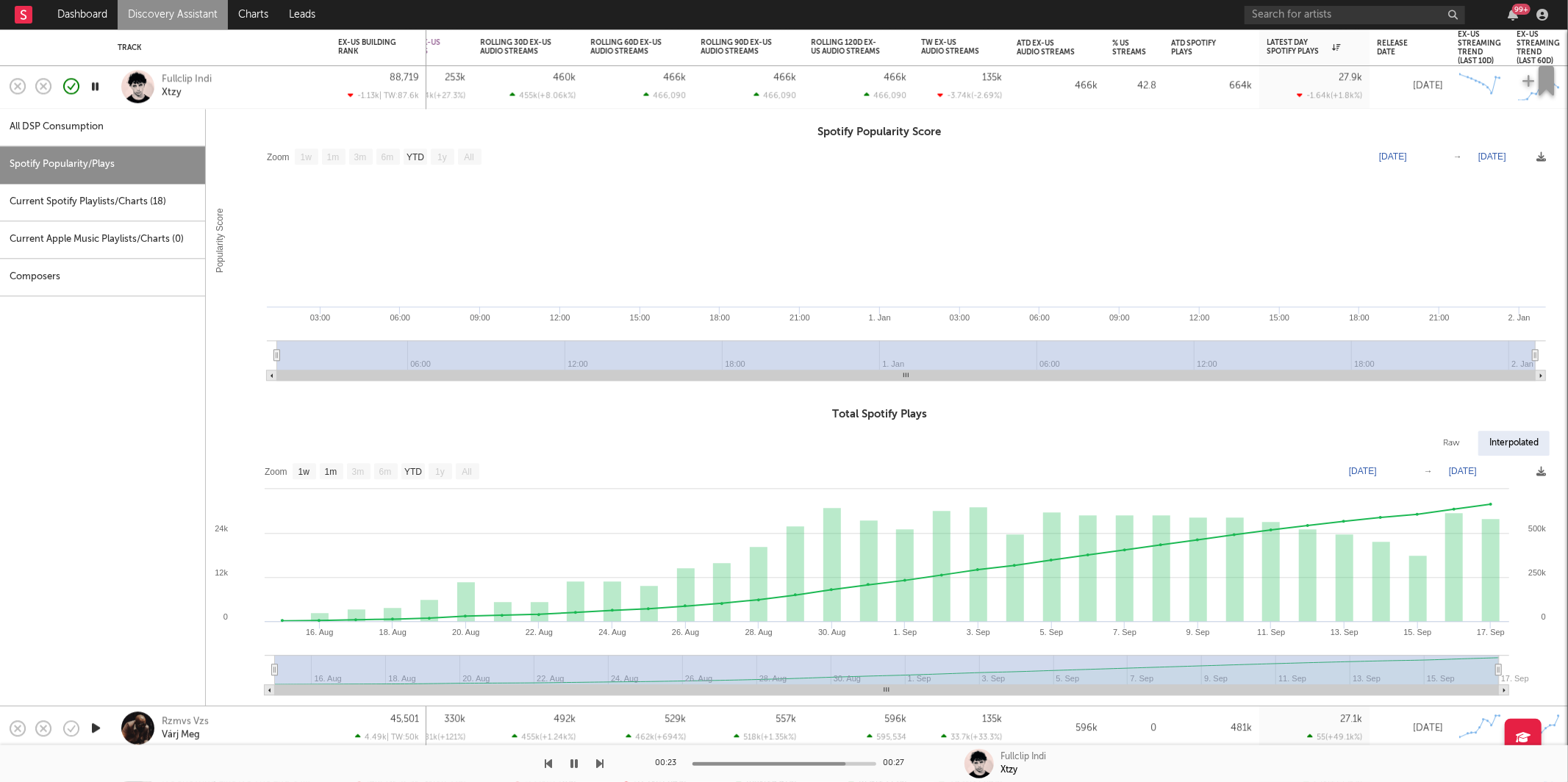
click at [92, 84] on icon "button" at bounding box center [95, 86] width 14 height 19
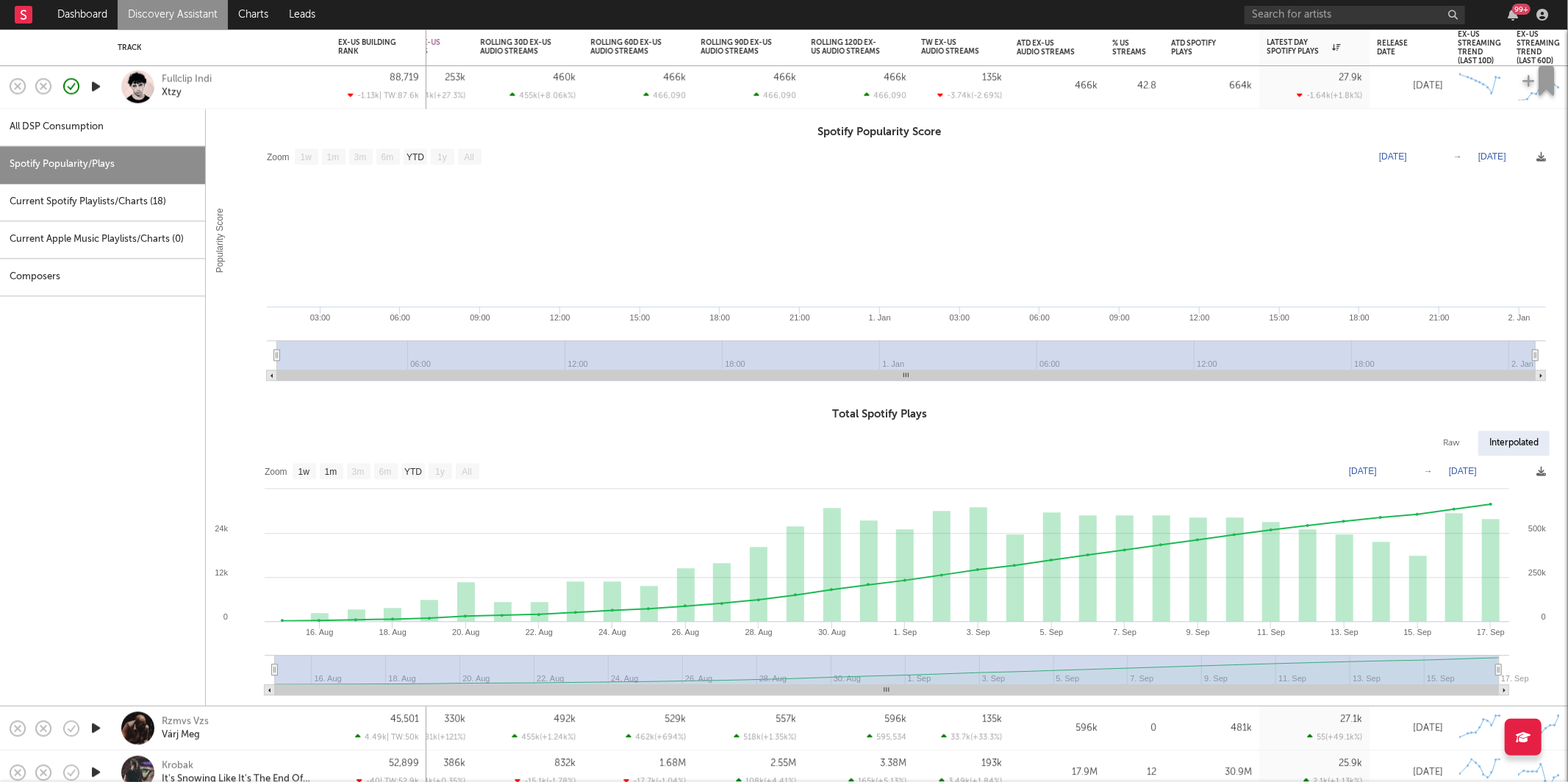
click at [302, 91] on div "Fullclip Indi Xtzy" at bounding box center [241, 87] width 158 height 27
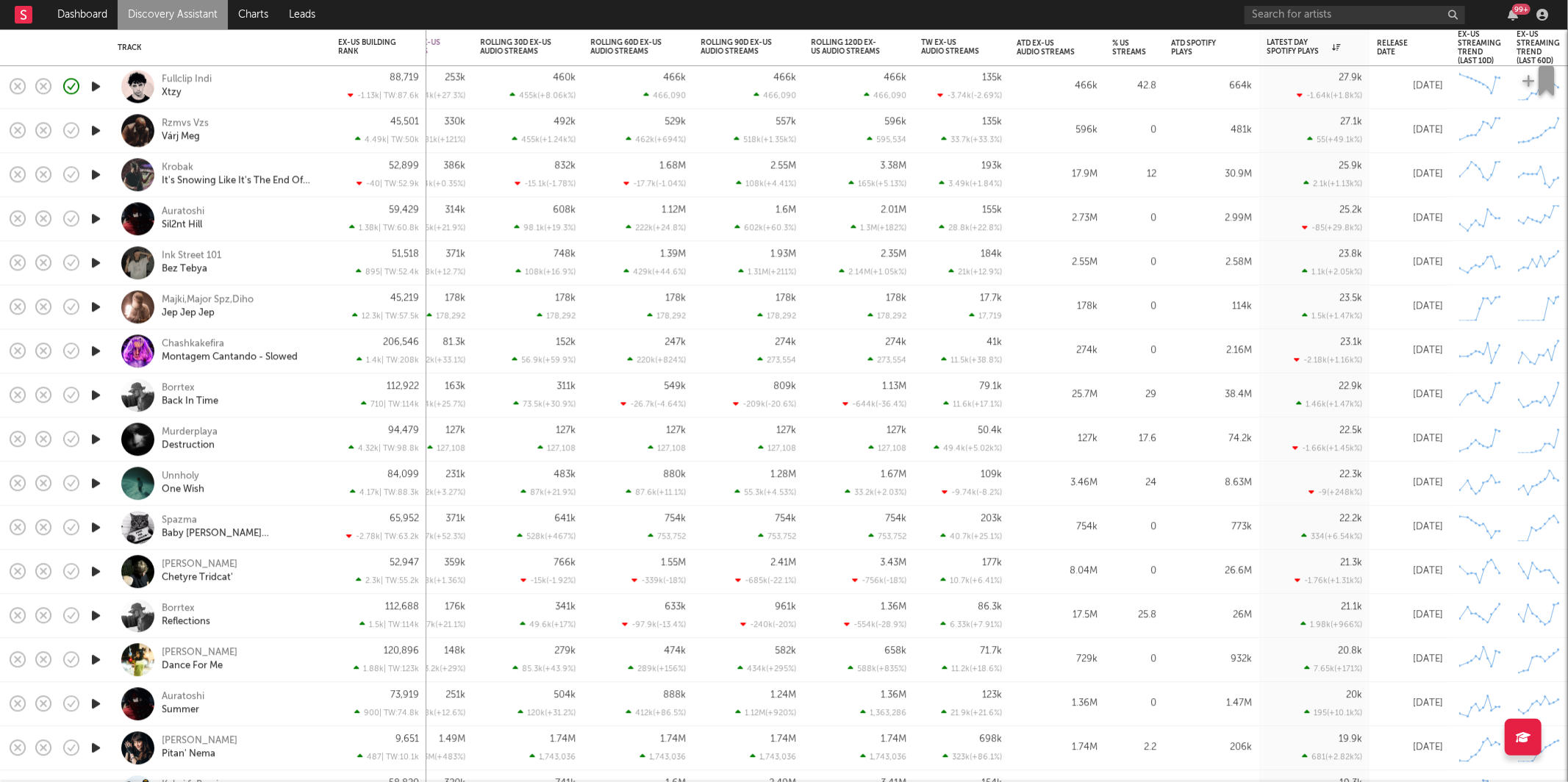
click at [96, 123] on icon "button" at bounding box center [96, 130] width 15 height 19
click at [284, 138] on div "Rzmvs Vzs Várj Meg" at bounding box center [241, 130] width 158 height 27
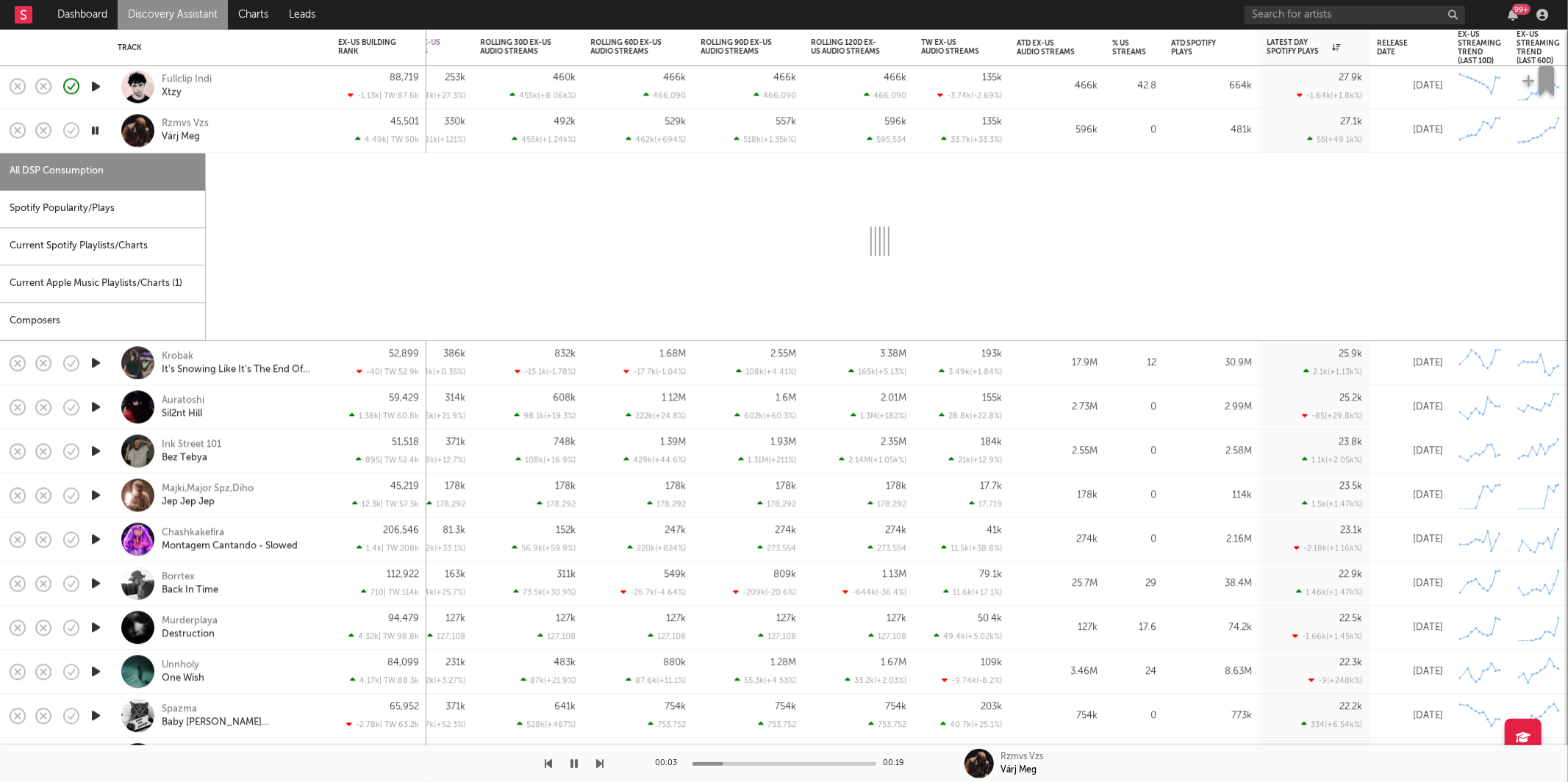
click at [76, 215] on div "Spotify Popularity/Plays" at bounding box center [102, 209] width 205 height 37
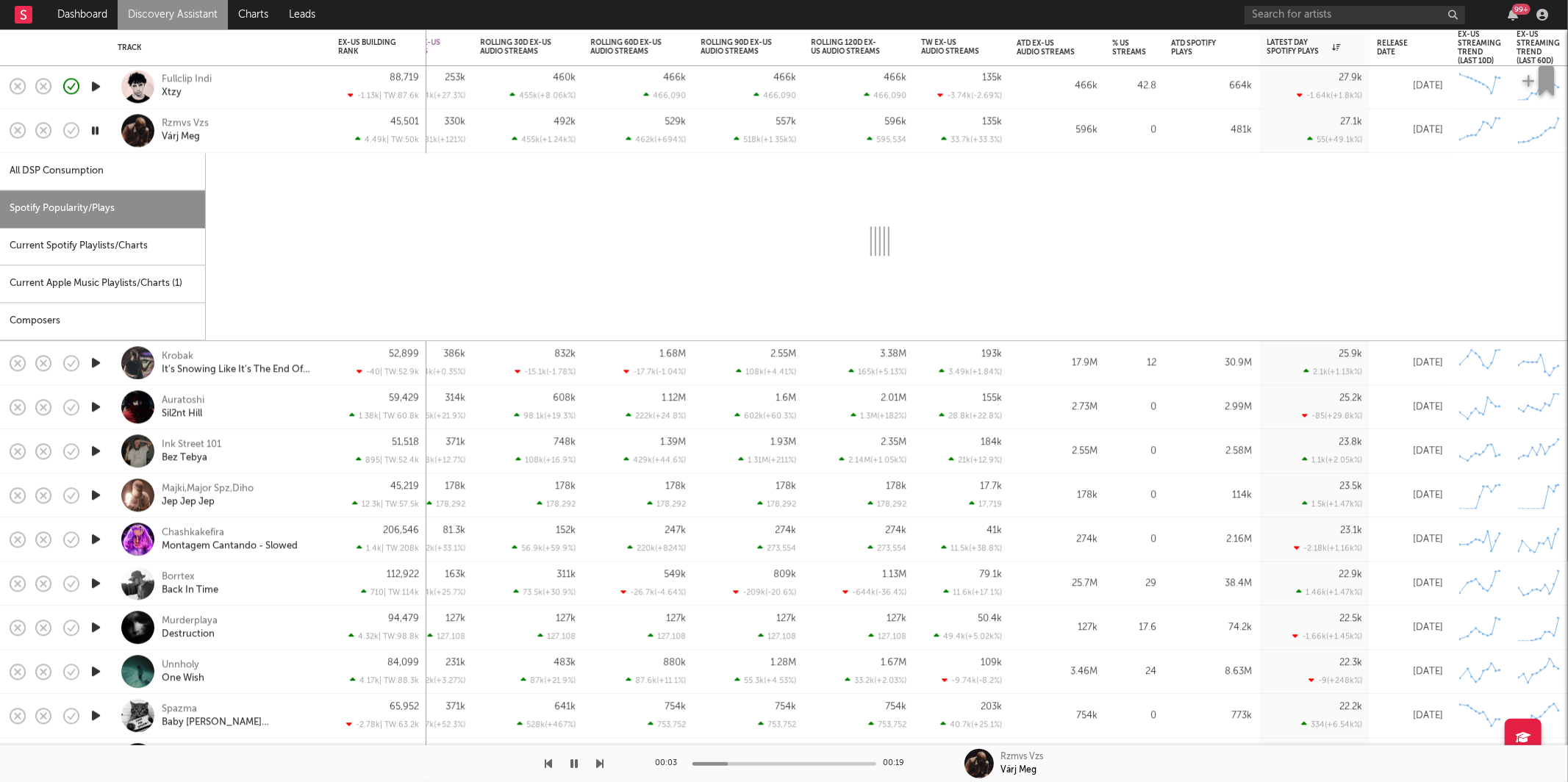
select select "1w"
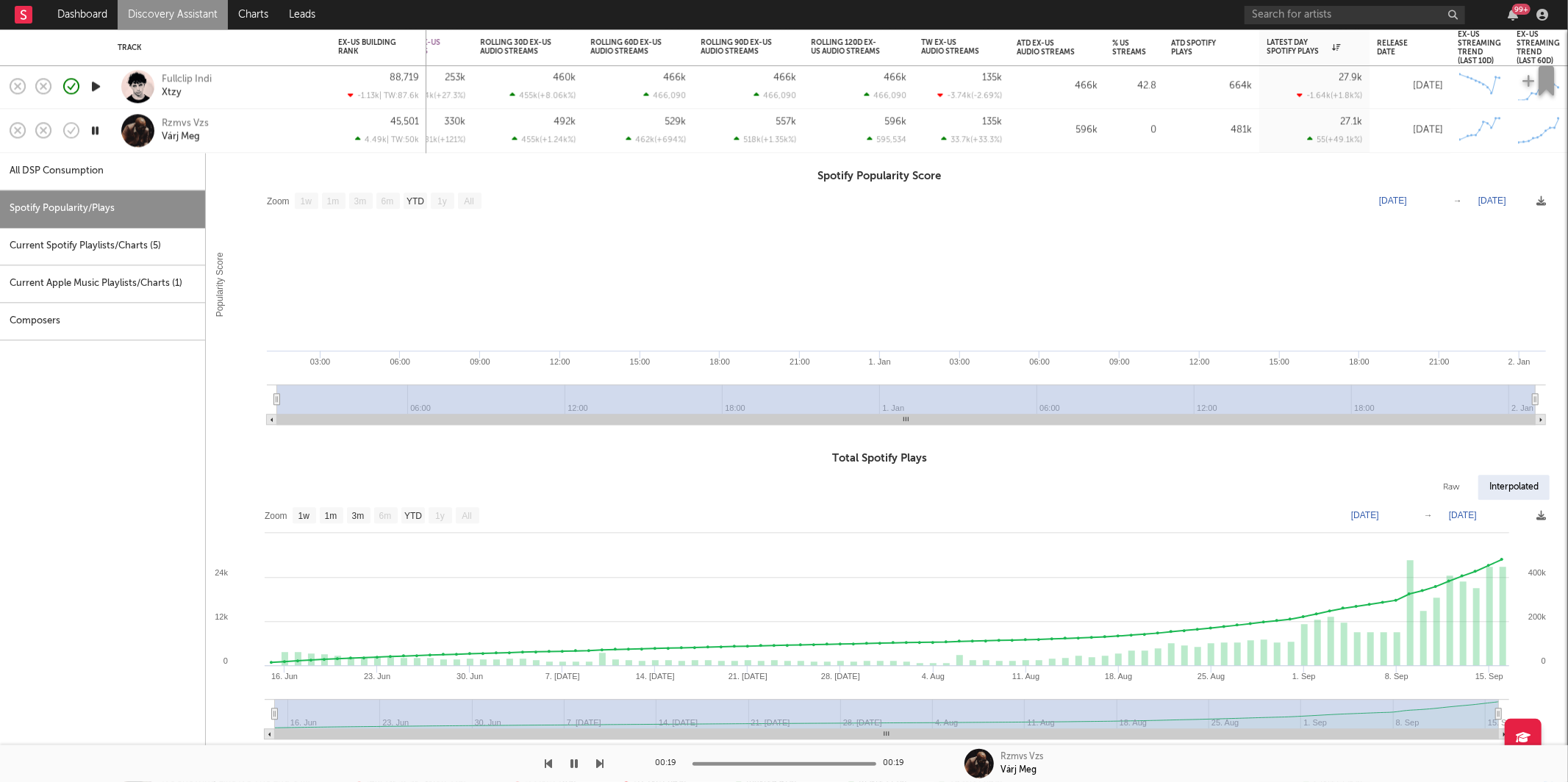
drag, startPoint x: 261, startPoint y: 131, endPoint x: 569, endPoint y: 344, distance: 374.5
click at [261, 131] on div "Rzmvs Vzs Várj Meg" at bounding box center [241, 130] width 158 height 27
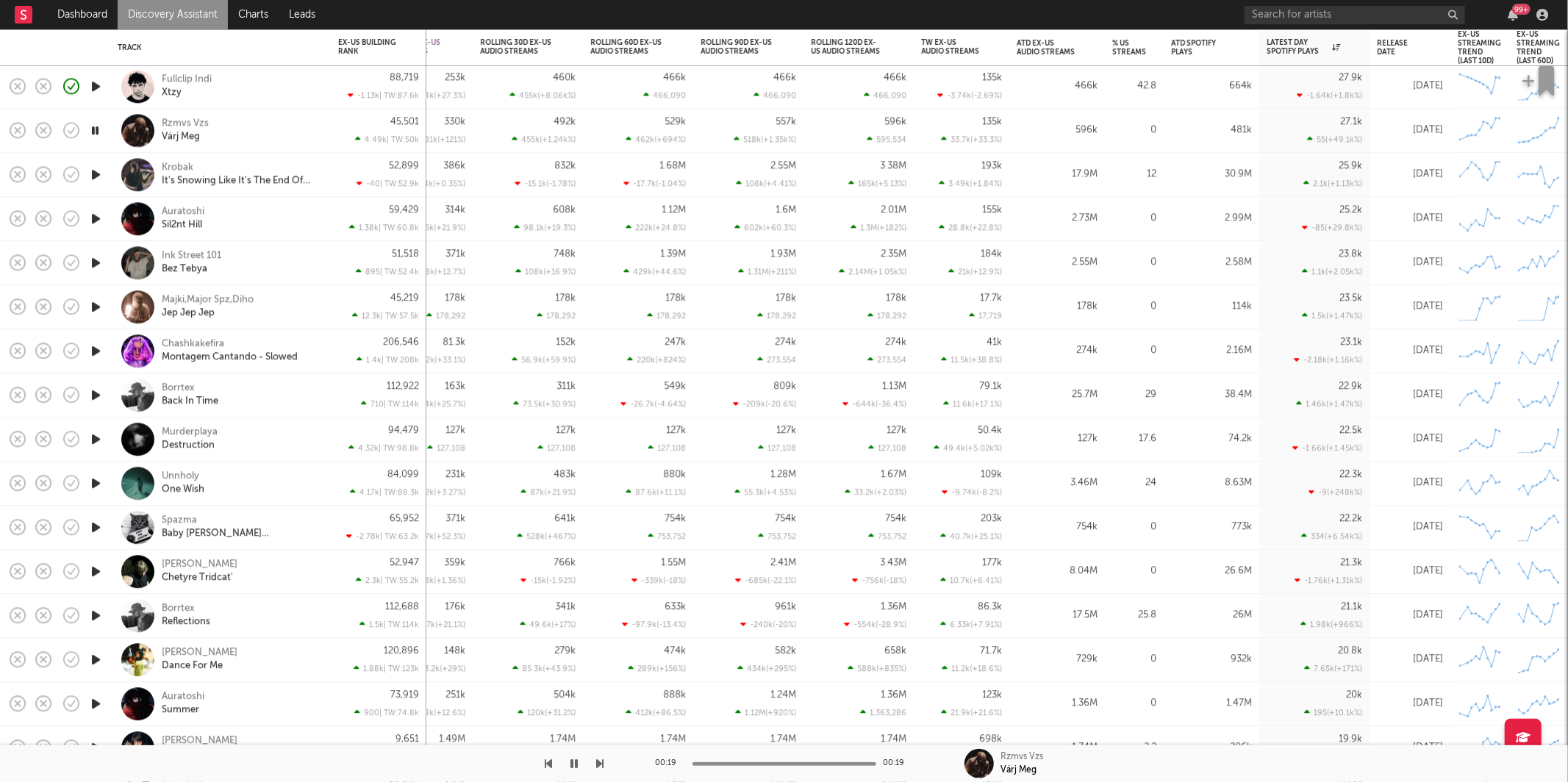
click at [600, 763] on icon "button" at bounding box center [600, 763] width 7 height 12
click at [284, 220] on div "Auratoshi Sil2nt Hill" at bounding box center [241, 219] width 158 height 27
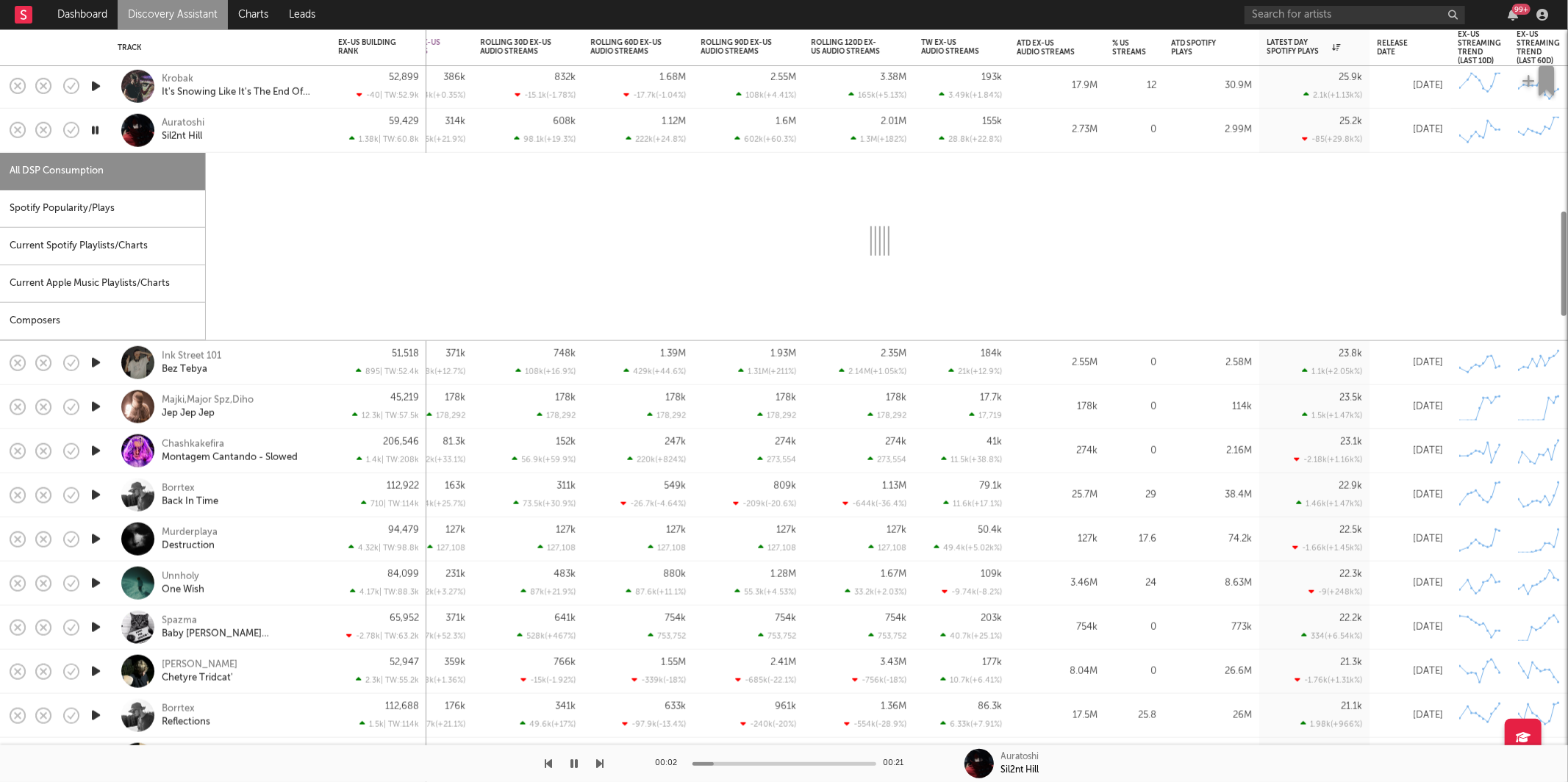
click at [131, 200] on div "Spotify Popularity/Plays" at bounding box center [102, 209] width 205 height 37
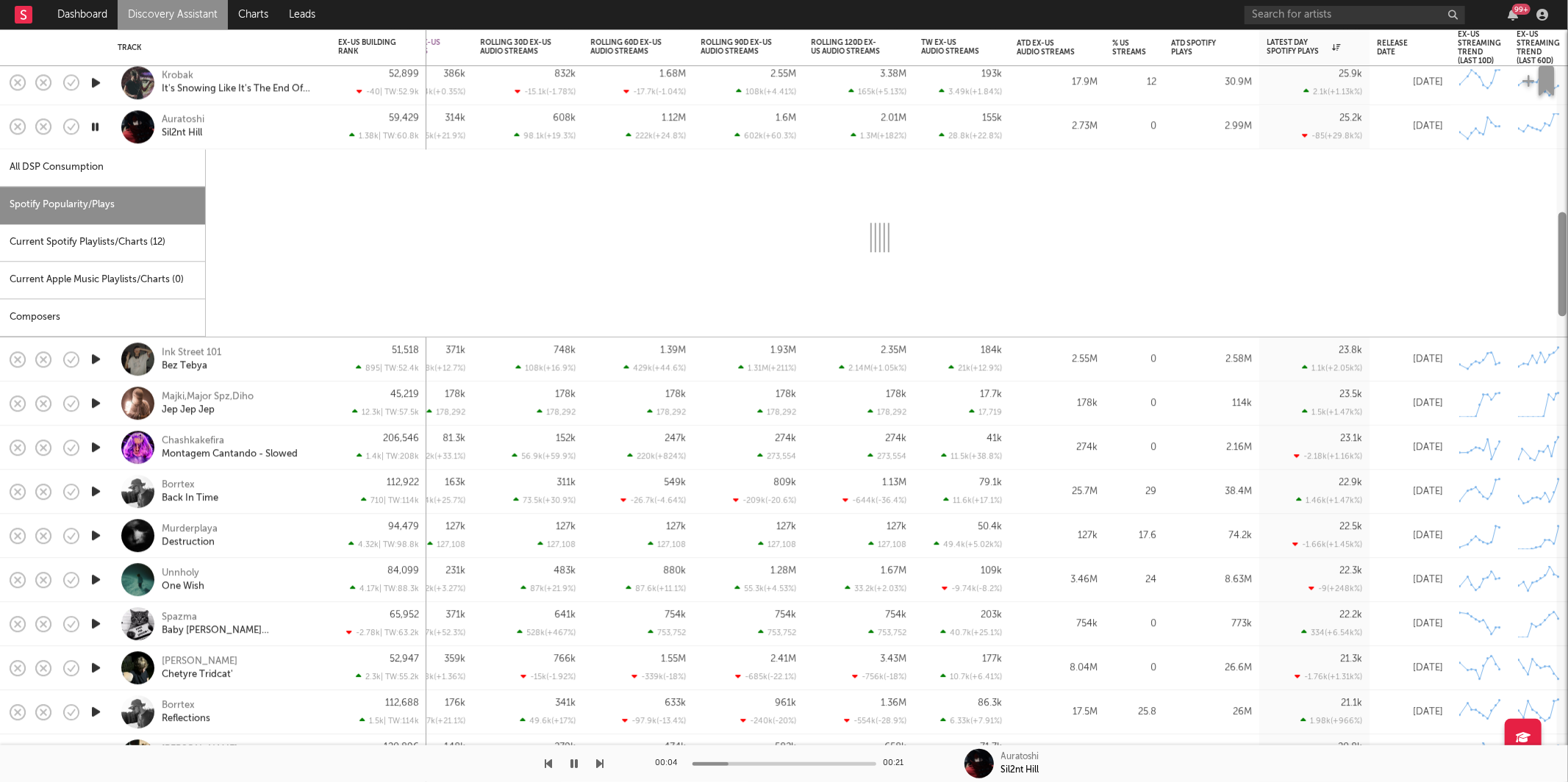
select select "1w"
select select "6m"
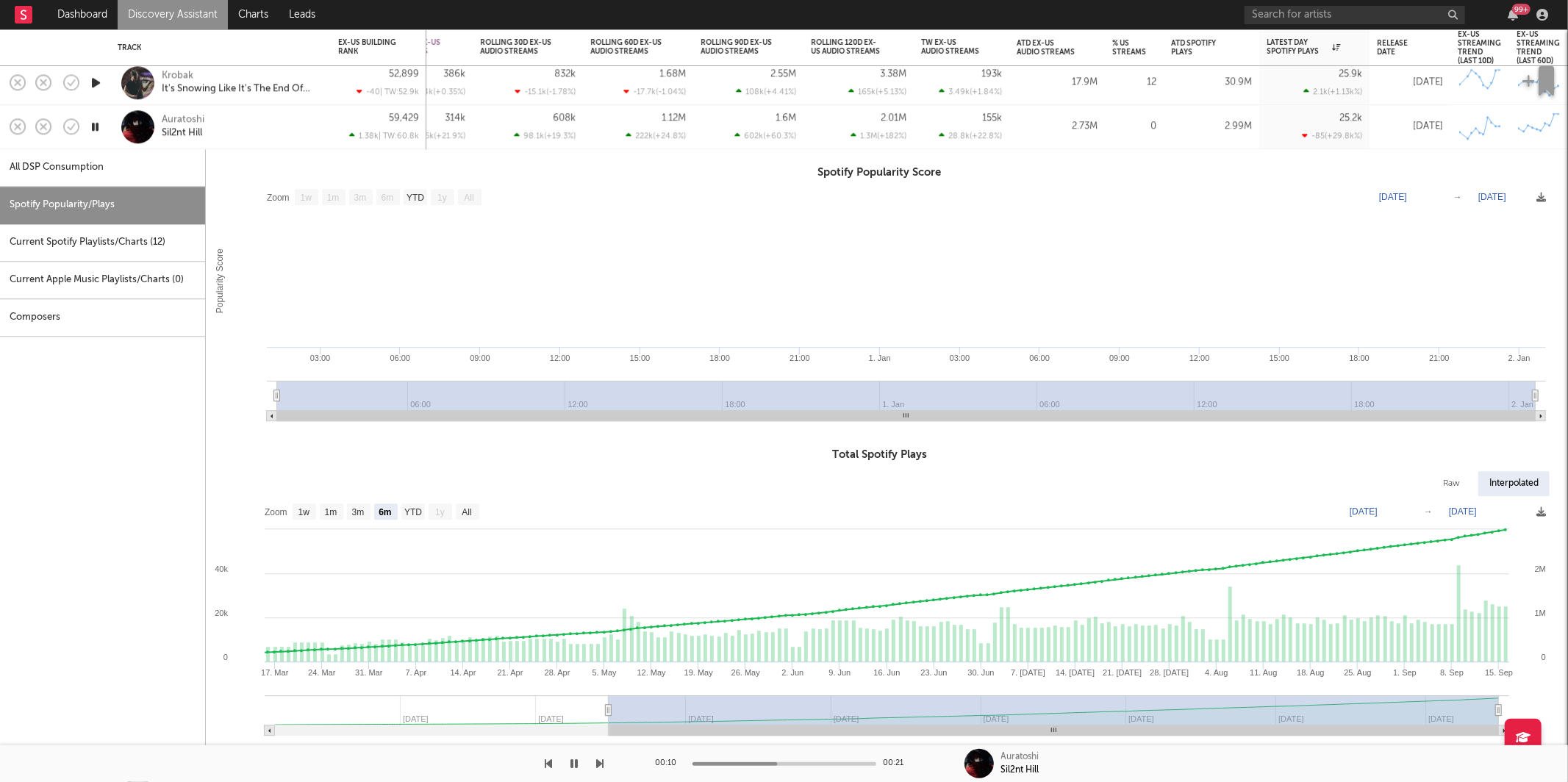
click at [151, 15] on link "Discovery Assistant" at bounding box center [173, 15] width 110 height 29
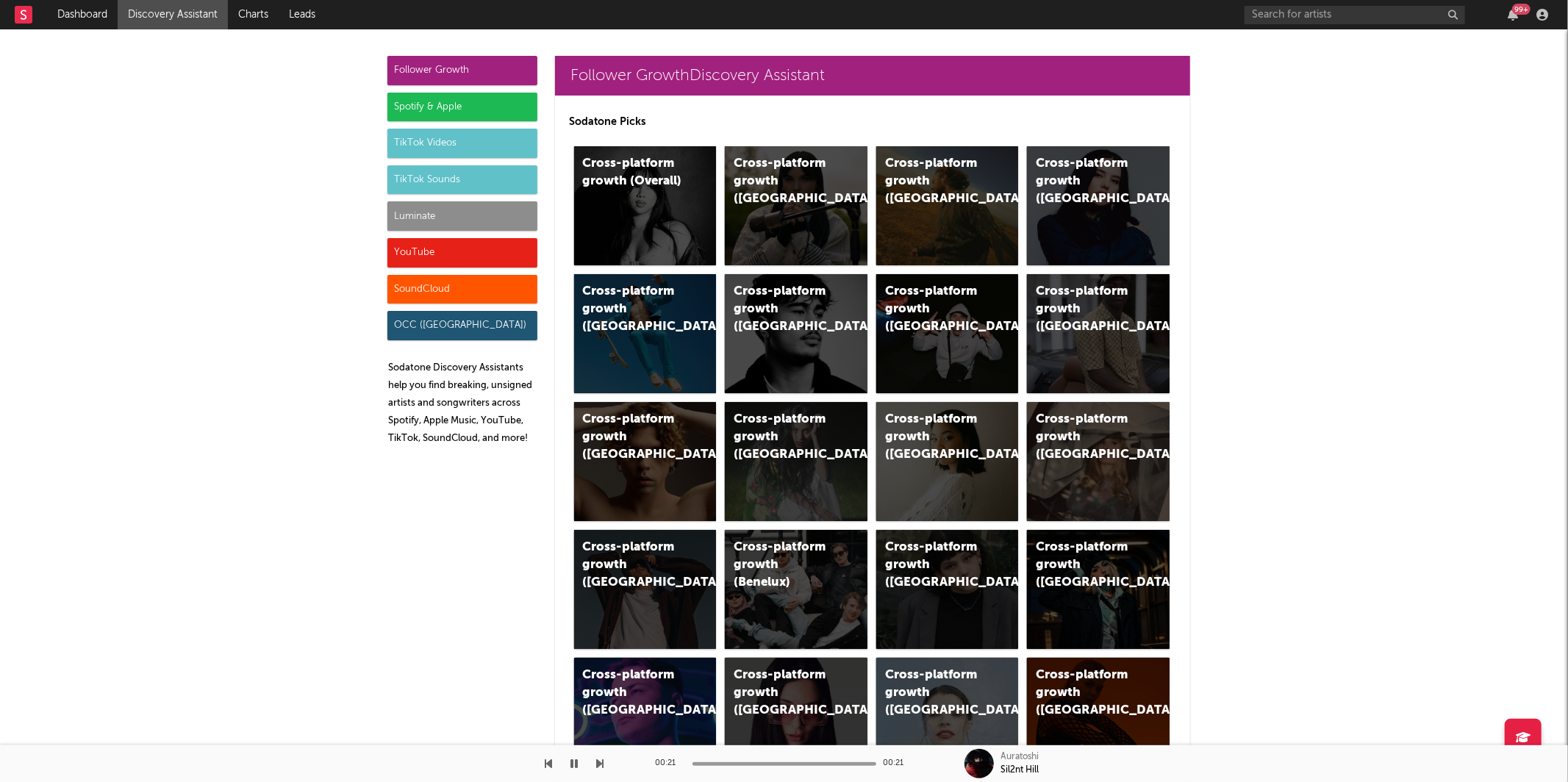
click at [411, 220] on div "Luminate" at bounding box center [462, 216] width 150 height 29
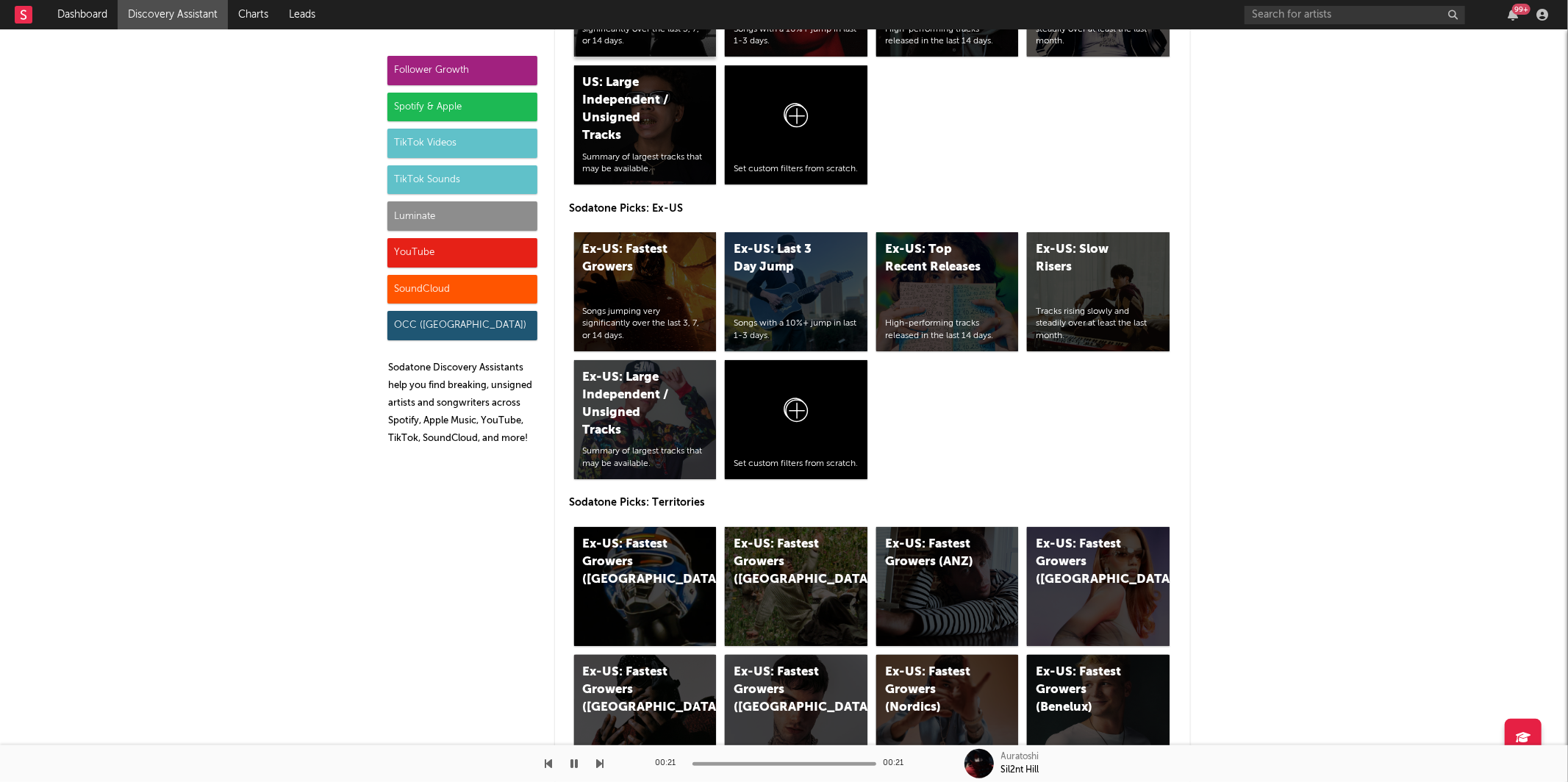
scroll to position [7037, 0]
click at [432, 211] on div "Luminate" at bounding box center [462, 216] width 150 height 29
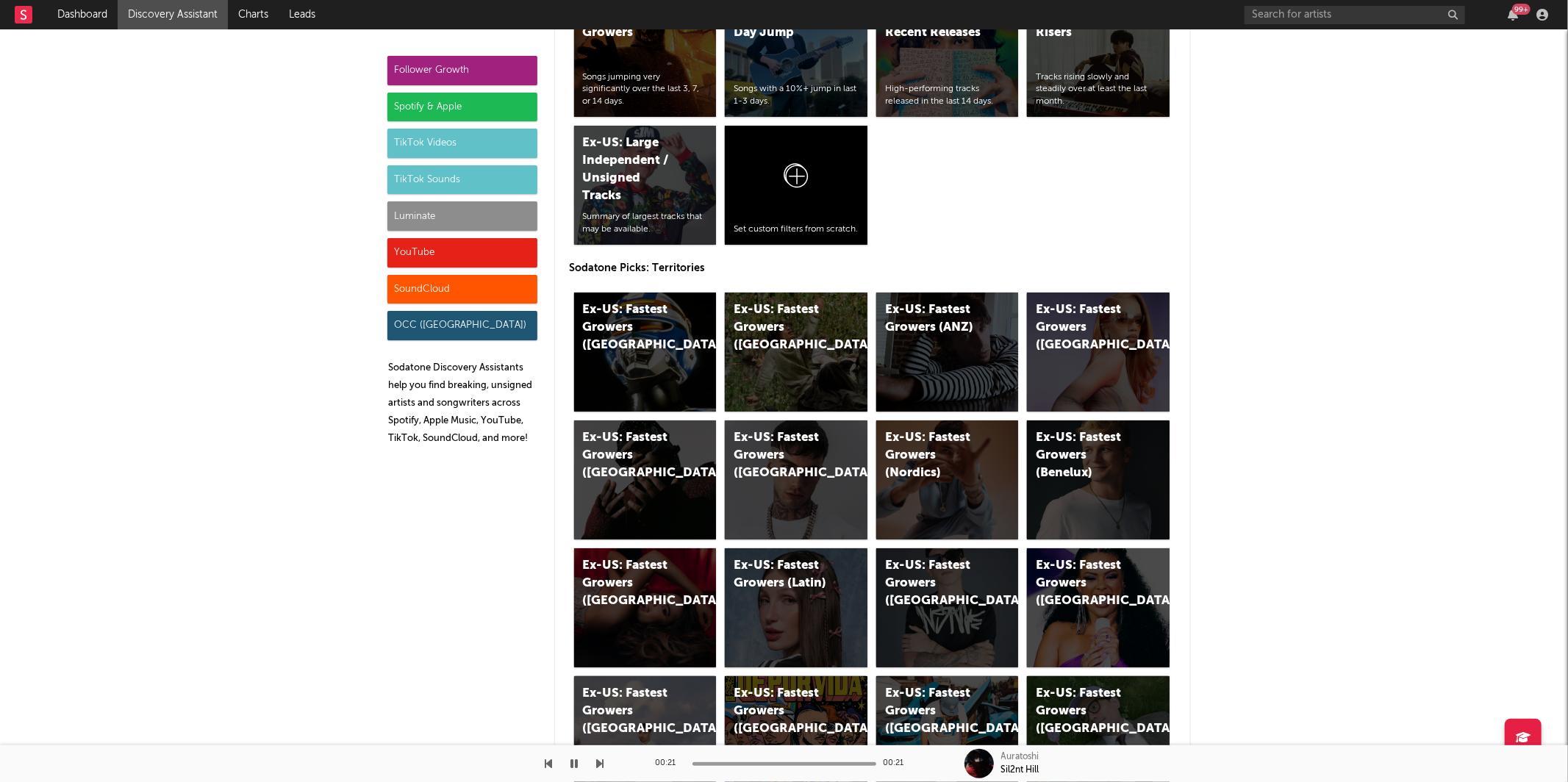
scroll to position [7273, 0]
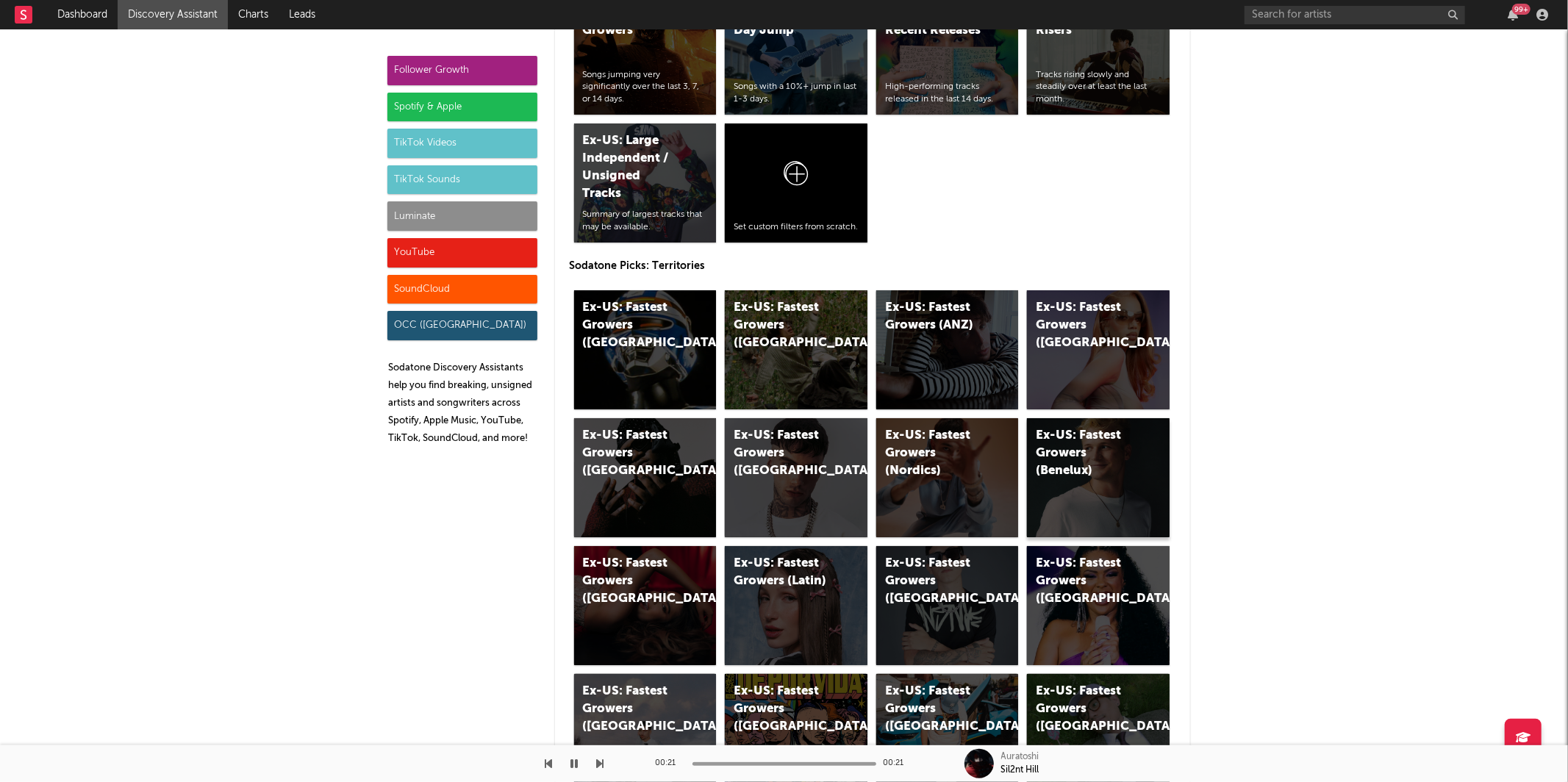
click at [1090, 460] on div "Ex-US: Fastest Growers (Benelux)" at bounding box center [1085, 453] width 100 height 53
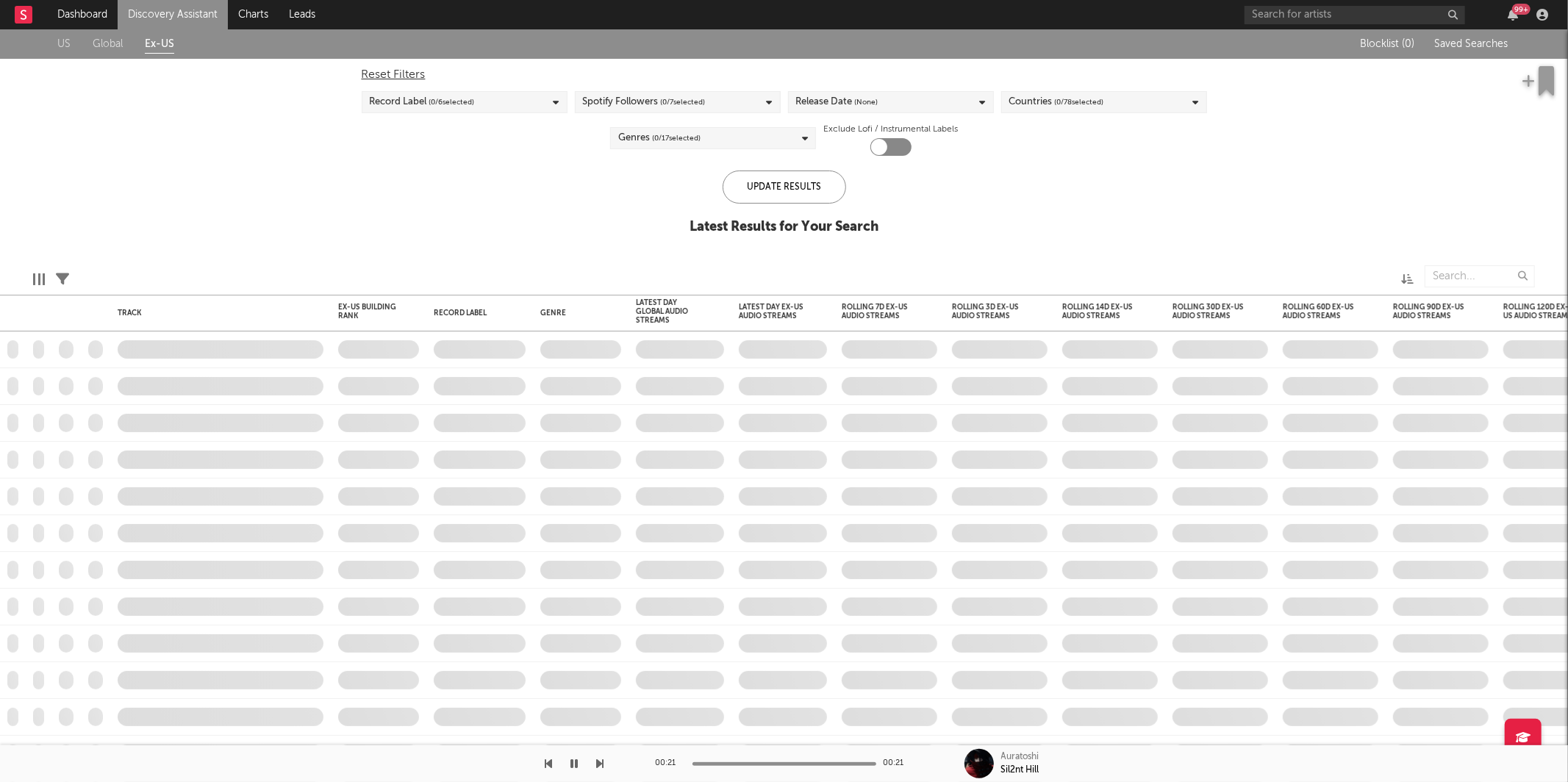
checkbox input "true"
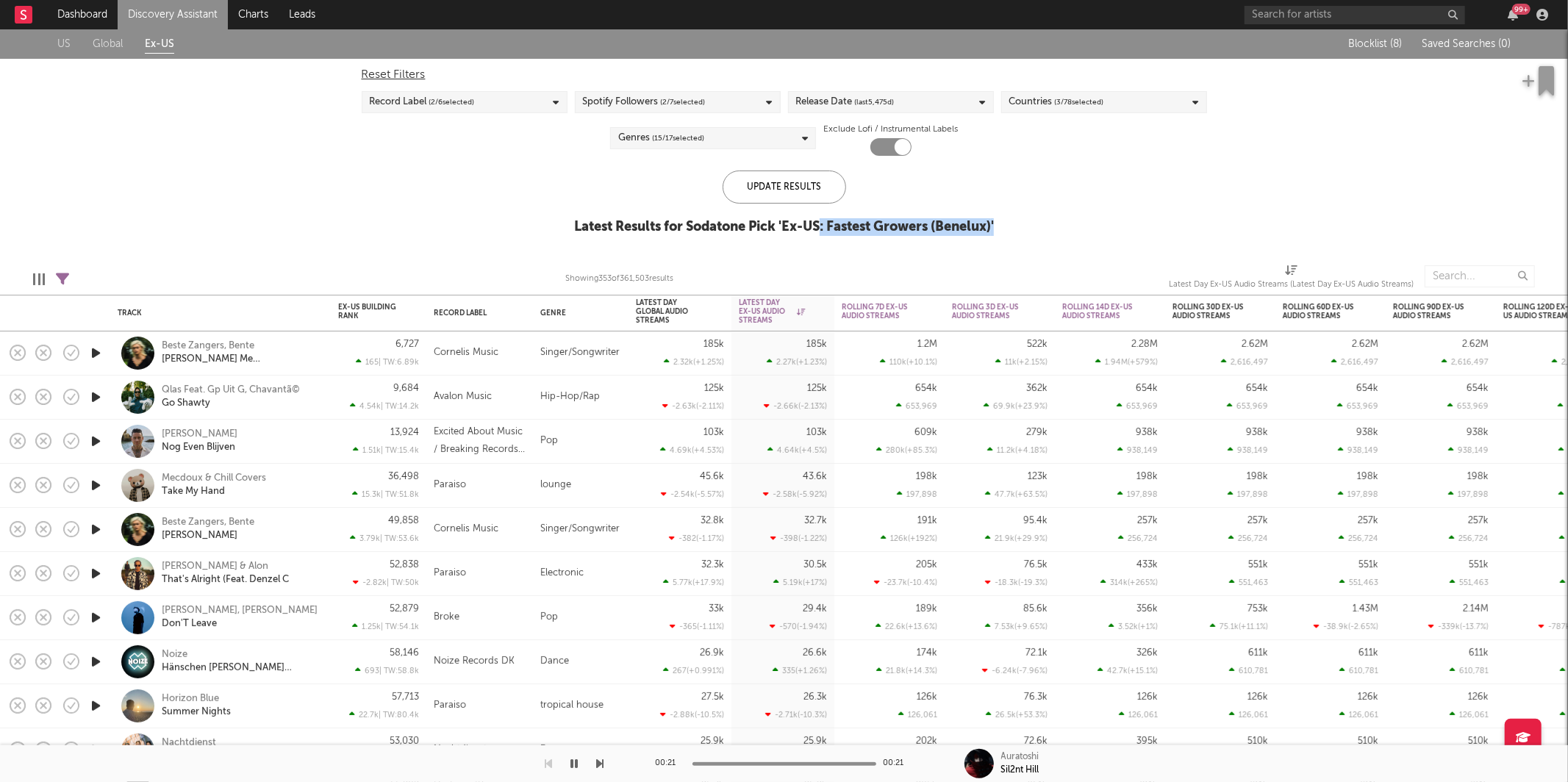
drag, startPoint x: 1025, startPoint y: 220, endPoint x: 558, endPoint y: 229, distance: 467.1
click at [744, 229] on div "US Global Ex-US Blocklist ( 8 ) Saved Searches ( 0 ) Reset Filters Record Label…" at bounding box center [784, 139] width 1568 height 221
click at [532, 230] on div "US Global Ex-US Blocklist ( 8 ) Saved Searches ( 0 ) Reset Filters Record Label…" at bounding box center [784, 139] width 1568 height 221
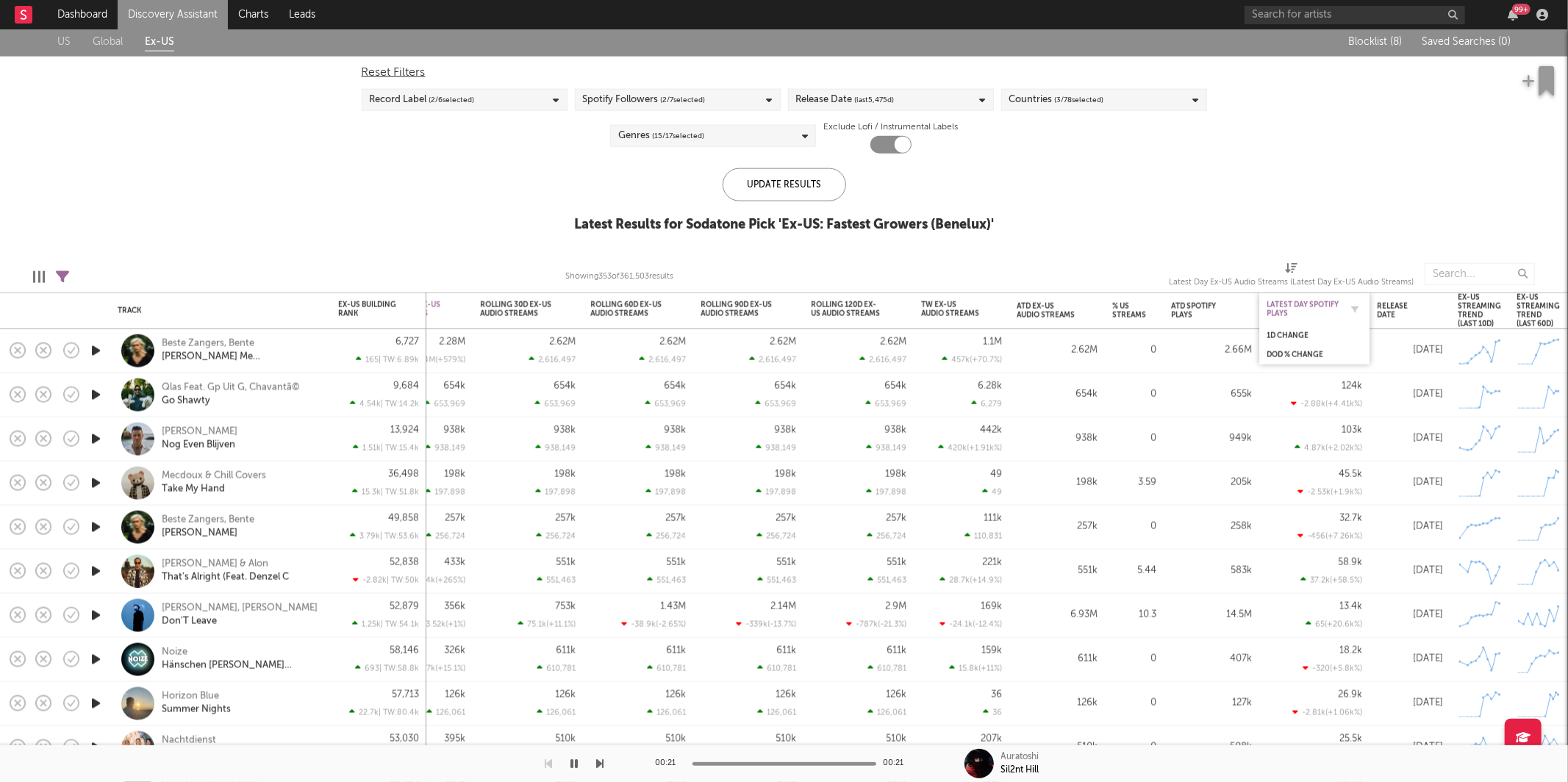
click at [1309, 309] on div "Latest Day Spotify Plays" at bounding box center [1303, 310] width 74 height 18
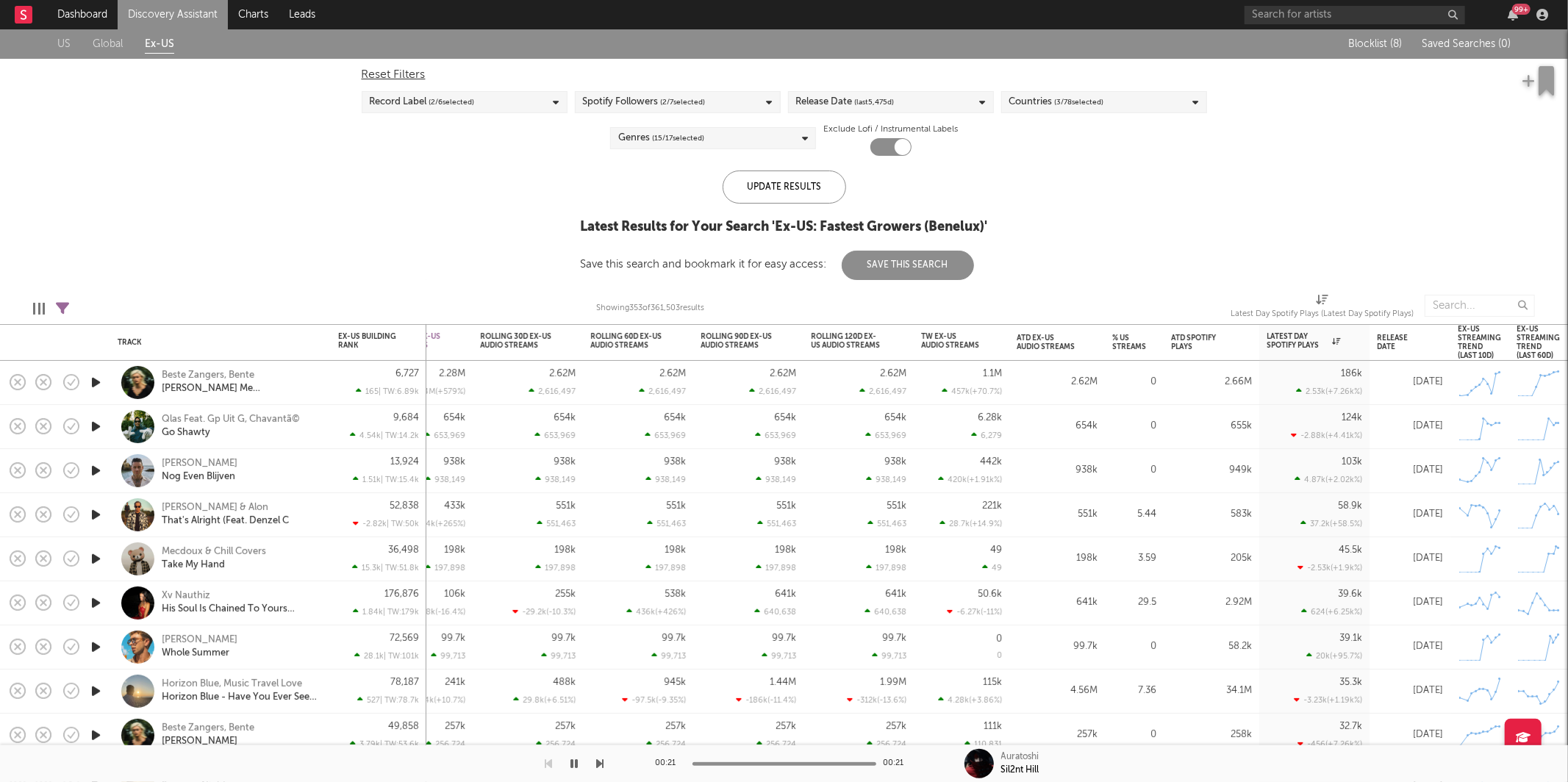
click at [96, 382] on icon "button" at bounding box center [96, 382] width 15 height 19
click at [598, 761] on icon "button" at bounding box center [600, 763] width 7 height 12
click at [158, 12] on link "Discovery Assistant" at bounding box center [173, 15] width 110 height 29
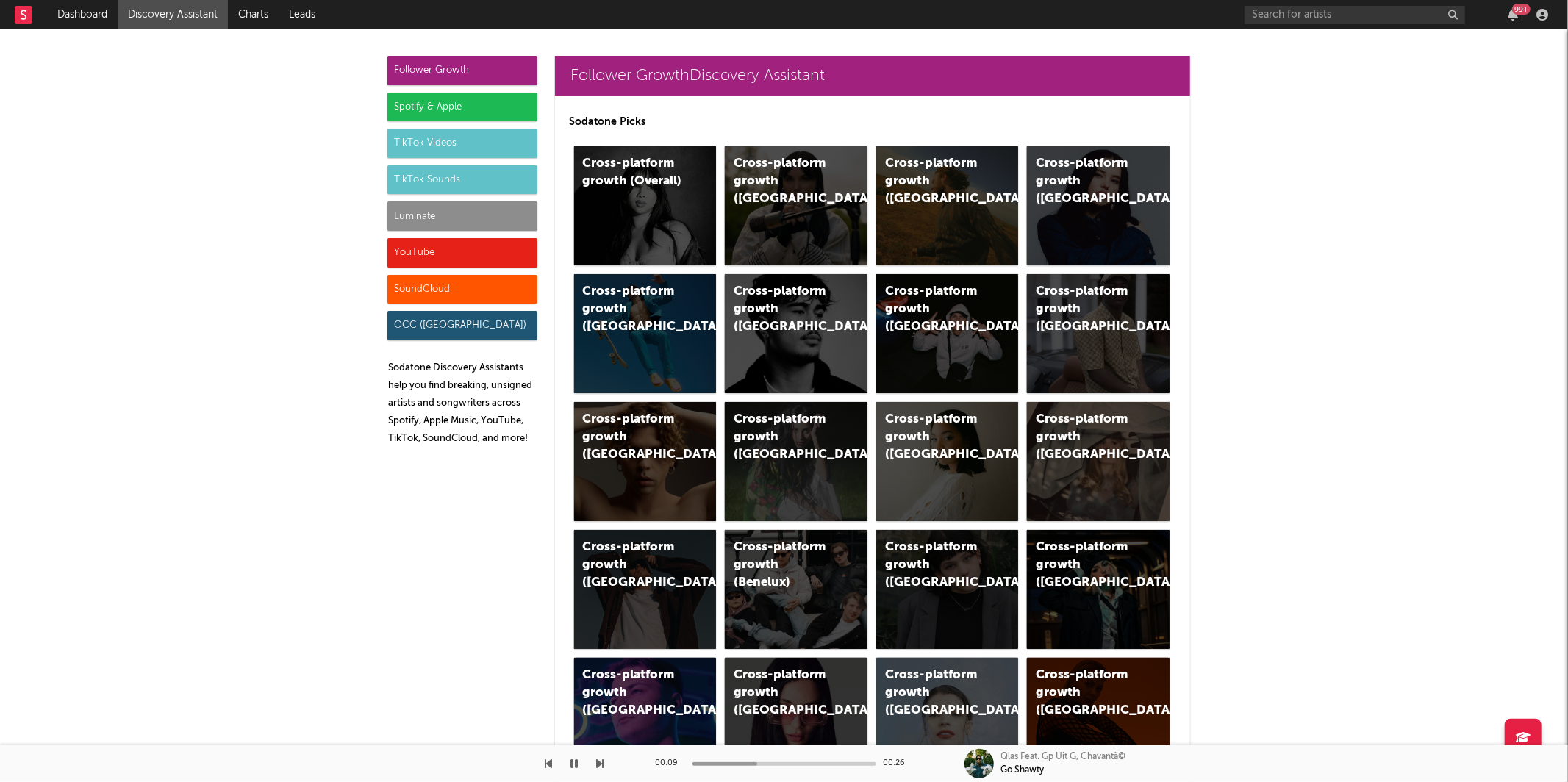
click at [435, 212] on div "Luminate" at bounding box center [462, 216] width 150 height 29
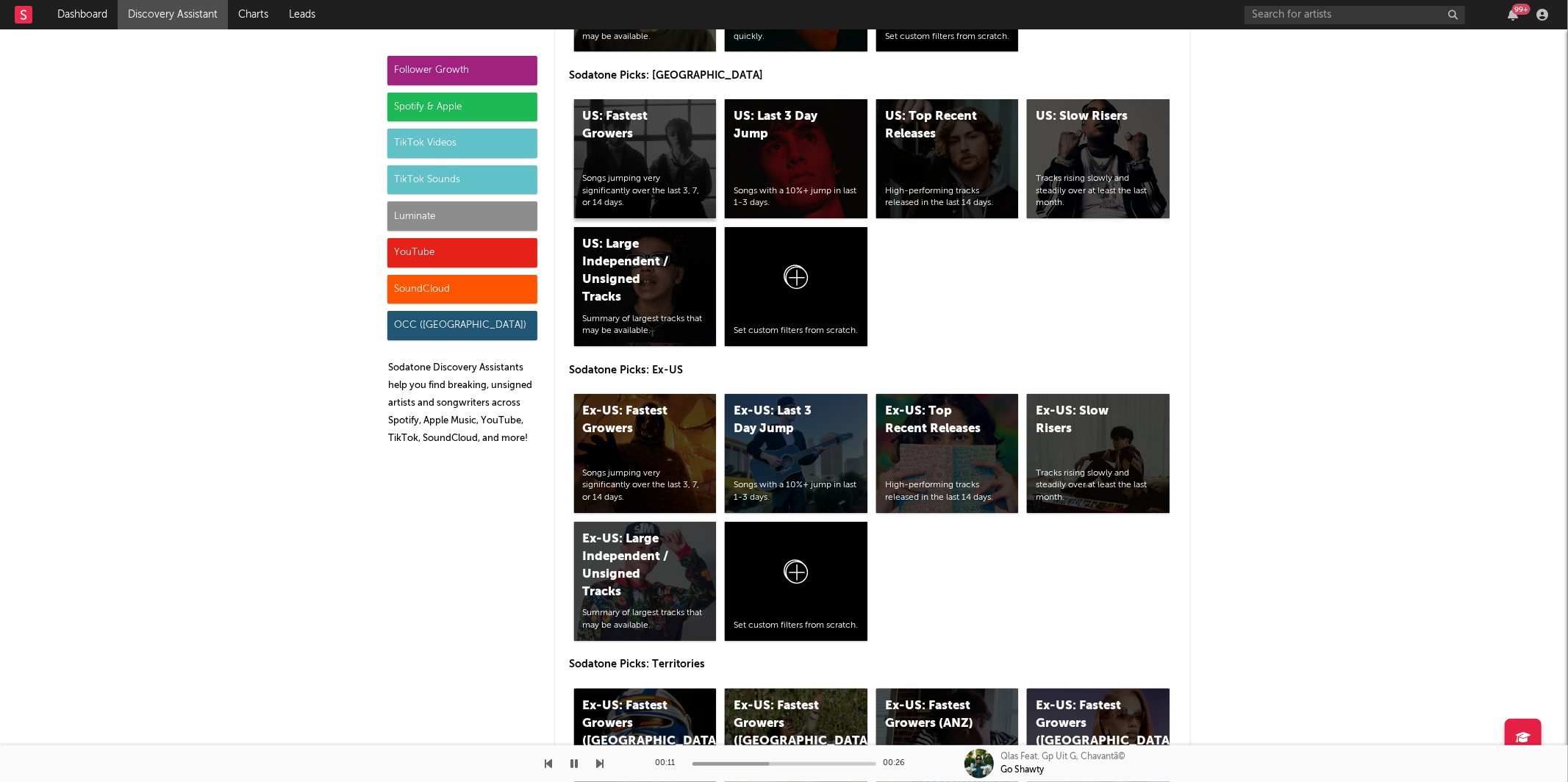
scroll to position [6878, 0]
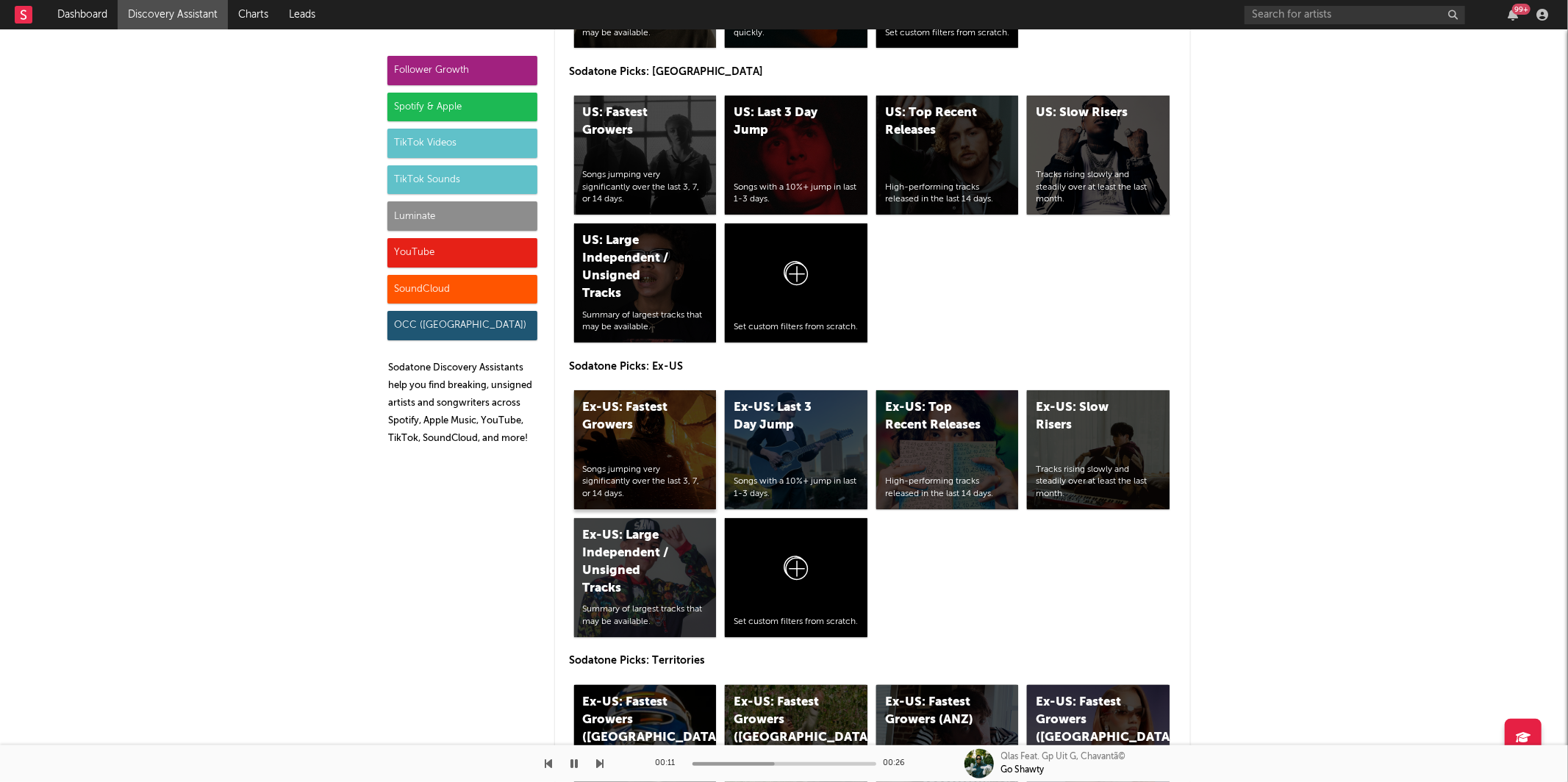
click at [641, 447] on div "Ex-US: Fastest Growers Songs jumping very significantly over the last 3, 7, or …" at bounding box center [645, 450] width 143 height 119
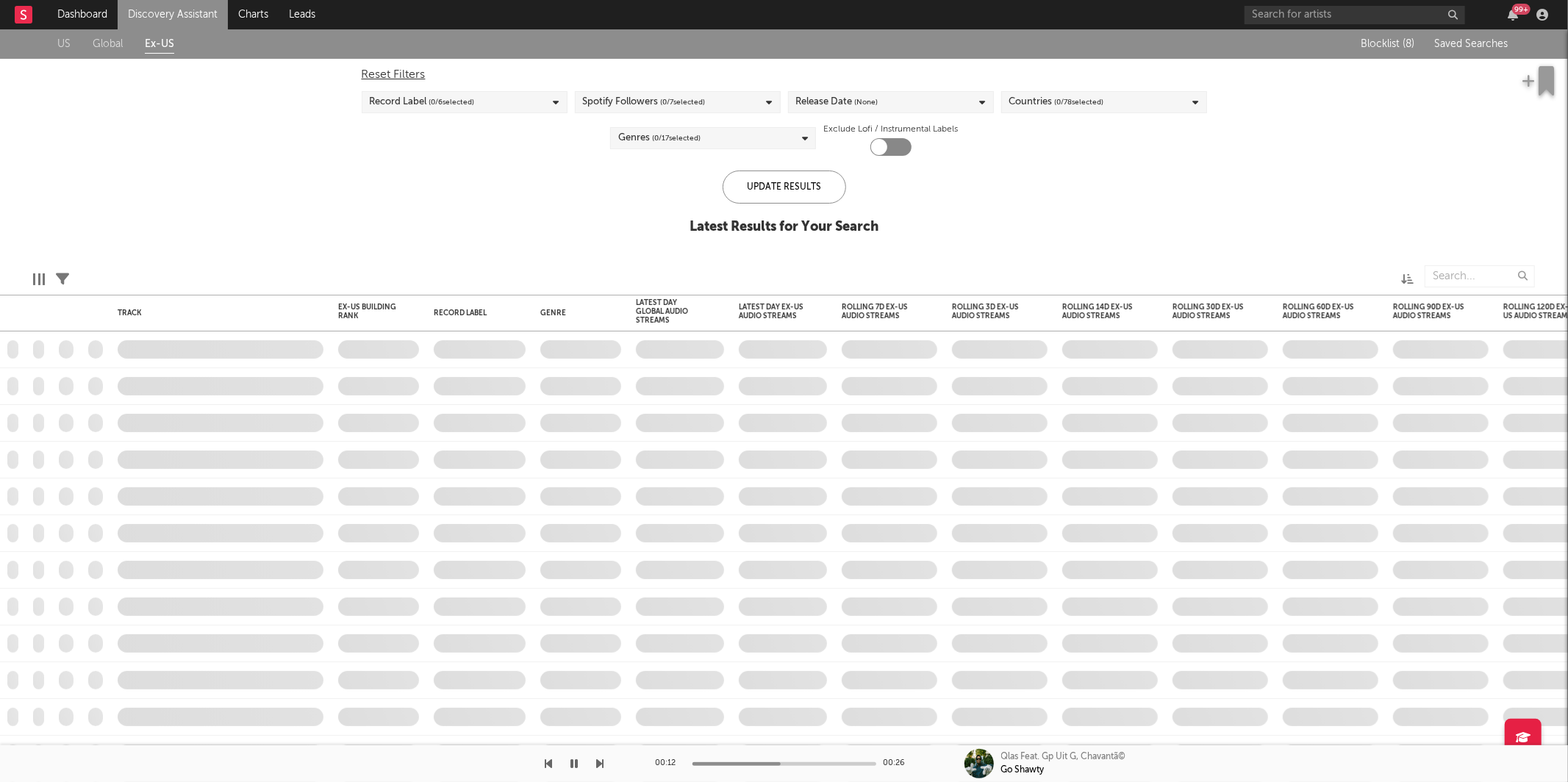
checkbox input "true"
click at [1036, 99] on div "Countries ( 0 / 78 selected)" at bounding box center [1056, 102] width 95 height 18
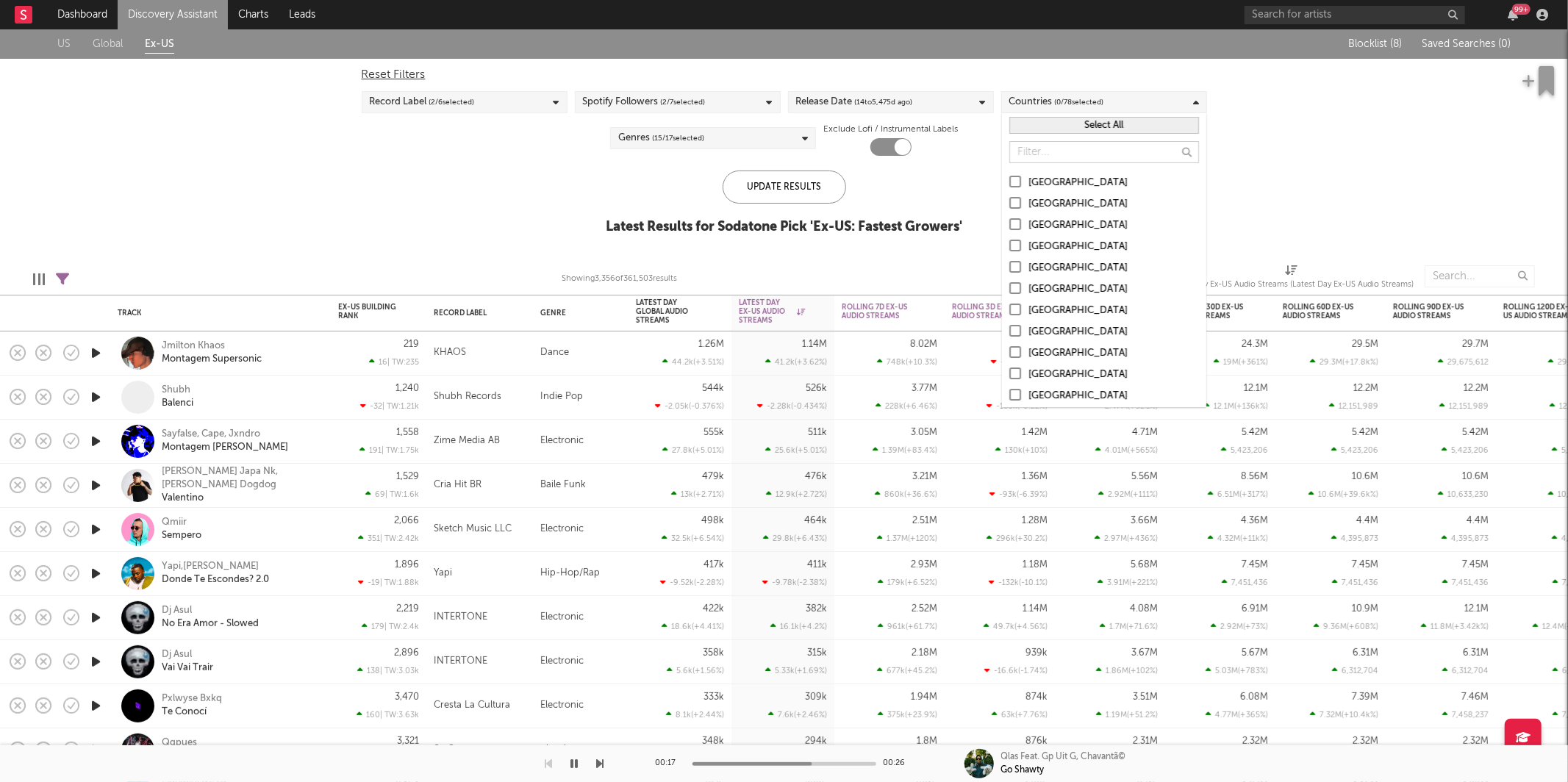
click at [1338, 161] on div "US Global Ex-US Blocklist ( 8 ) Saved Searches ( 0 ) Reset Filters Record Label…" at bounding box center [784, 139] width 1568 height 221
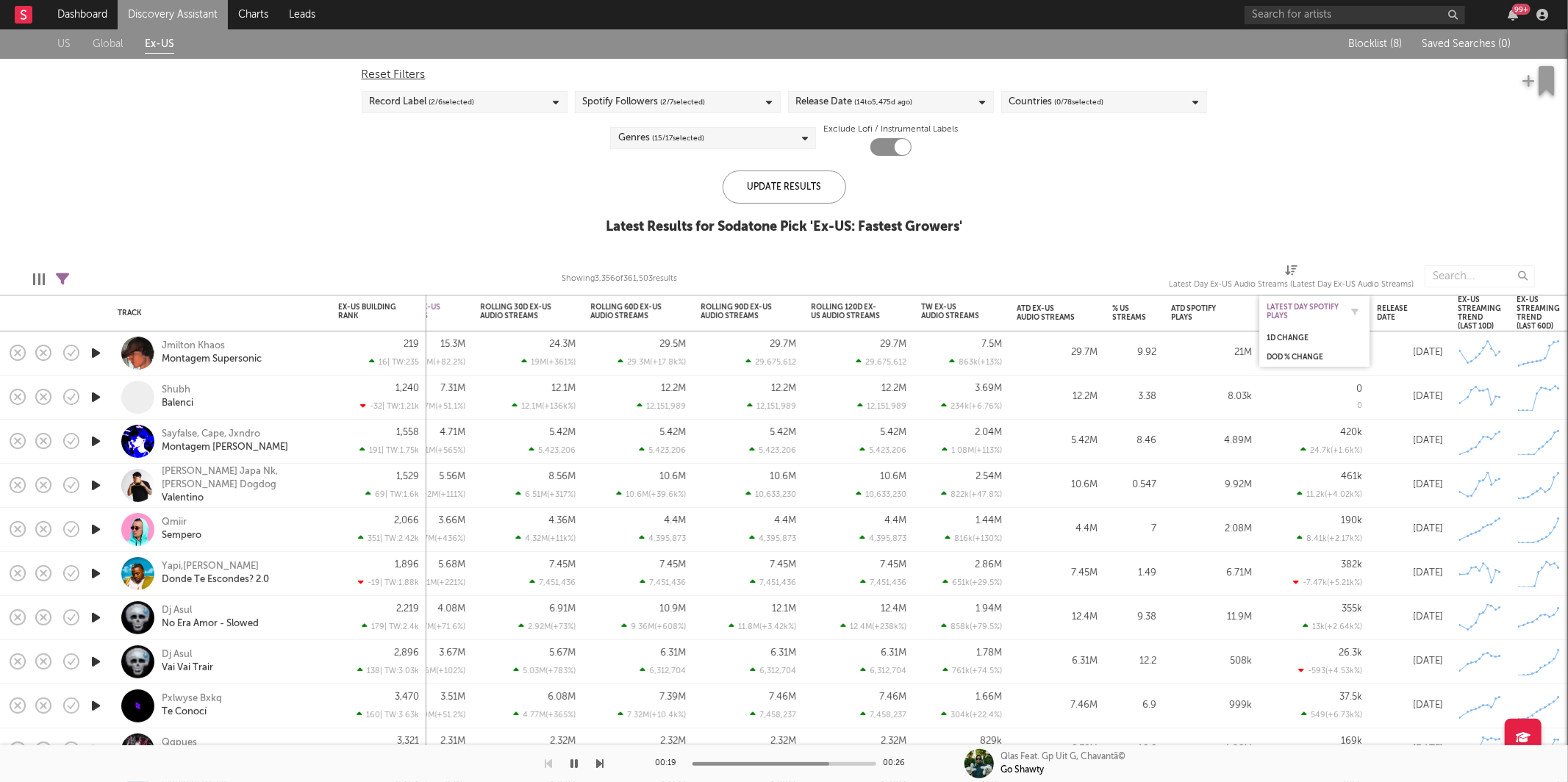
click at [1330, 307] on div "Latest Day Spotify Plays" at bounding box center [1303, 312] width 74 height 18
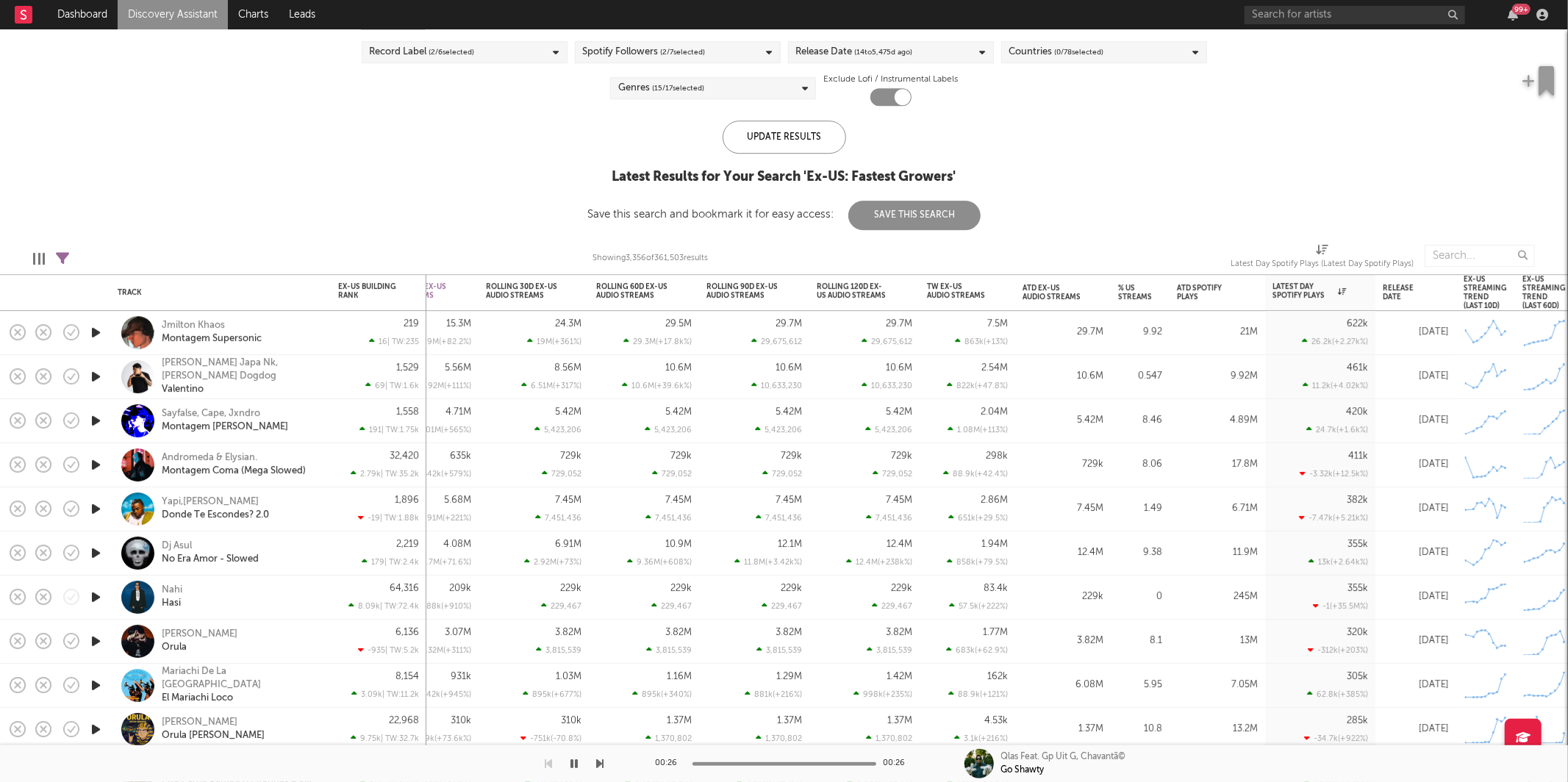
click at [98, 467] on icon "button" at bounding box center [96, 464] width 15 height 19
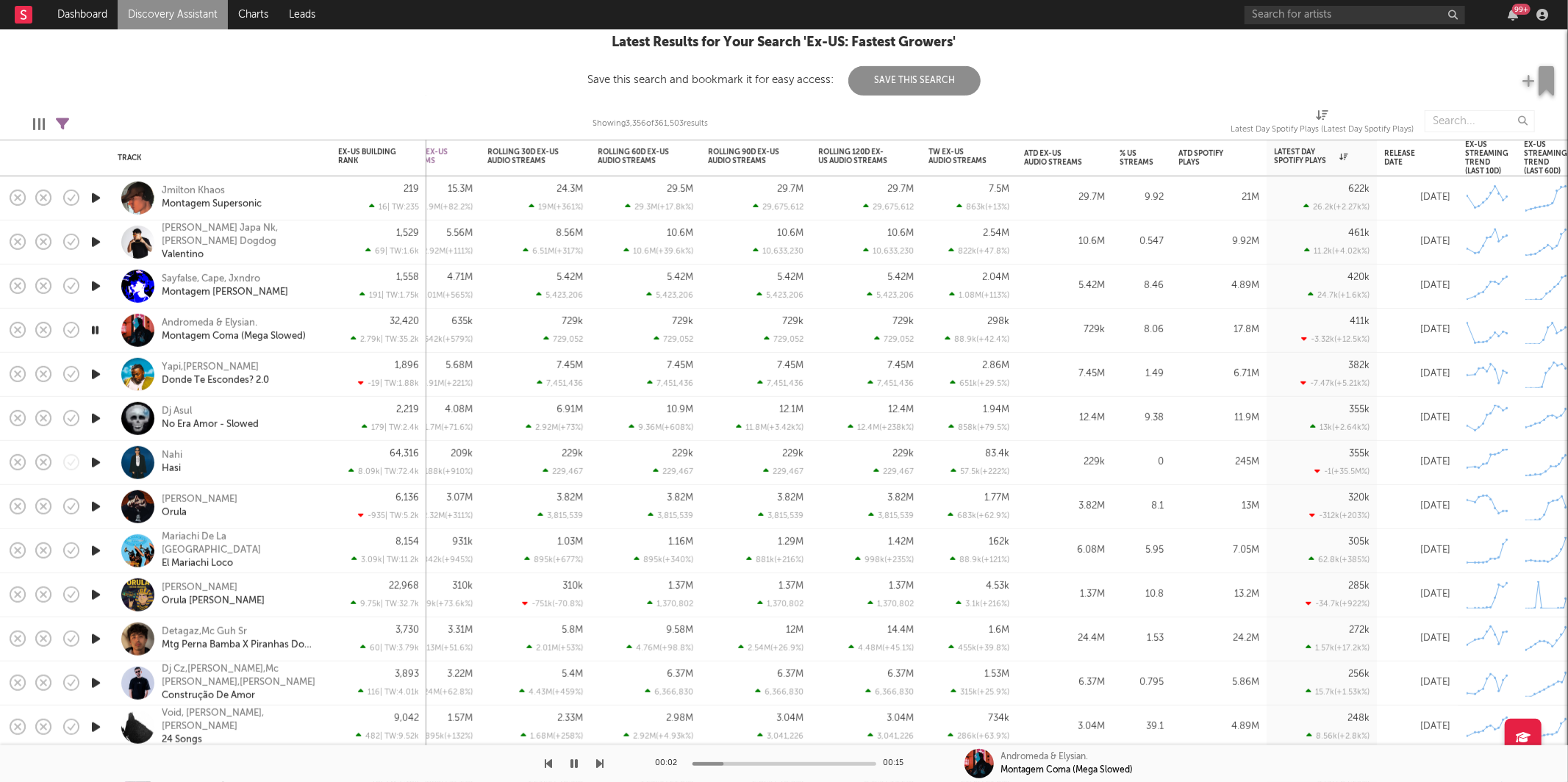
click at [97, 464] on icon "button" at bounding box center [96, 463] width 15 height 19
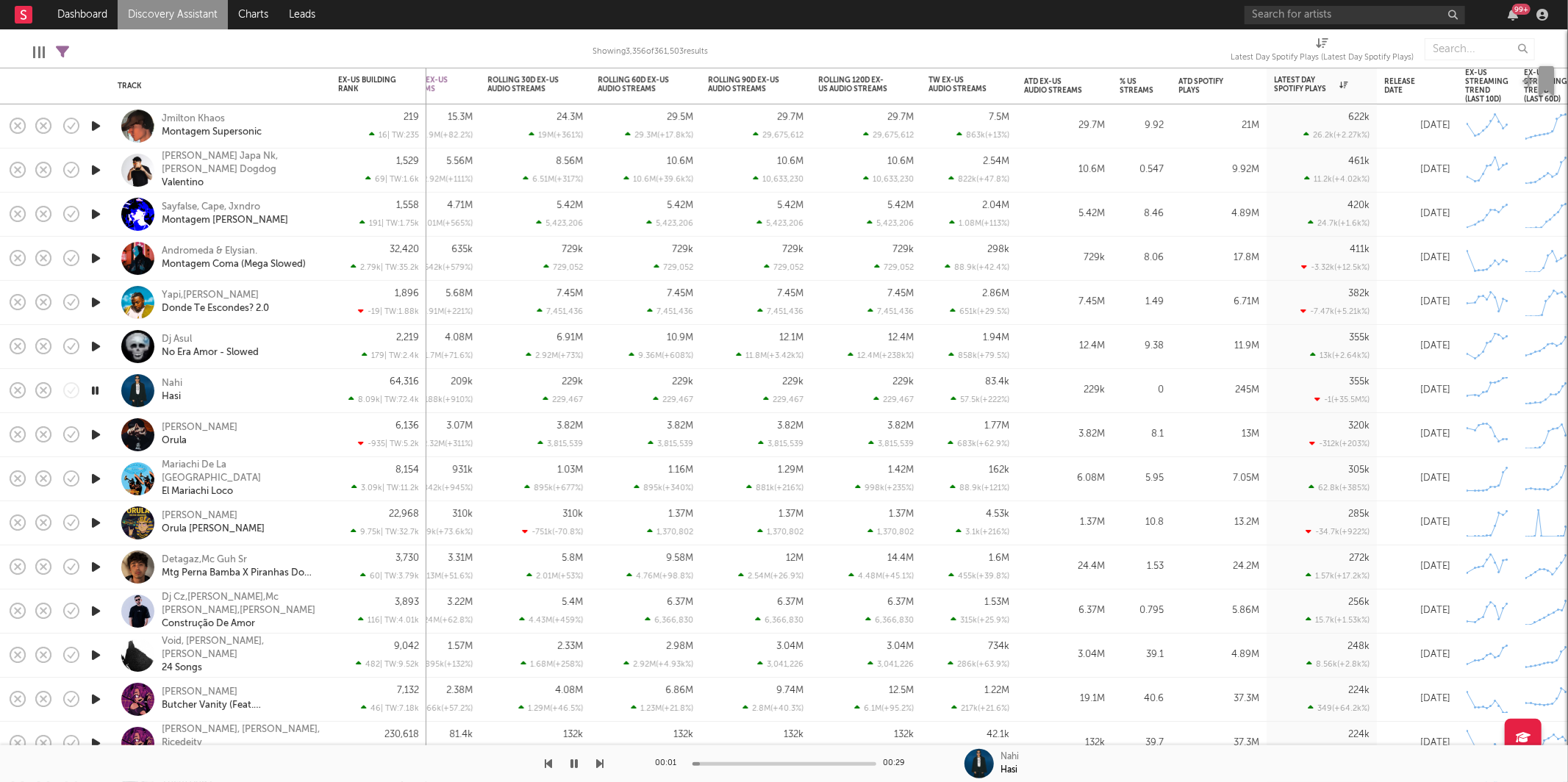
click at [95, 439] on icon "button" at bounding box center [96, 434] width 15 height 19
click at [601, 762] on icon "button" at bounding box center [600, 763] width 7 height 12
click at [598, 764] on icon "button" at bounding box center [600, 763] width 7 height 12
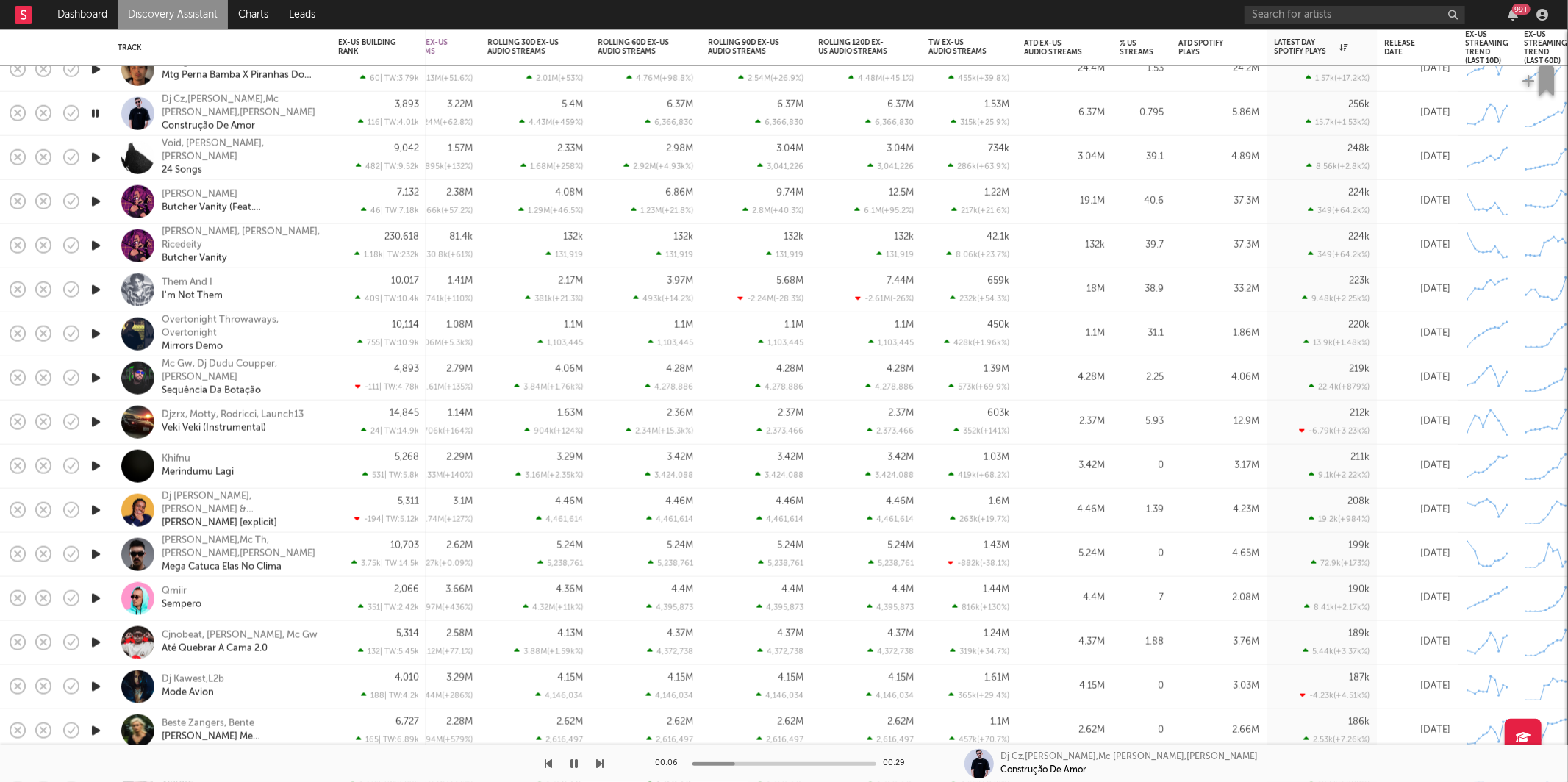
click at [604, 763] on div "00:06 00:29 Dj Cz,Dj Katrip,Mc Rodrigo Do Cn,Mc Nito Construção De Amor" at bounding box center [784, 763] width 1568 height 36
click at [601, 763] on icon "button" at bounding box center [600, 763] width 7 height 12
click at [600, 763] on icon "button" at bounding box center [600, 763] width 7 height 12
click at [598, 765] on icon "button" at bounding box center [600, 763] width 7 height 12
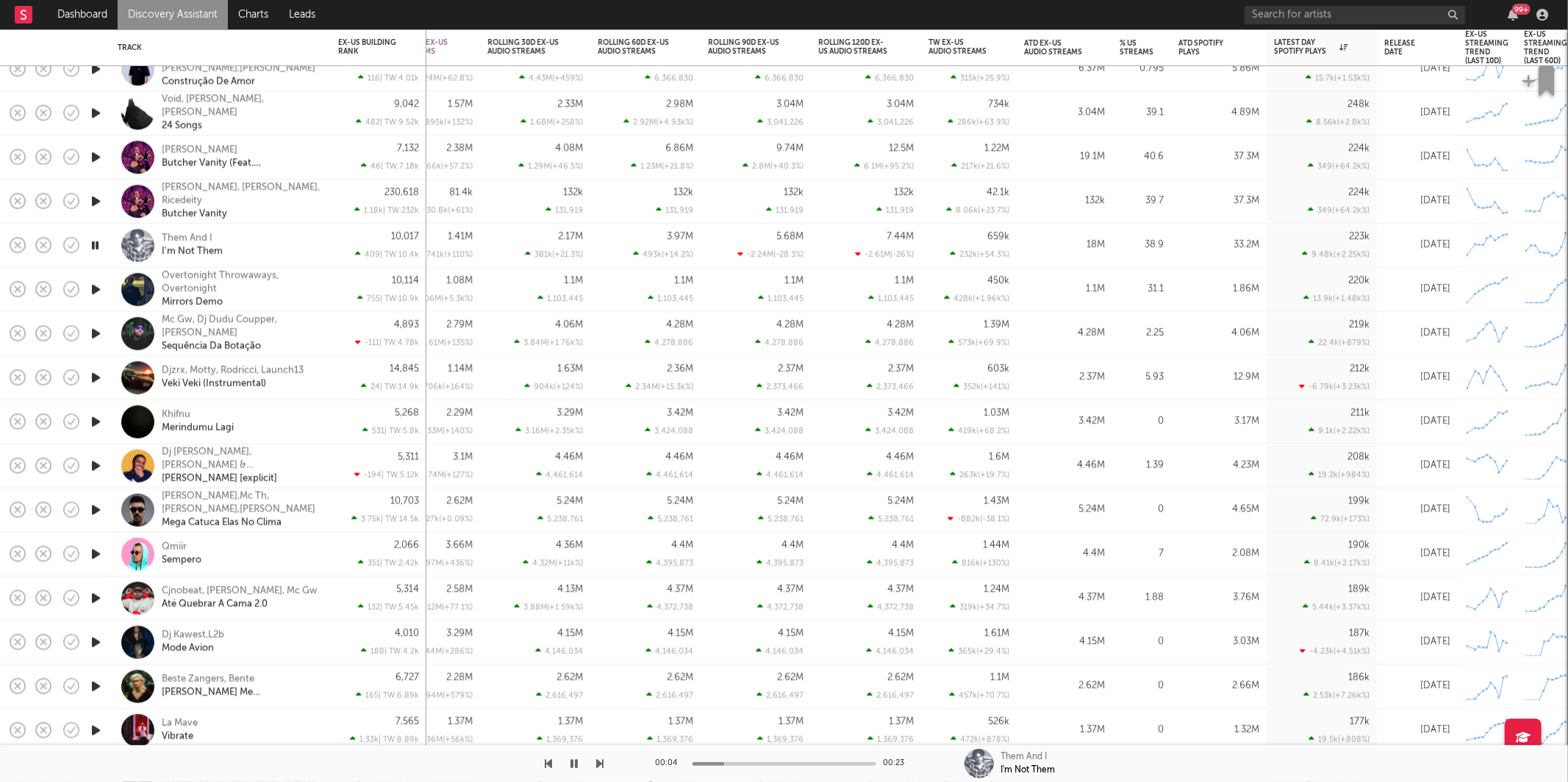
click at [598, 762] on icon "button" at bounding box center [600, 763] width 7 height 12
click at [336, 280] on div "10,114 755 | TW: 10.9k" at bounding box center [378, 289] width 96 height 44
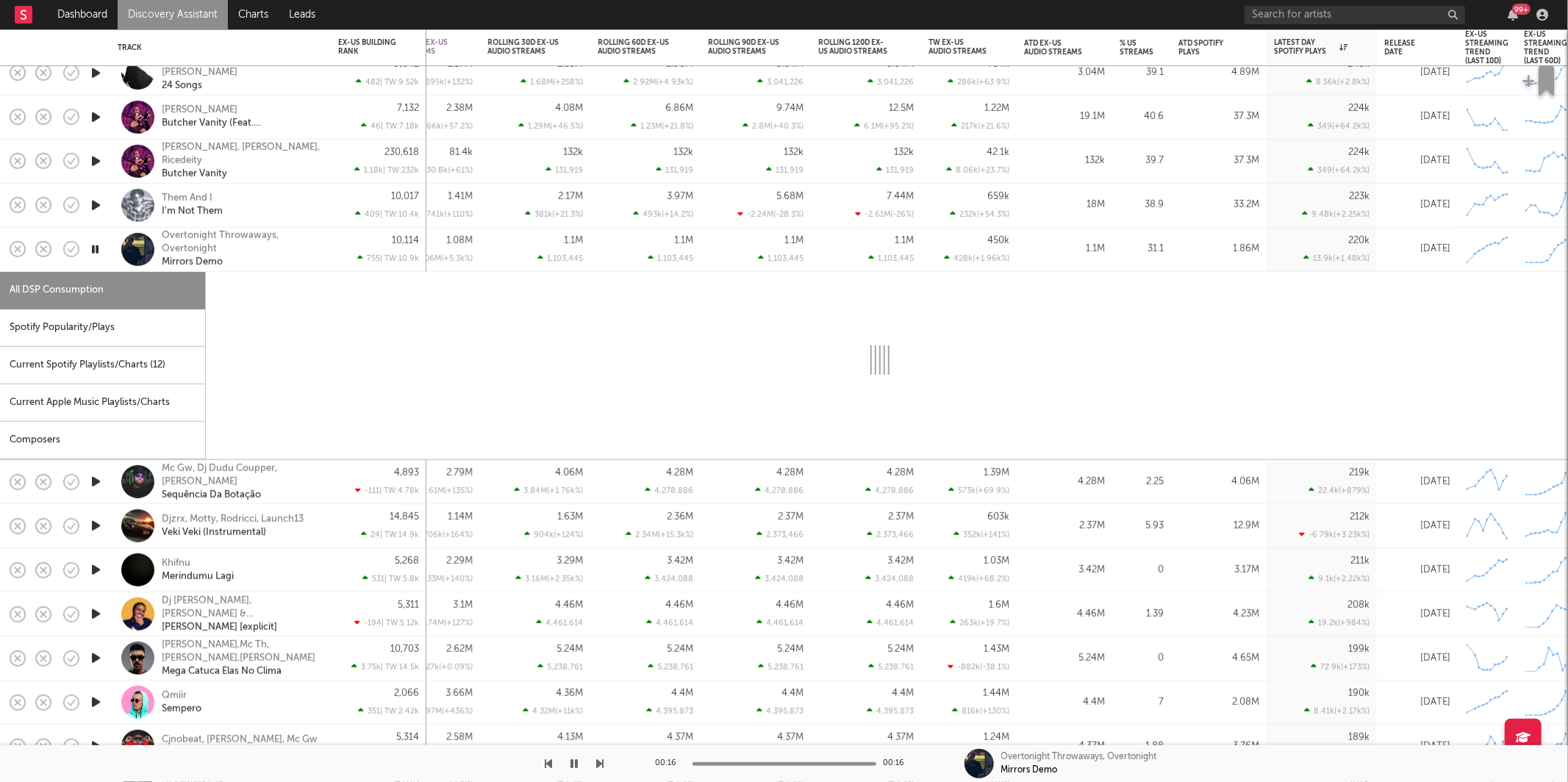
select select "1w"
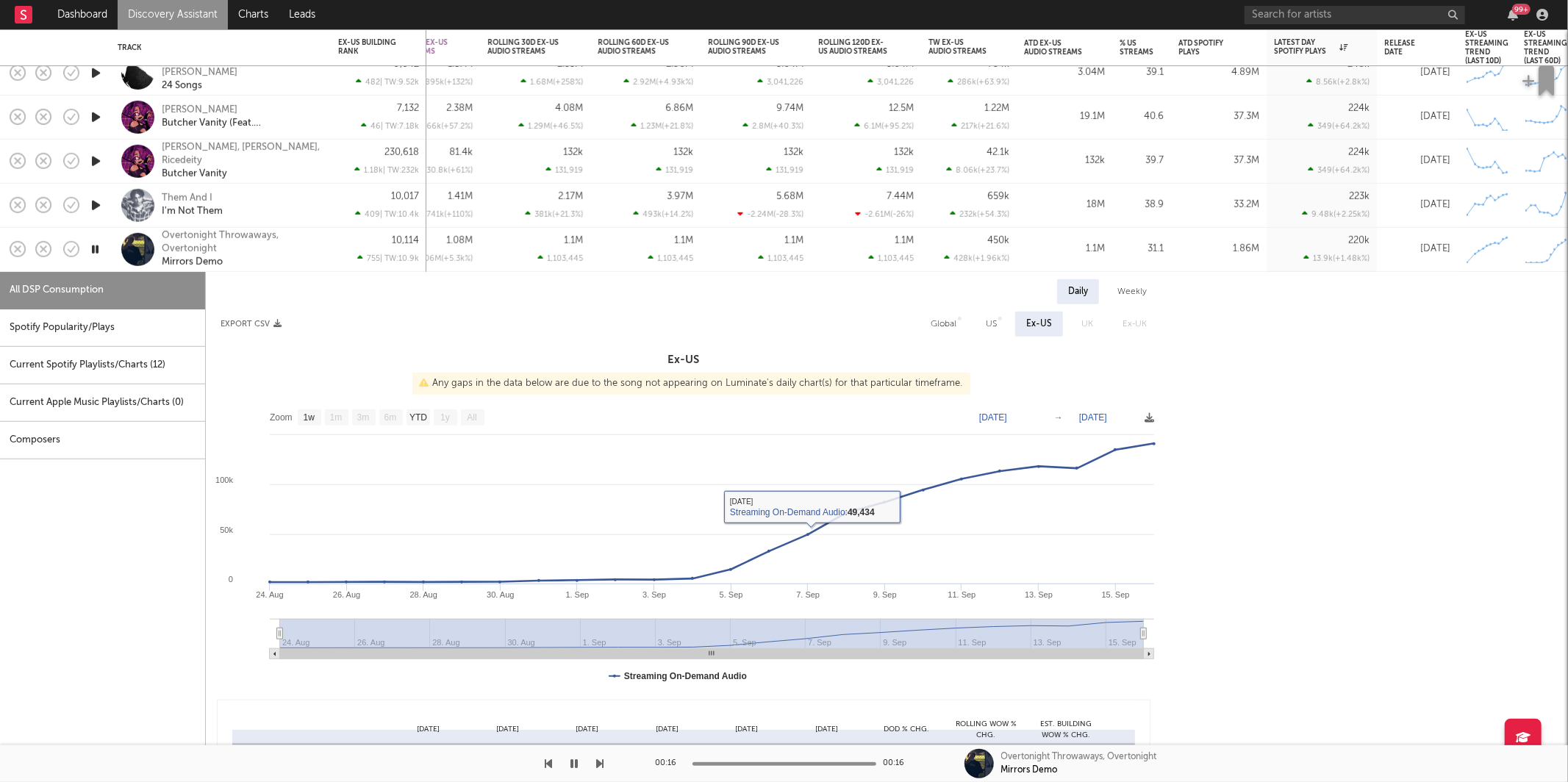
click at [106, 329] on div "Spotify Popularity/Plays" at bounding box center [102, 328] width 205 height 37
select select "1w"
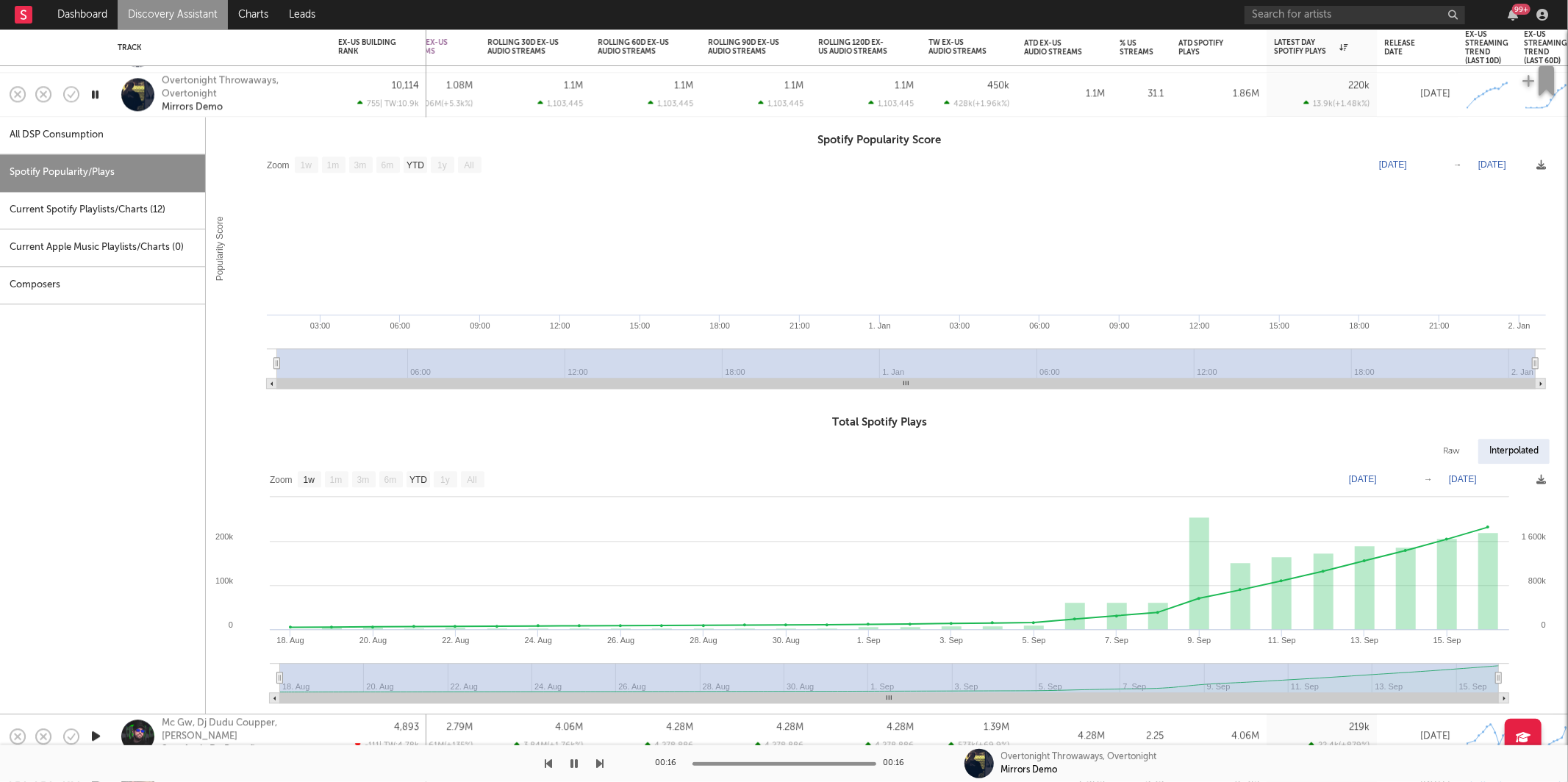
click at [327, 99] on div "Overtonight Throwaways, Overtonight Mirrors Demo" at bounding box center [220, 95] width 220 height 44
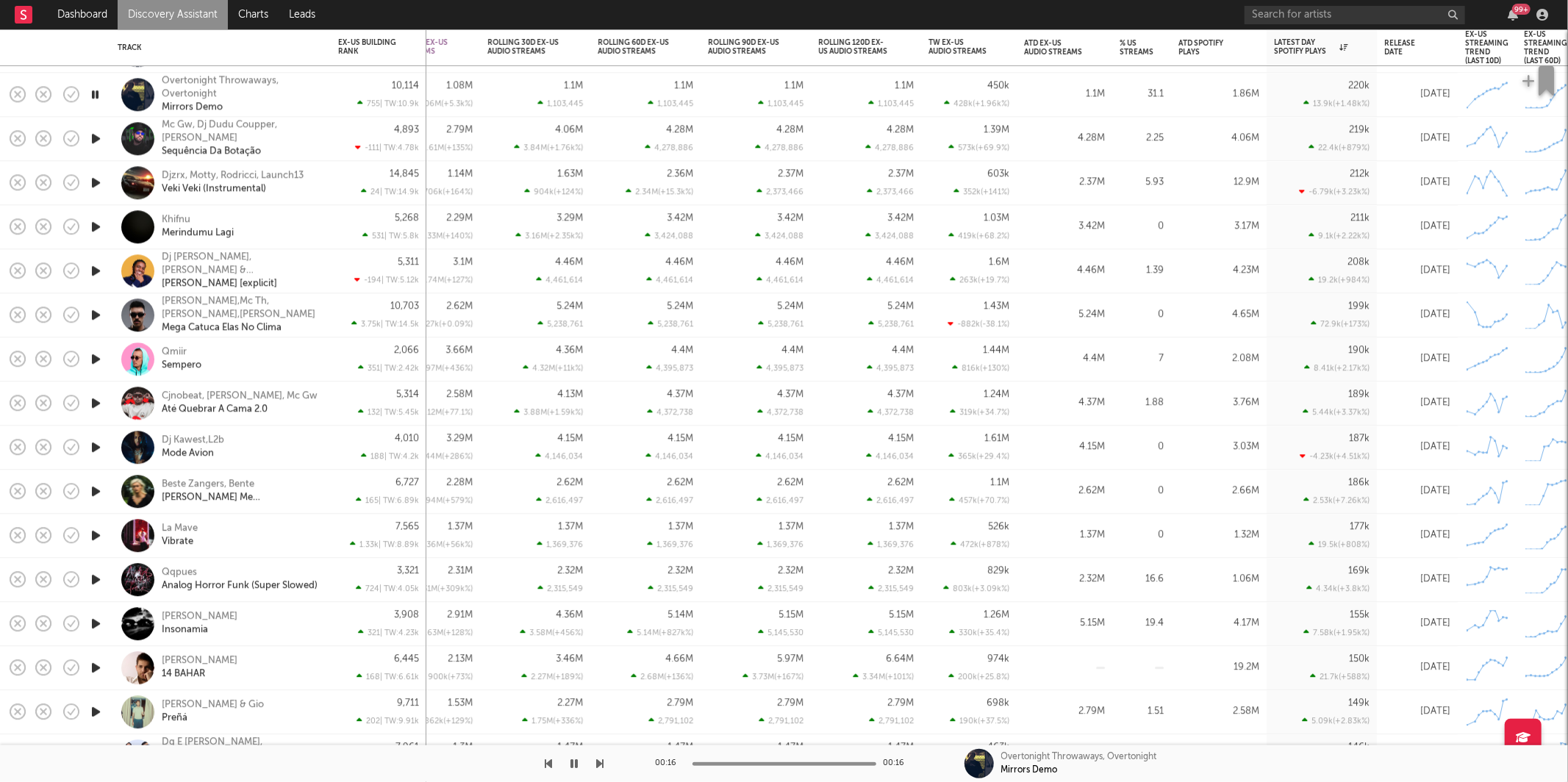
click at [97, 182] on icon "button" at bounding box center [96, 182] width 15 height 19
click at [600, 763] on icon "button" at bounding box center [600, 763] width 7 height 12
click at [96, 225] on icon "button" at bounding box center [95, 226] width 14 height 19
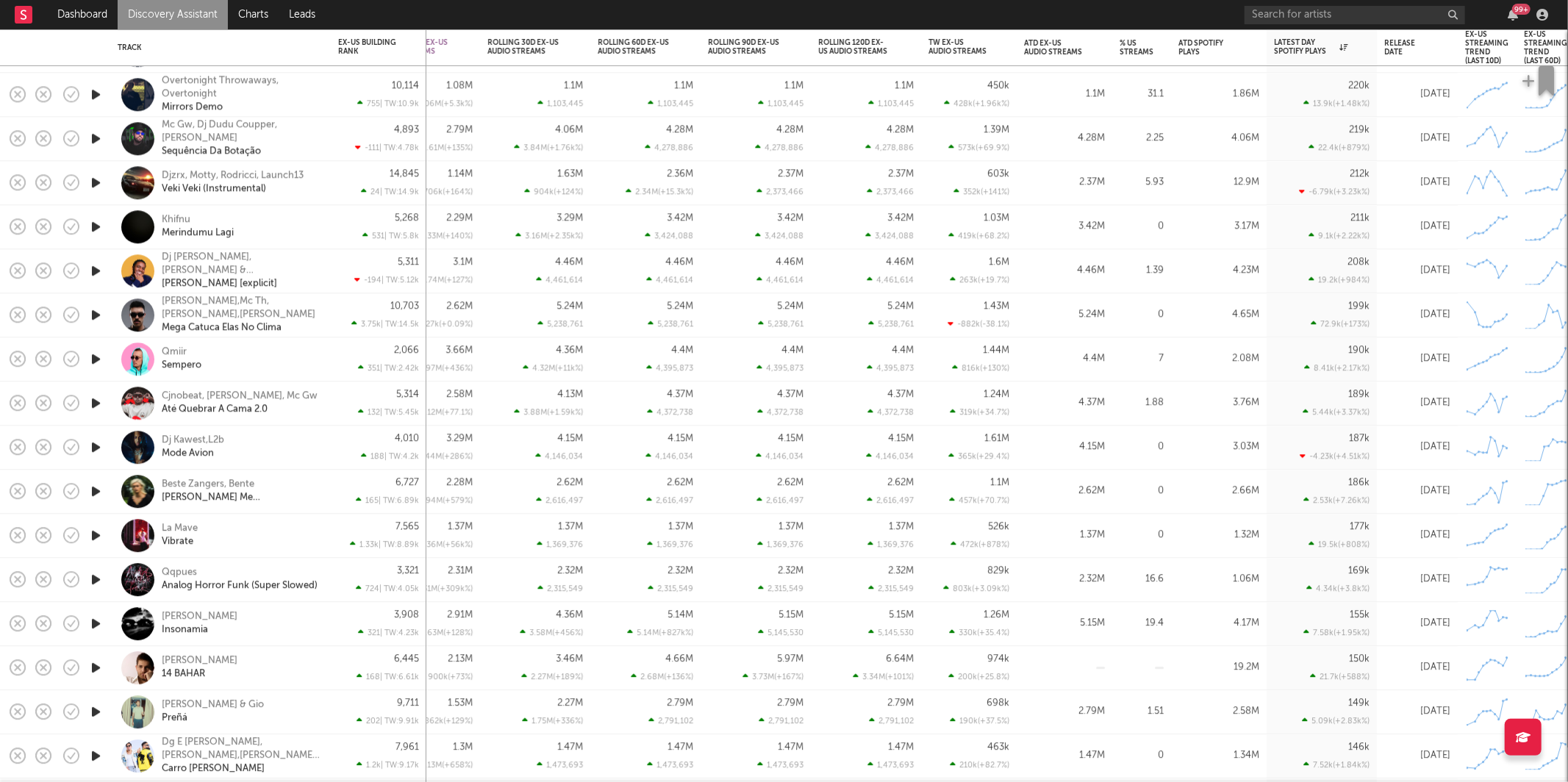
click at [102, 271] on icon "button" at bounding box center [96, 271] width 15 height 19
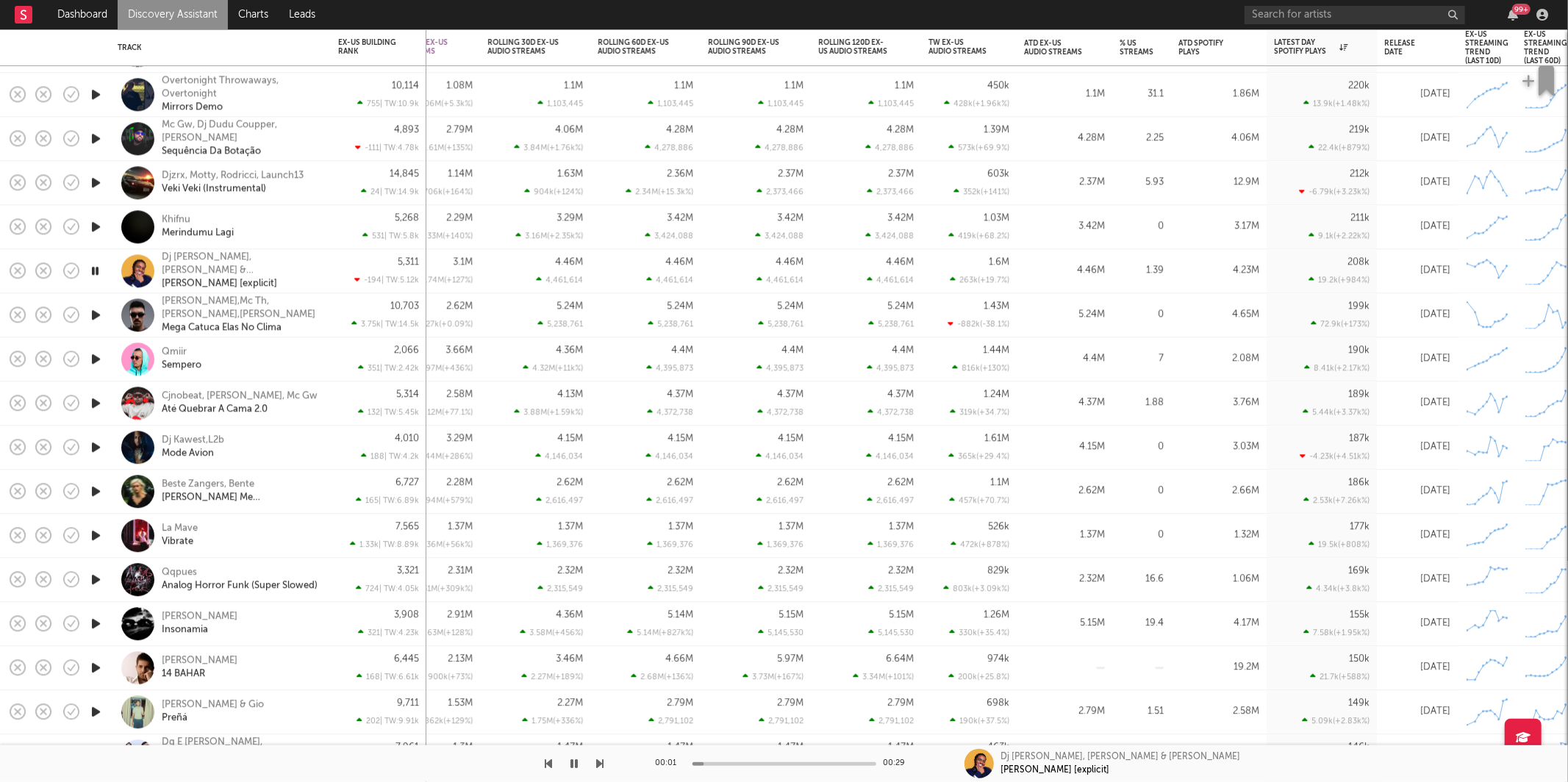
click at [600, 763] on icon "button" at bounding box center [600, 763] width 7 height 12
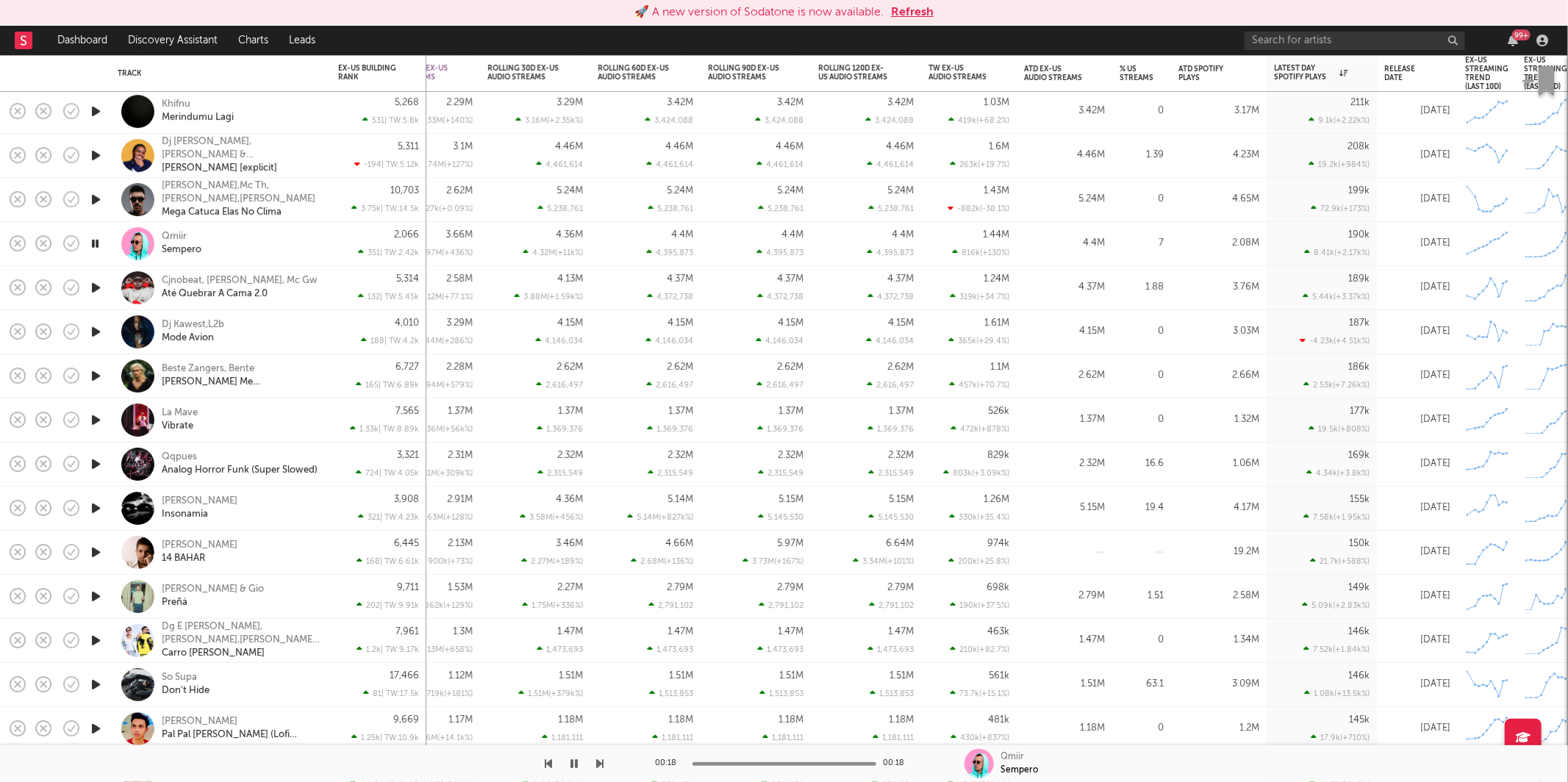
click at [602, 761] on icon "button" at bounding box center [600, 763] width 7 height 12
click at [928, 12] on button "Refresh" at bounding box center [912, 13] width 43 height 18
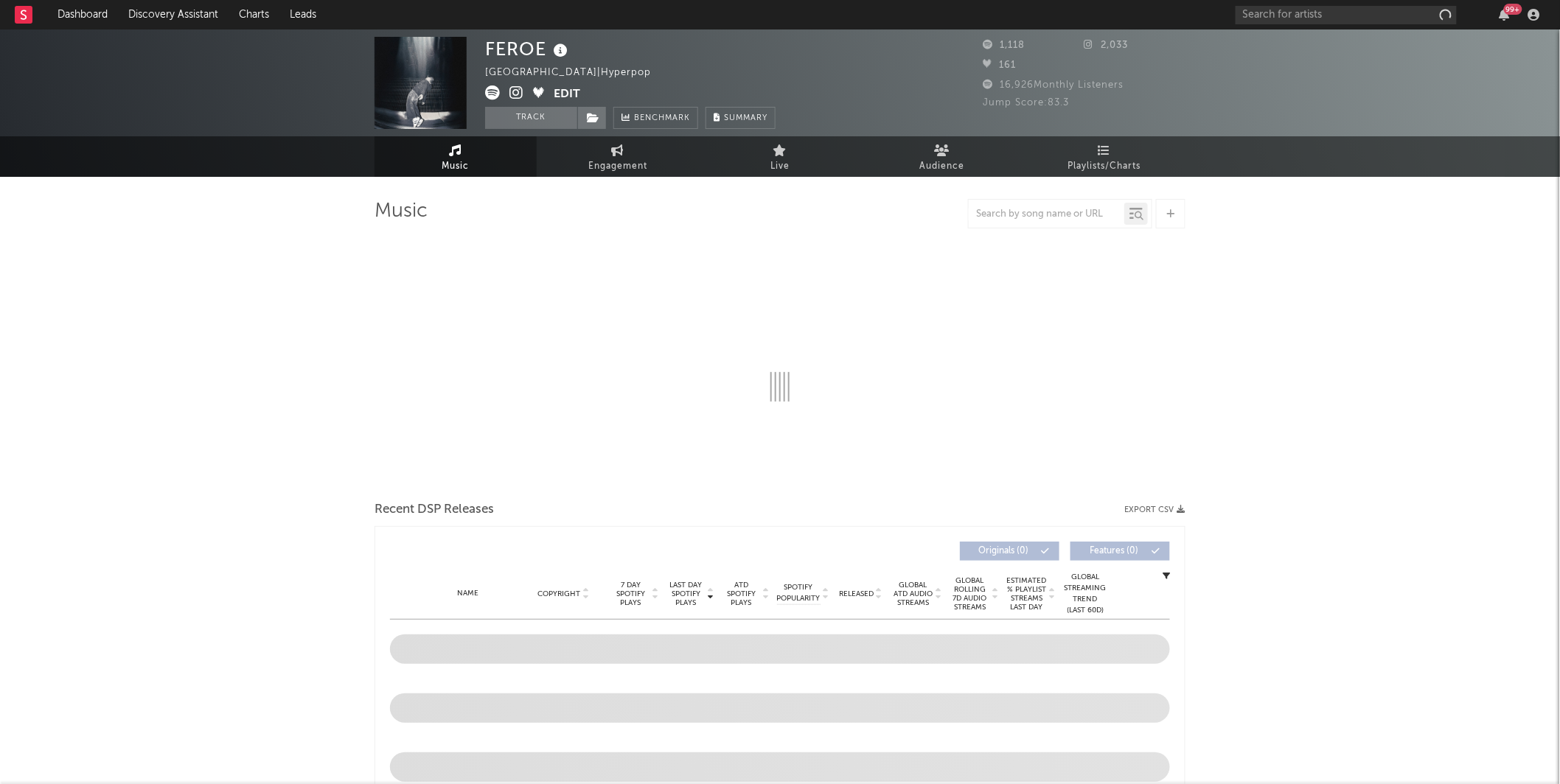
select select "1w"
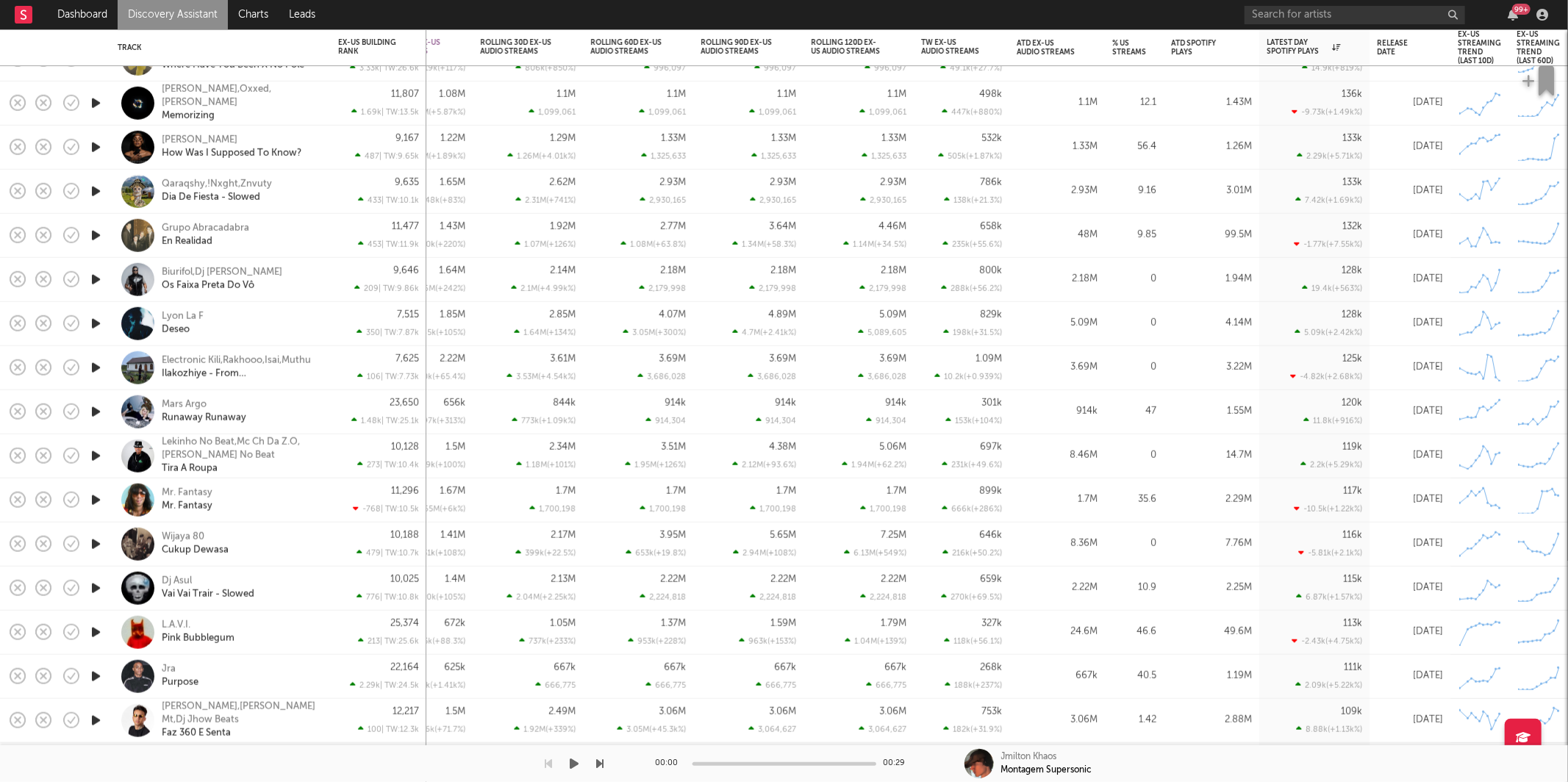
click at [576, 767] on icon "button" at bounding box center [575, 763] width 9 height 12
click at [605, 766] on div "00:00 00:29 Jmilton Khaos Montagem Supersonic" at bounding box center [784, 763] width 1568 height 36
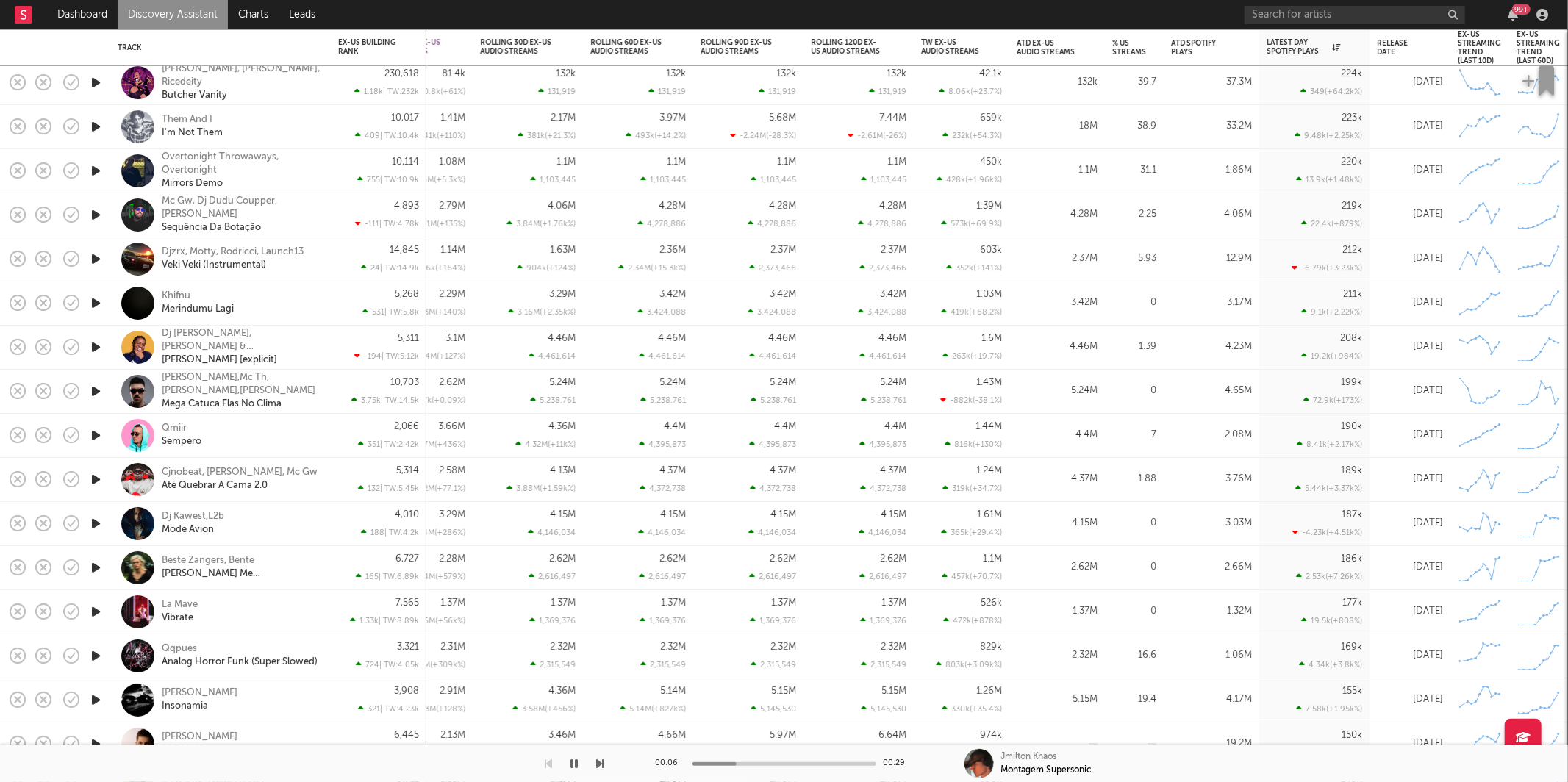
click at [97, 527] on icon "button" at bounding box center [96, 523] width 15 height 19
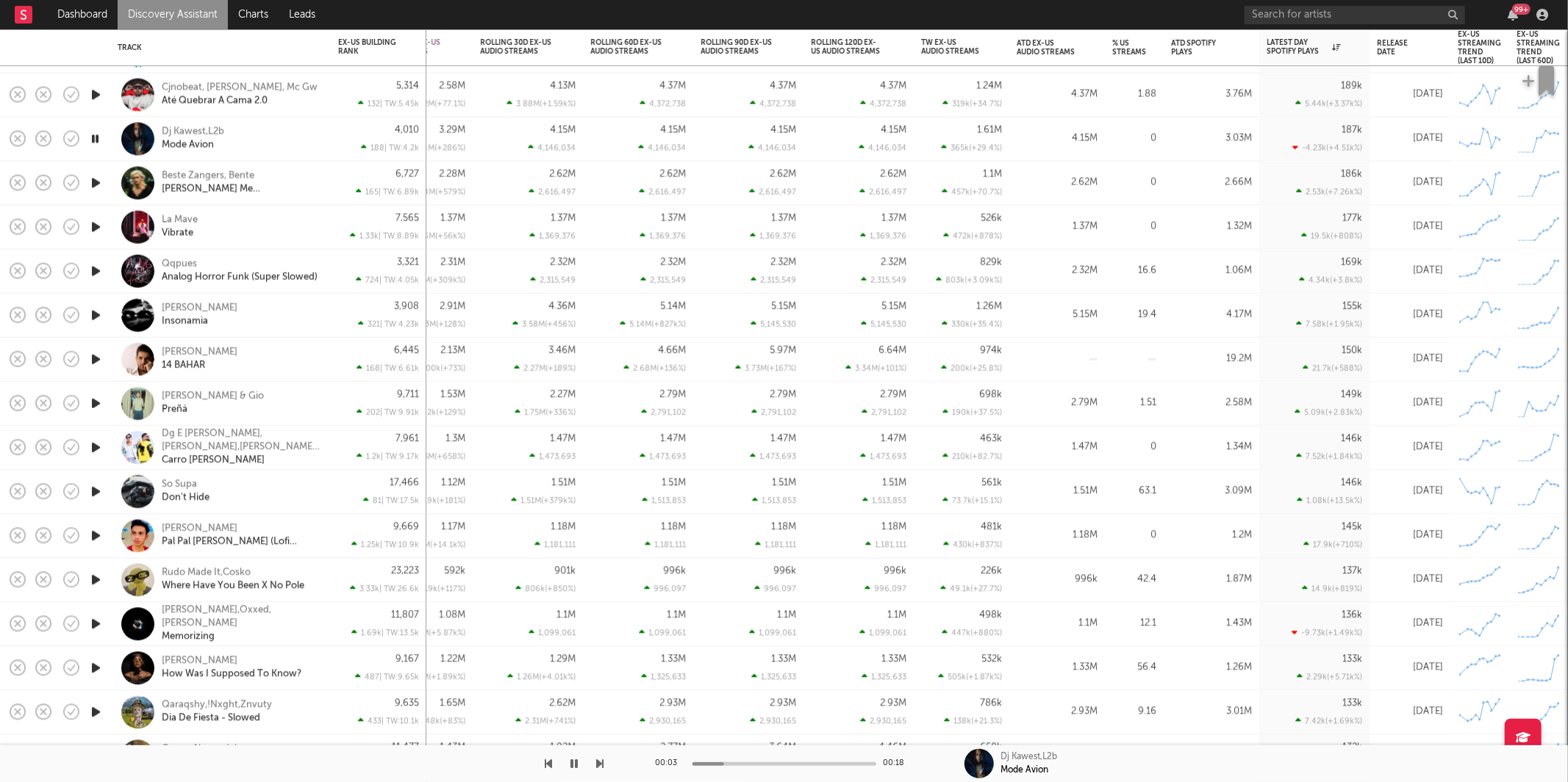
click at [597, 765] on icon "button" at bounding box center [600, 763] width 7 height 12
click at [573, 761] on icon "button" at bounding box center [575, 763] width 7 height 12
click at [270, 216] on div "La Mave Vibrate" at bounding box center [241, 227] width 158 height 27
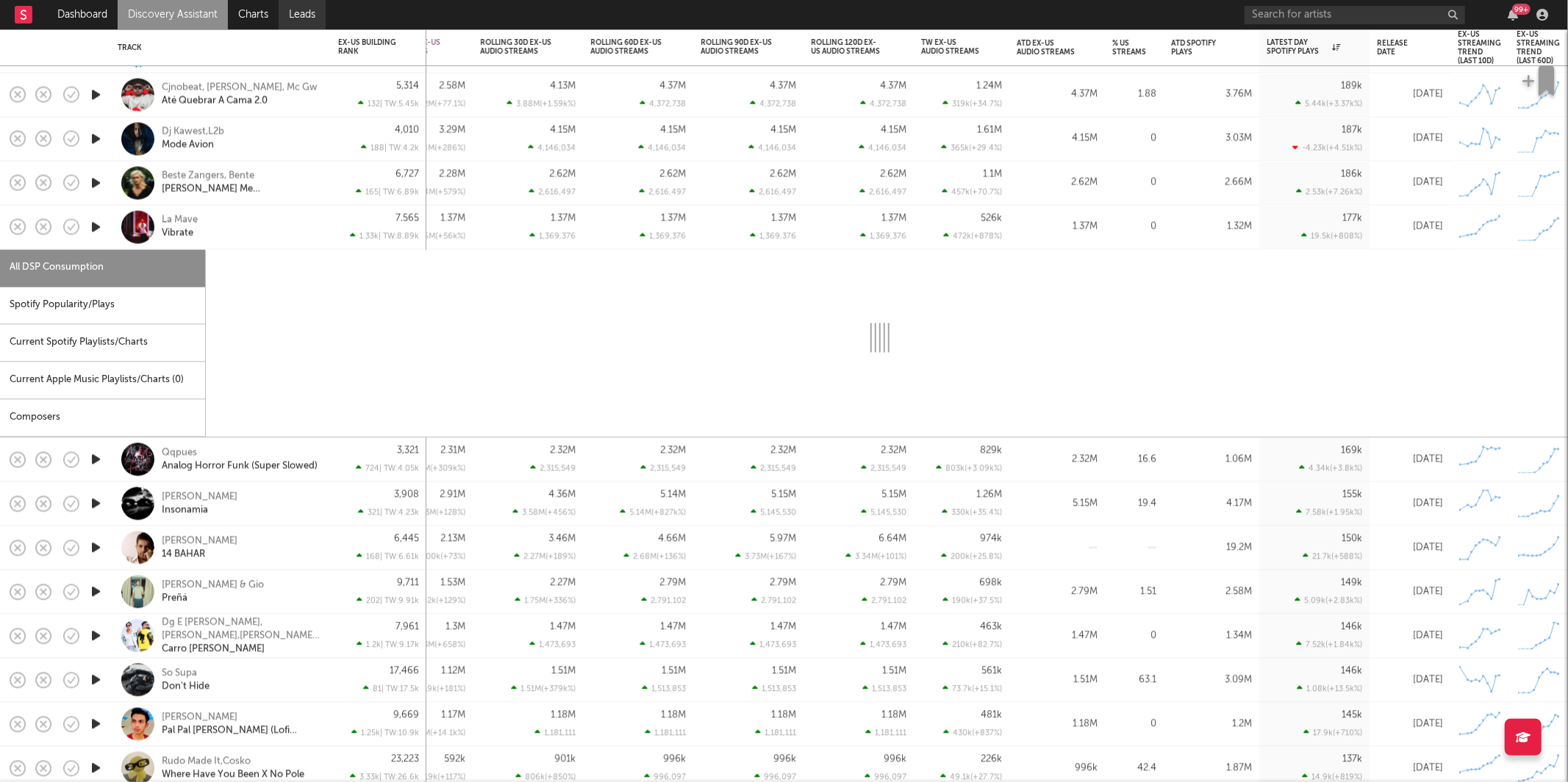
select select "1w"
